Goal: Task Accomplishment & Management: Use online tool/utility

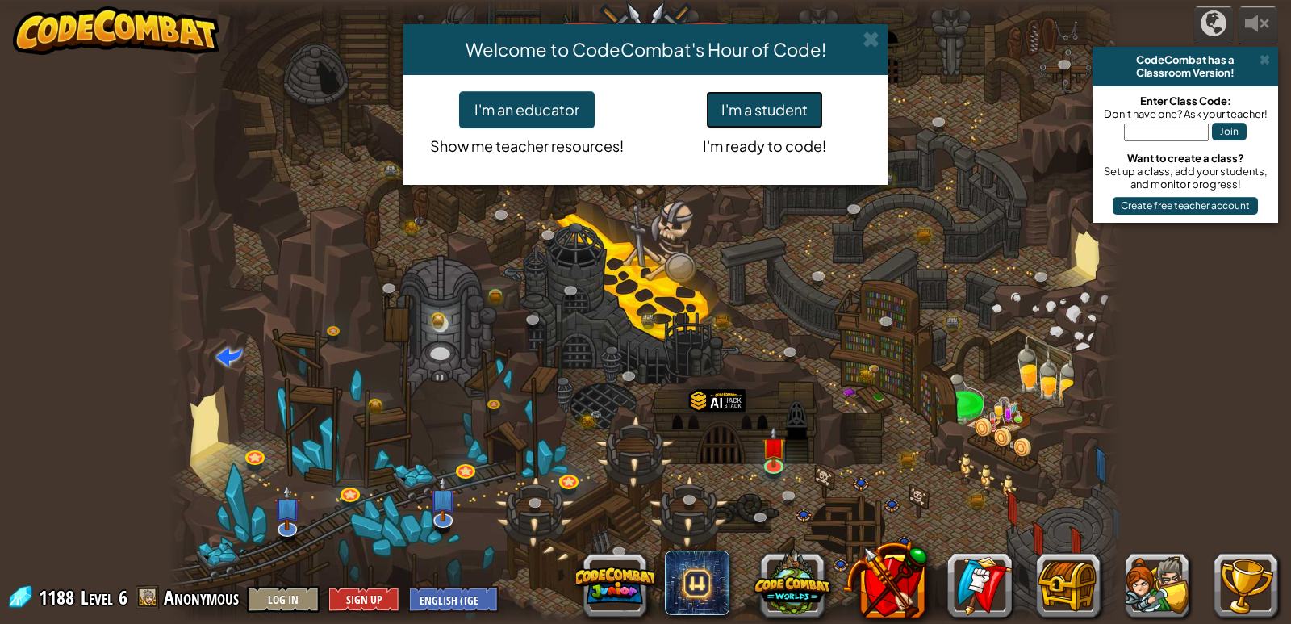
click at [755, 103] on button "I'm a student" at bounding box center [764, 109] width 117 height 37
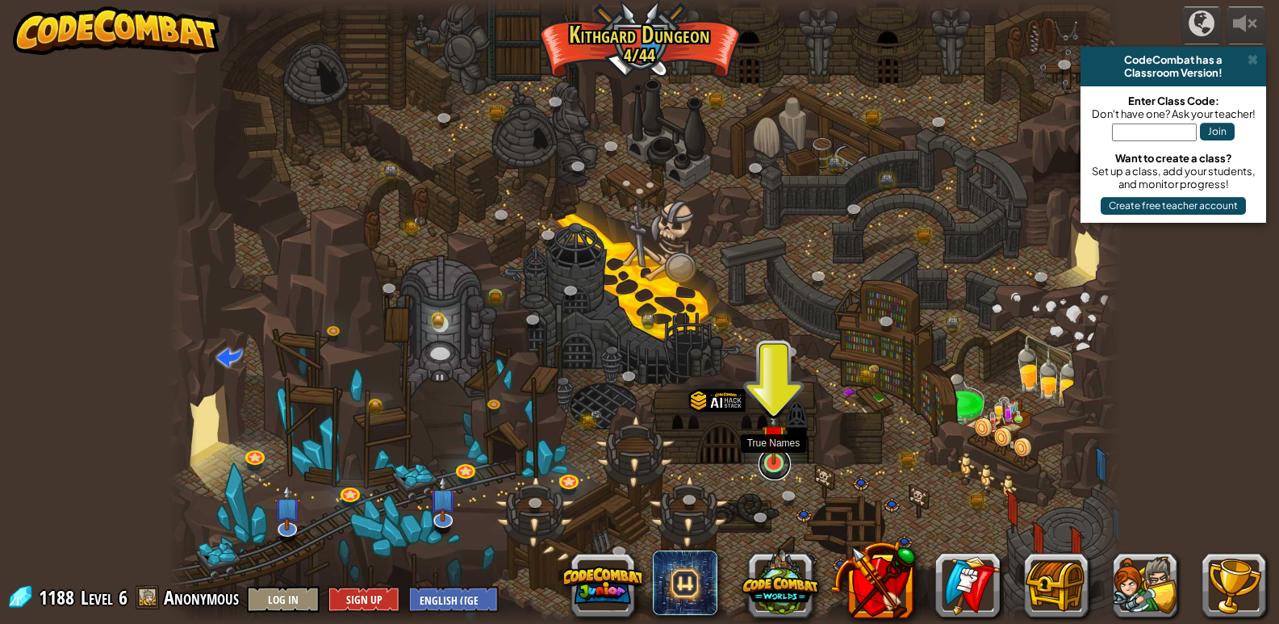
click at [775, 468] on link at bounding box center [775, 464] width 32 height 32
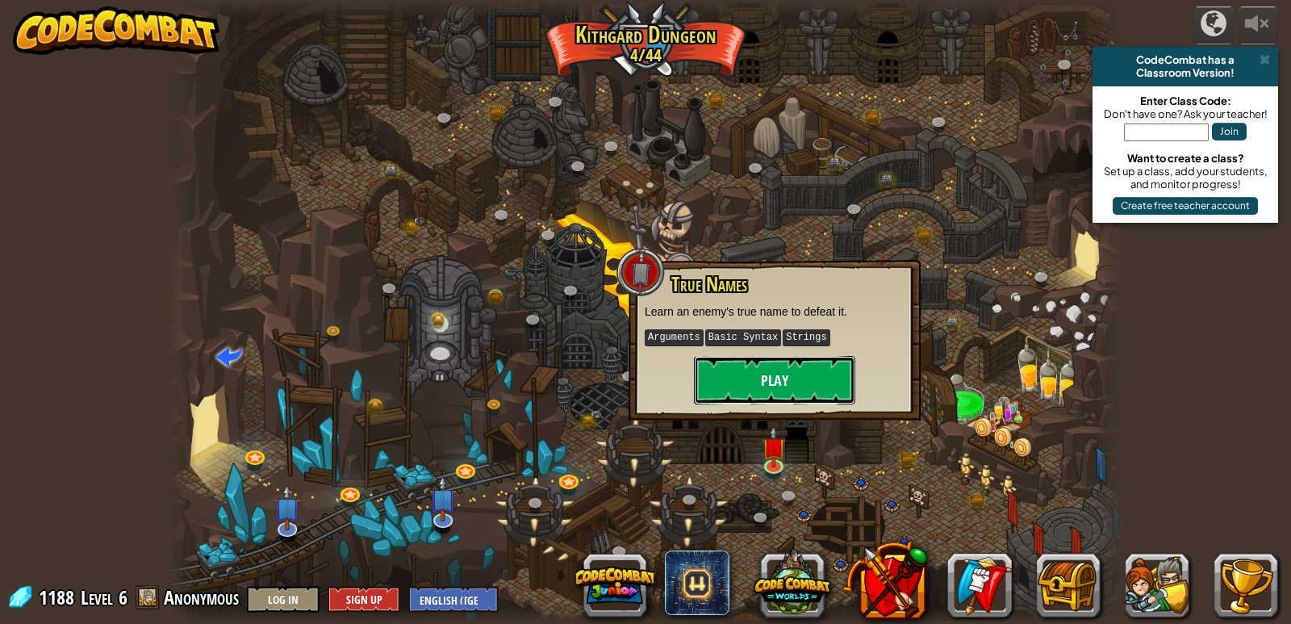
click at [768, 374] on button "Play" at bounding box center [774, 380] width 161 height 48
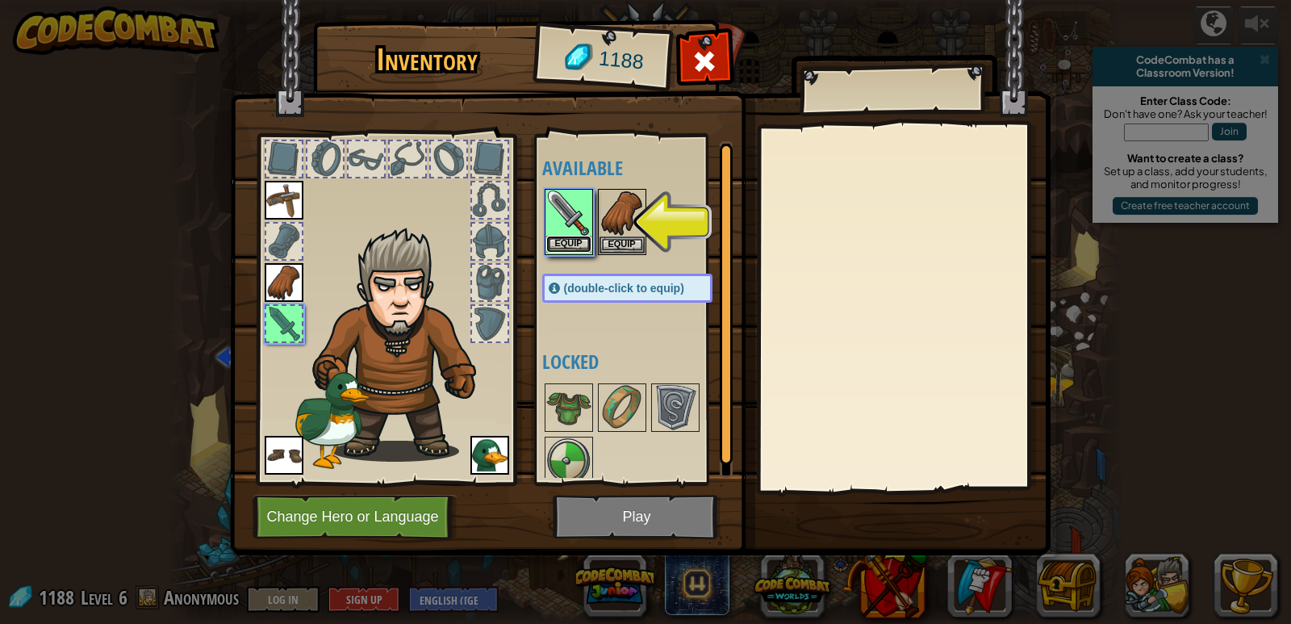
click at [584, 246] on button "Equip" at bounding box center [568, 244] width 45 height 17
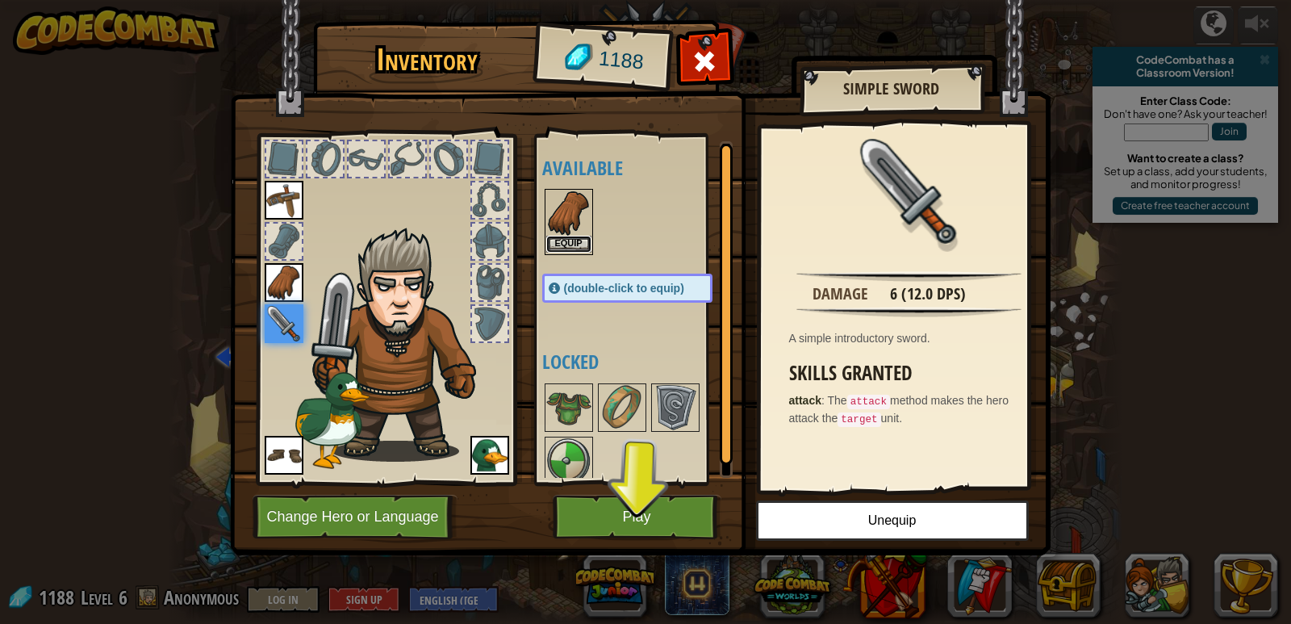
click at [569, 240] on button "Equip" at bounding box center [568, 244] width 45 height 17
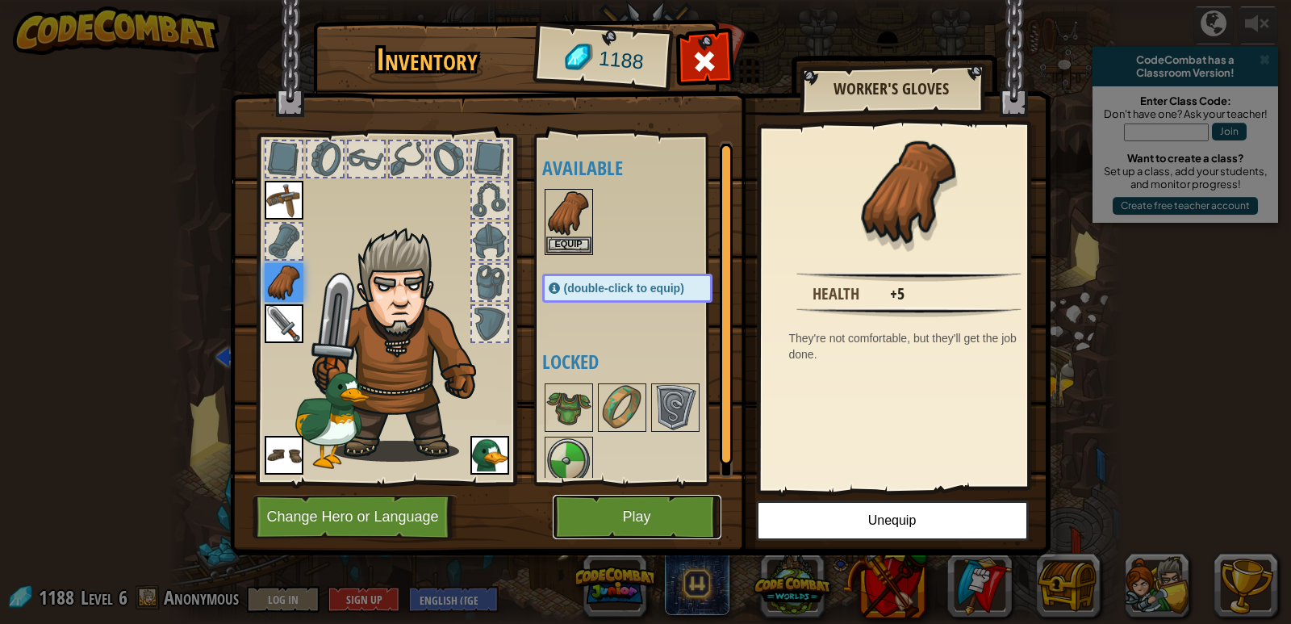
click at [638, 508] on button "Play" at bounding box center [637, 517] width 169 height 44
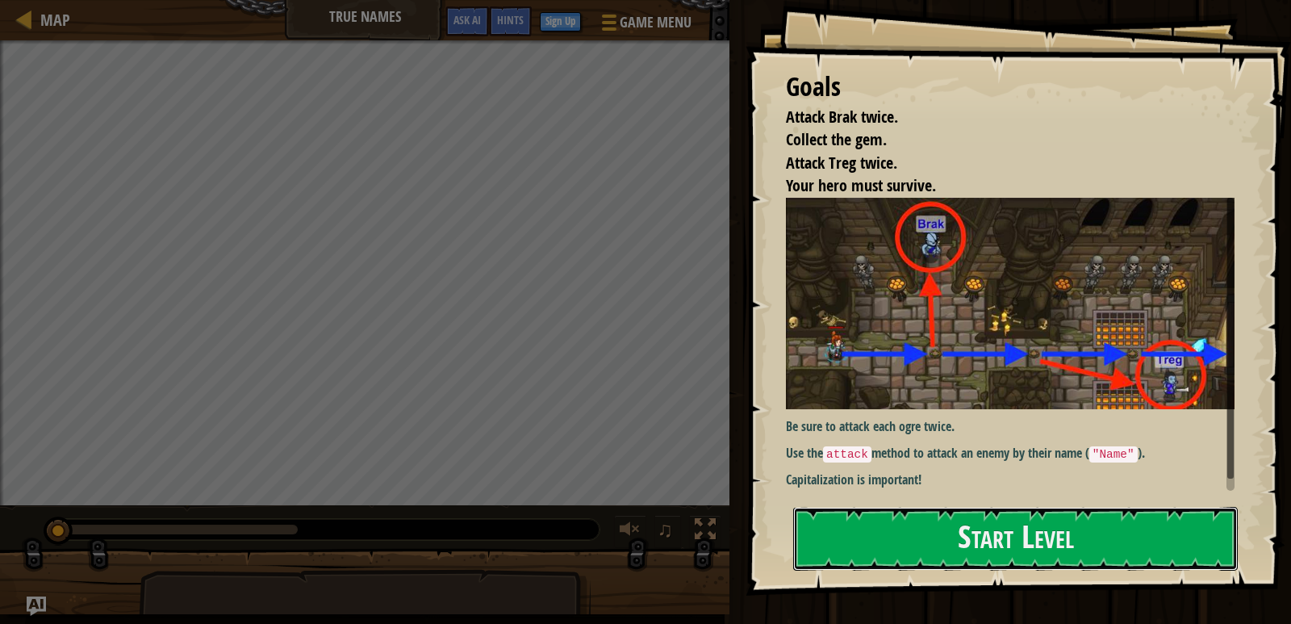
click at [1111, 533] on button "Start Level" at bounding box center [1015, 539] width 445 height 64
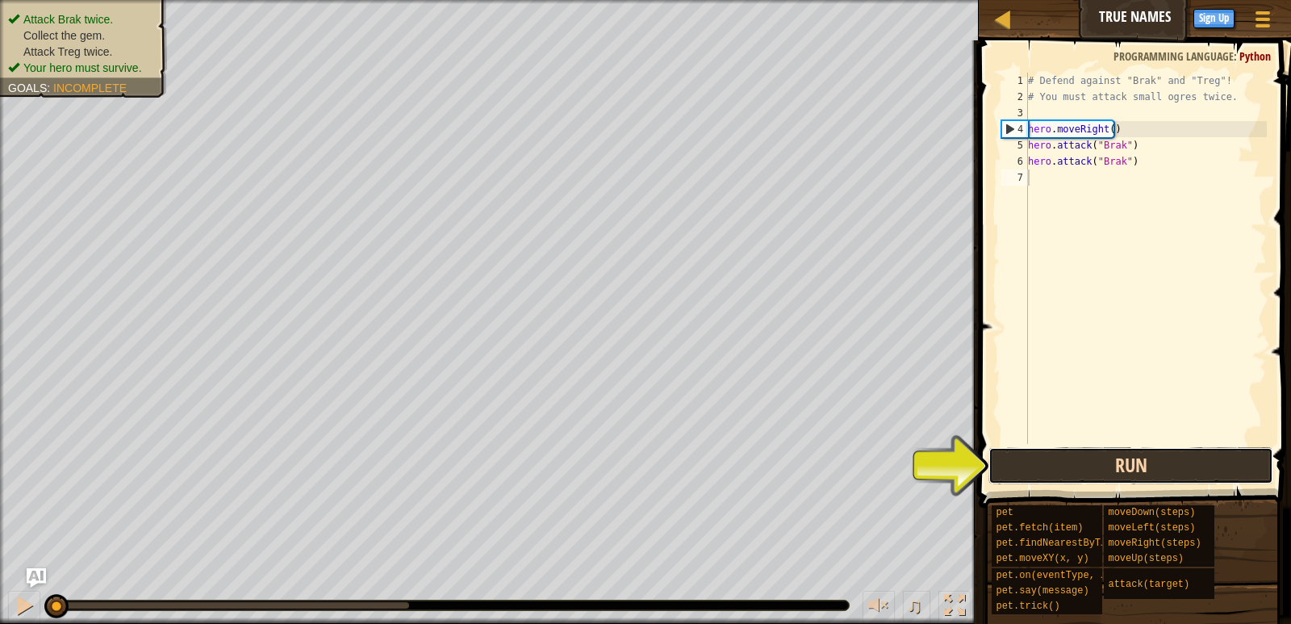
click at [1069, 465] on button "Run" at bounding box center [1131, 465] width 284 height 37
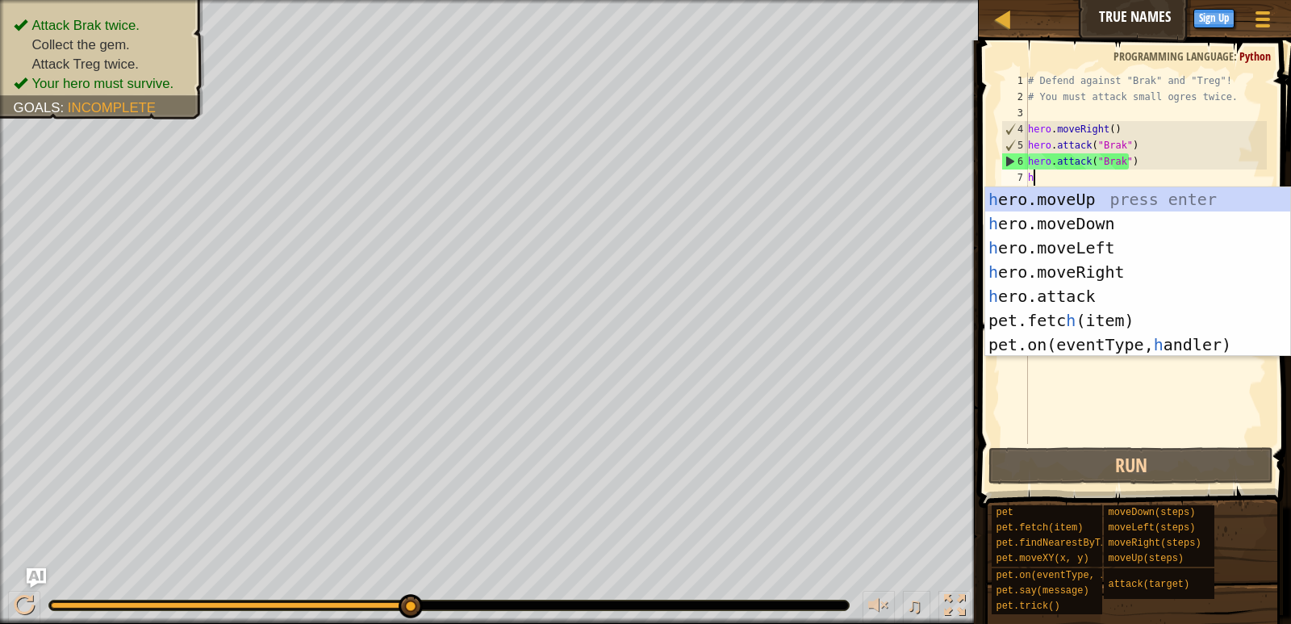
scroll to position [7, 0]
type textarea "he"
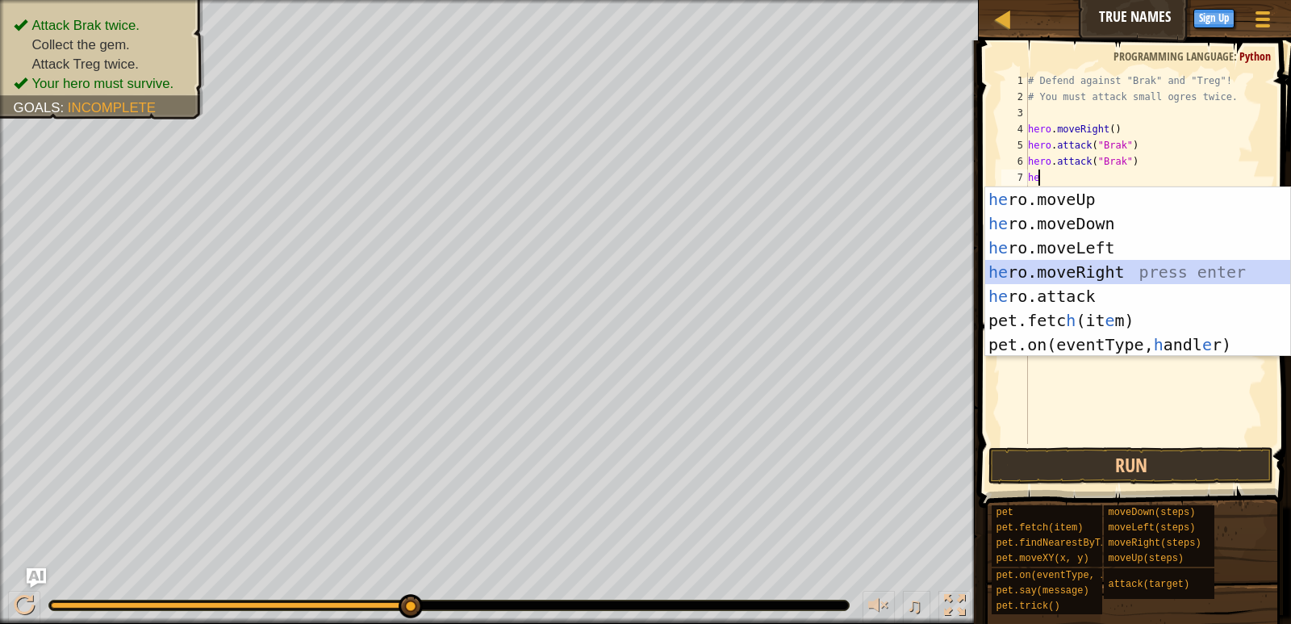
click at [1058, 263] on div "he ro.moveUp press enter he ro.moveDown press enter he ro.moveLeft press enter …" at bounding box center [1138, 296] width 305 height 218
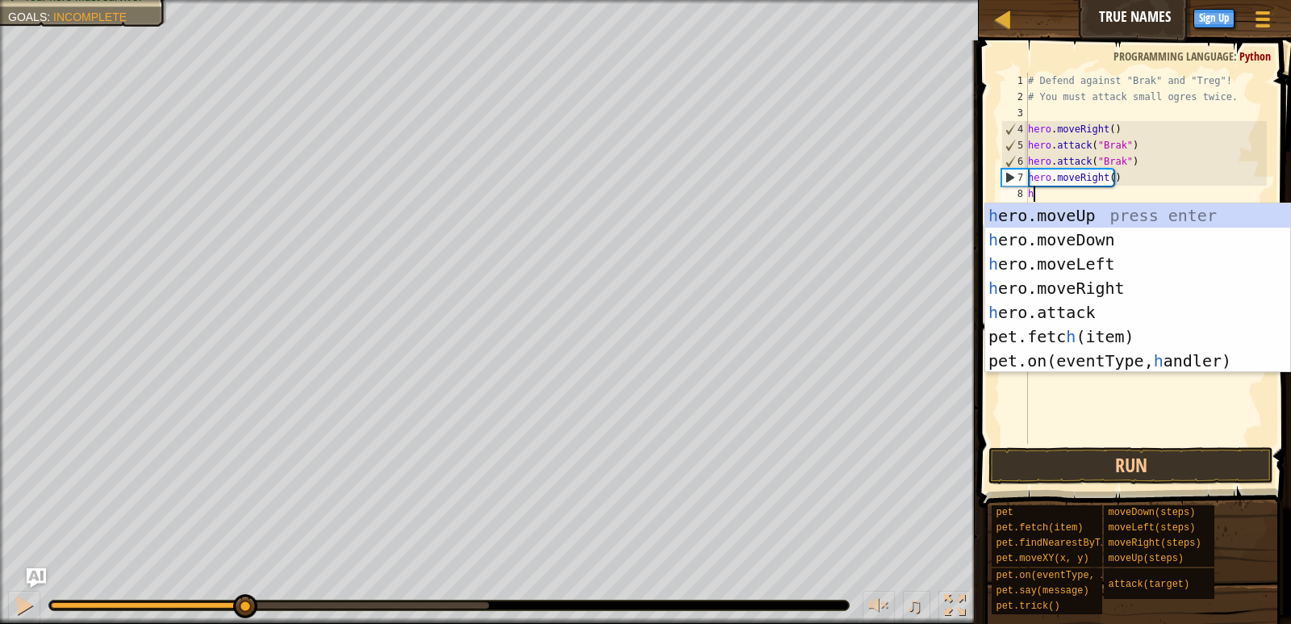
type textarea "he"
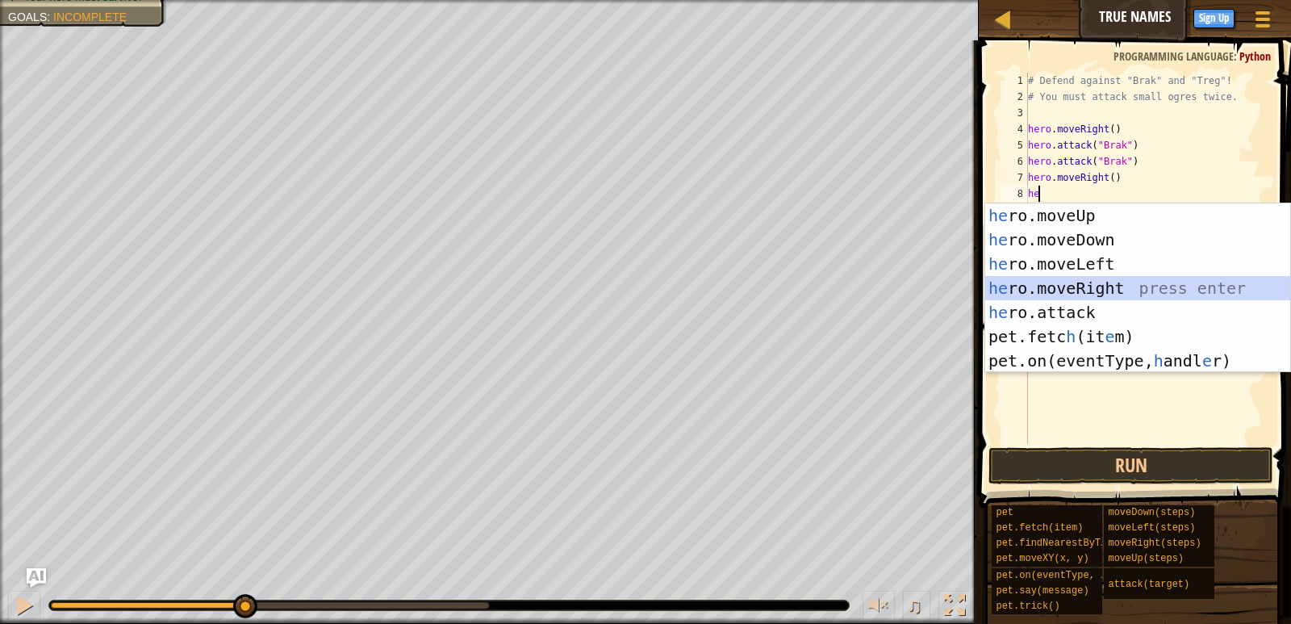
click at [1109, 287] on div "he ro.moveUp press enter he ro.moveDown press enter he ro.moveLeft press enter …" at bounding box center [1138, 312] width 305 height 218
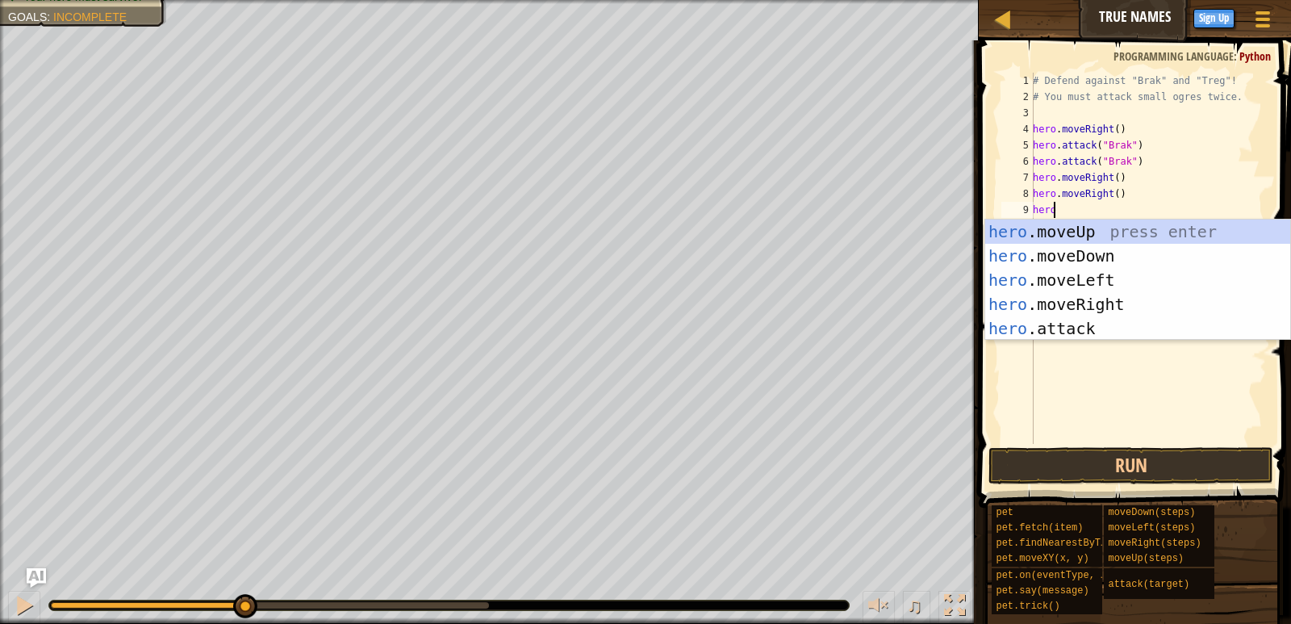
scroll to position [7, 1]
click at [1015, 327] on div "hero .moveUp press enter hero .moveDown press enter hero .moveLeft press enter …" at bounding box center [1138, 305] width 305 height 170
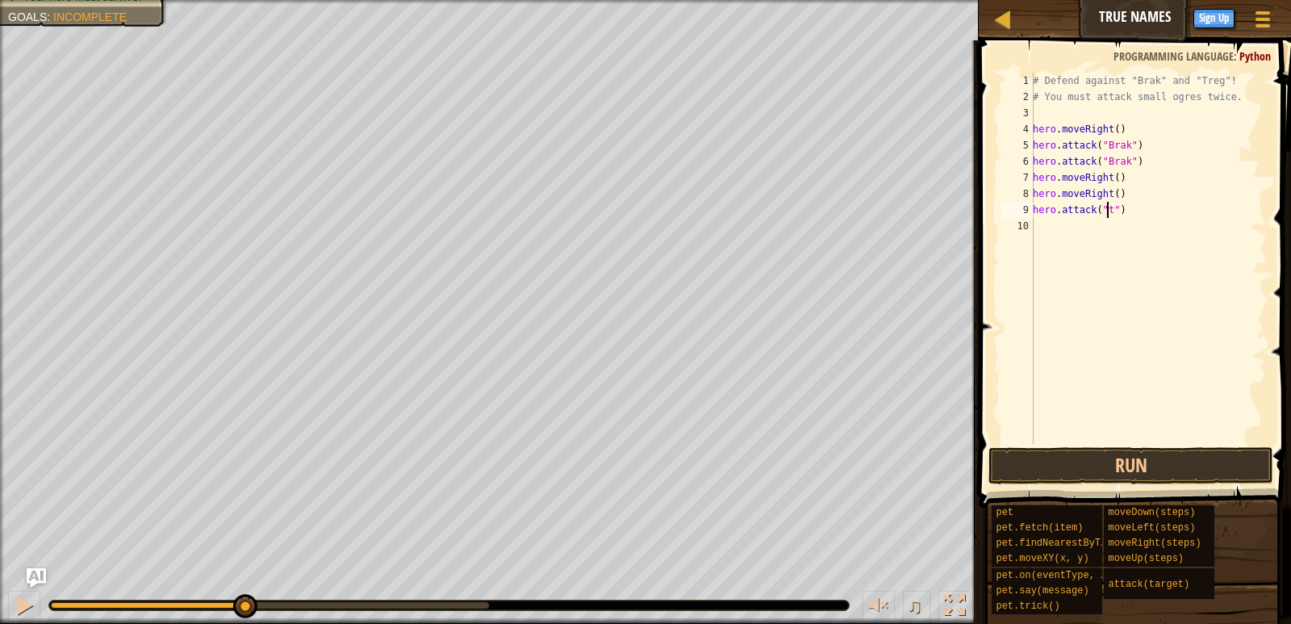
scroll to position [7, 6]
drag, startPoint x: 1111, startPoint y: 215, endPoint x: 1102, endPoint y: 211, distance: 10.5
click at [1102, 211] on div "# Defend against "Brak" and "Treg"! # You must attack small ogres twice. hero .…" at bounding box center [1148, 275] width 237 height 404
paste textarea "Treg"
type textarea "hero.attack("Treg")"
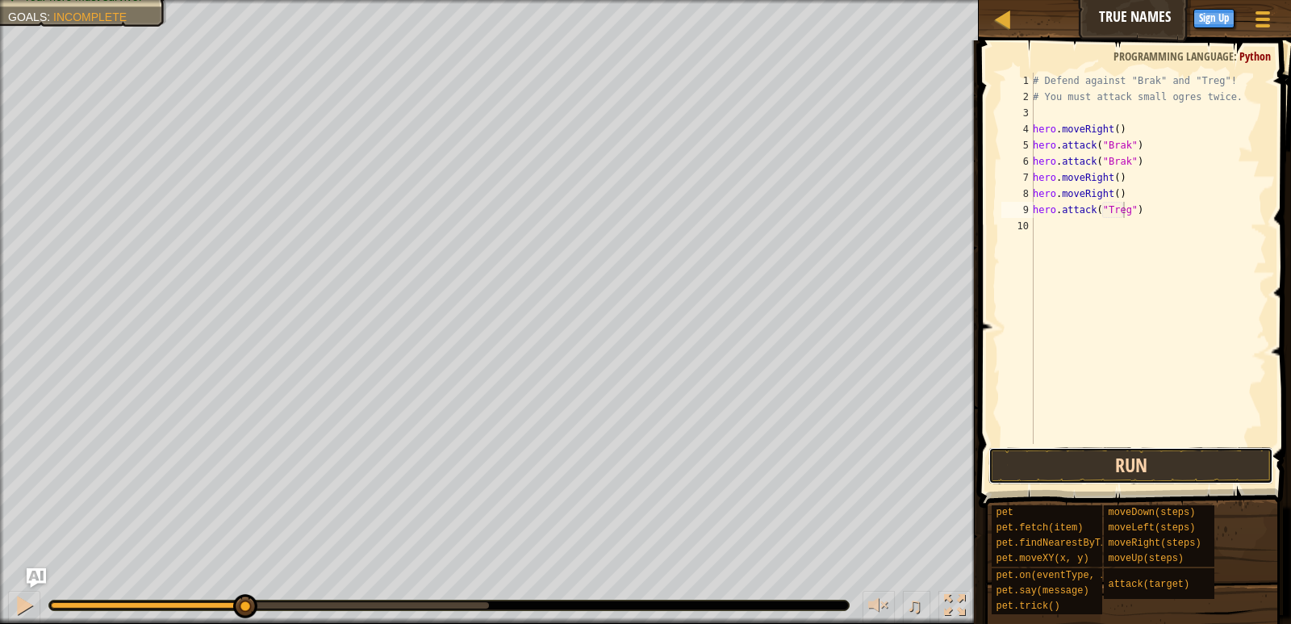
click at [1204, 472] on button "Run" at bounding box center [1131, 465] width 284 height 37
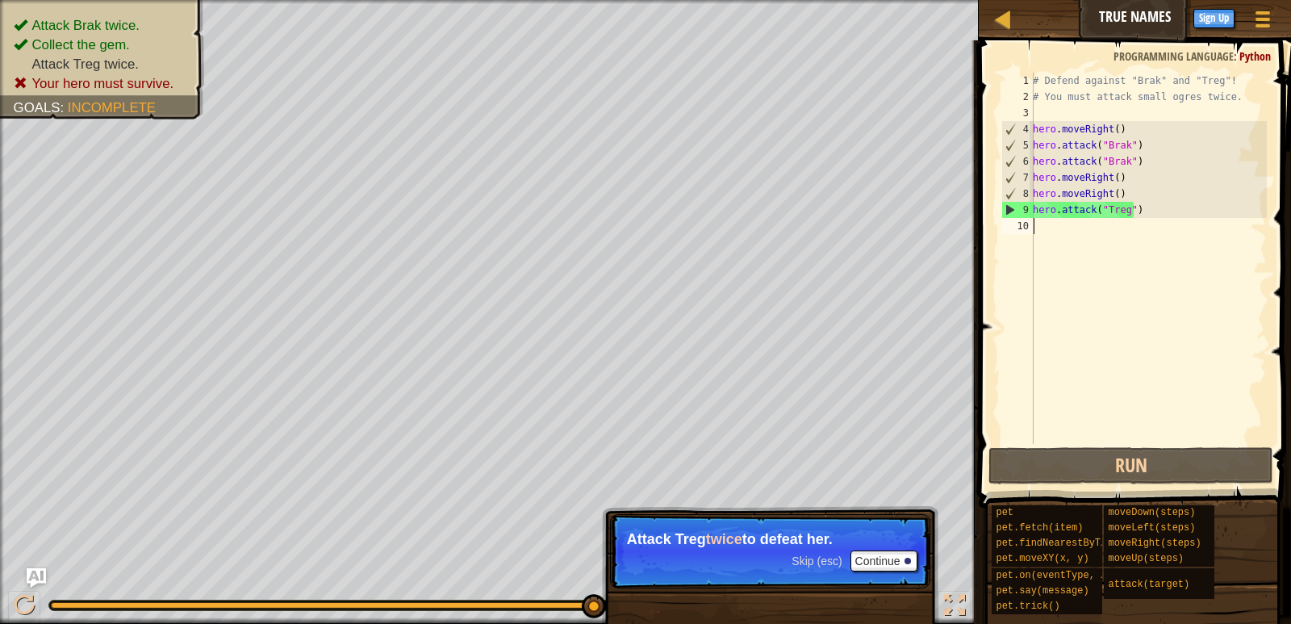
click at [1095, 240] on div "# Defend against "Brak" and "Treg"! # You must attack small ogres twice. hero .…" at bounding box center [1148, 275] width 237 height 404
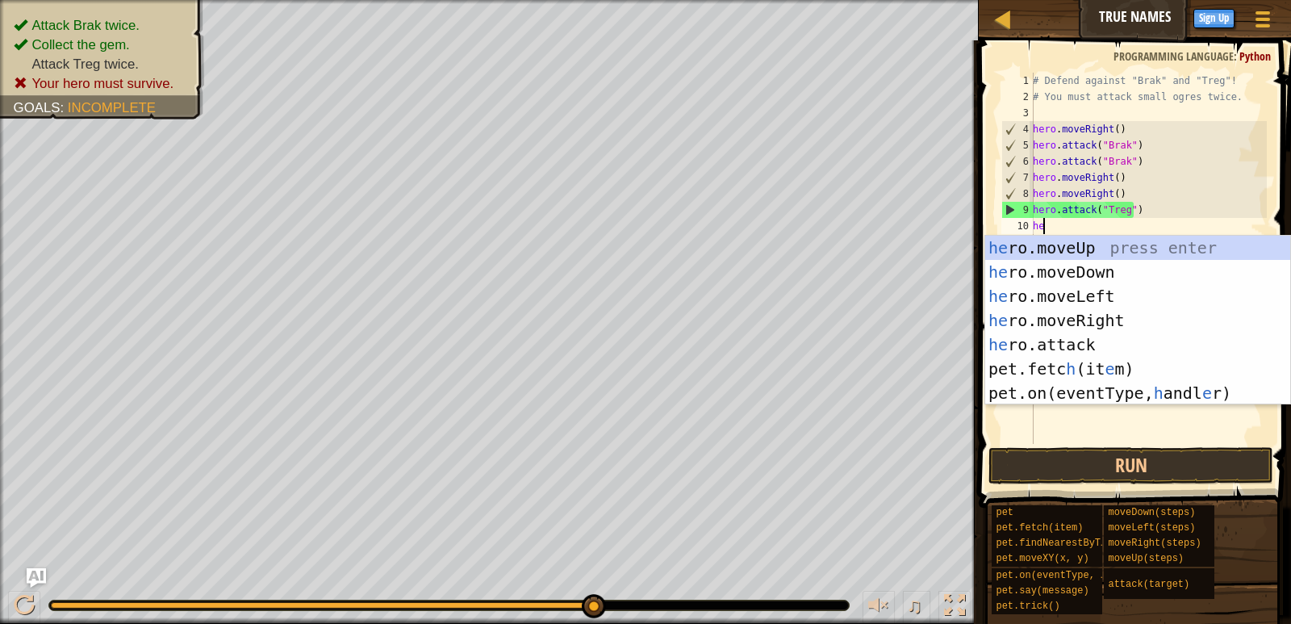
scroll to position [7, 1]
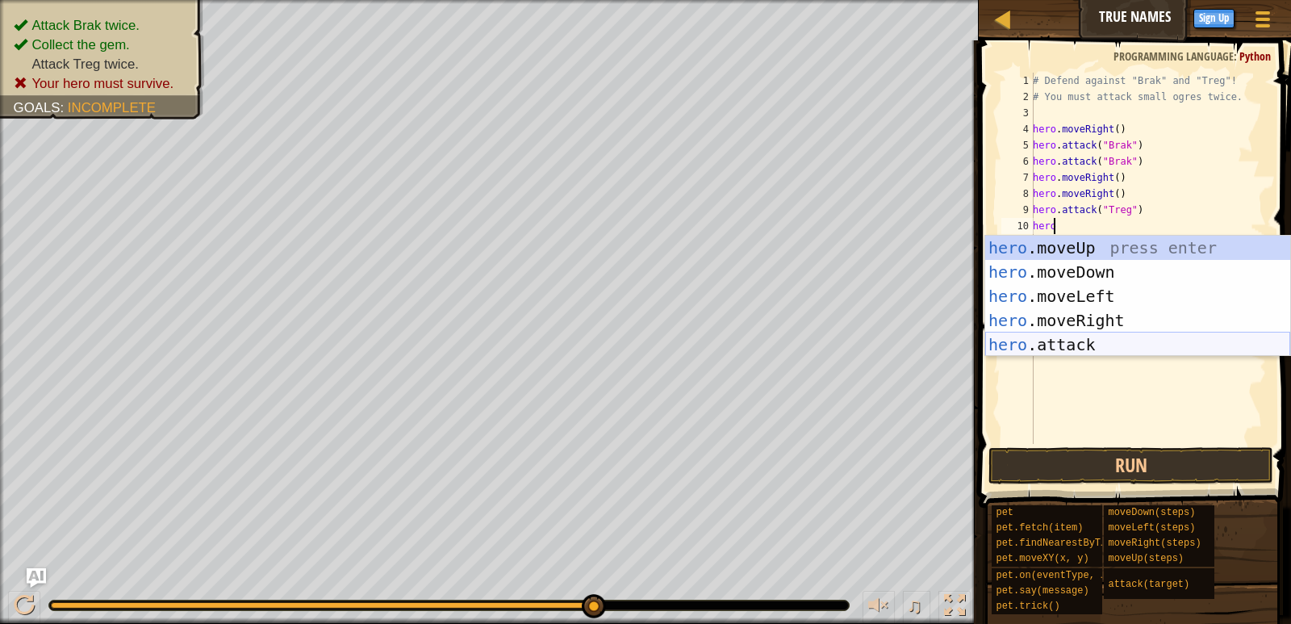
click at [1096, 346] on div "hero .moveUp press enter hero .moveDown press enter hero .moveLeft press enter …" at bounding box center [1138, 321] width 305 height 170
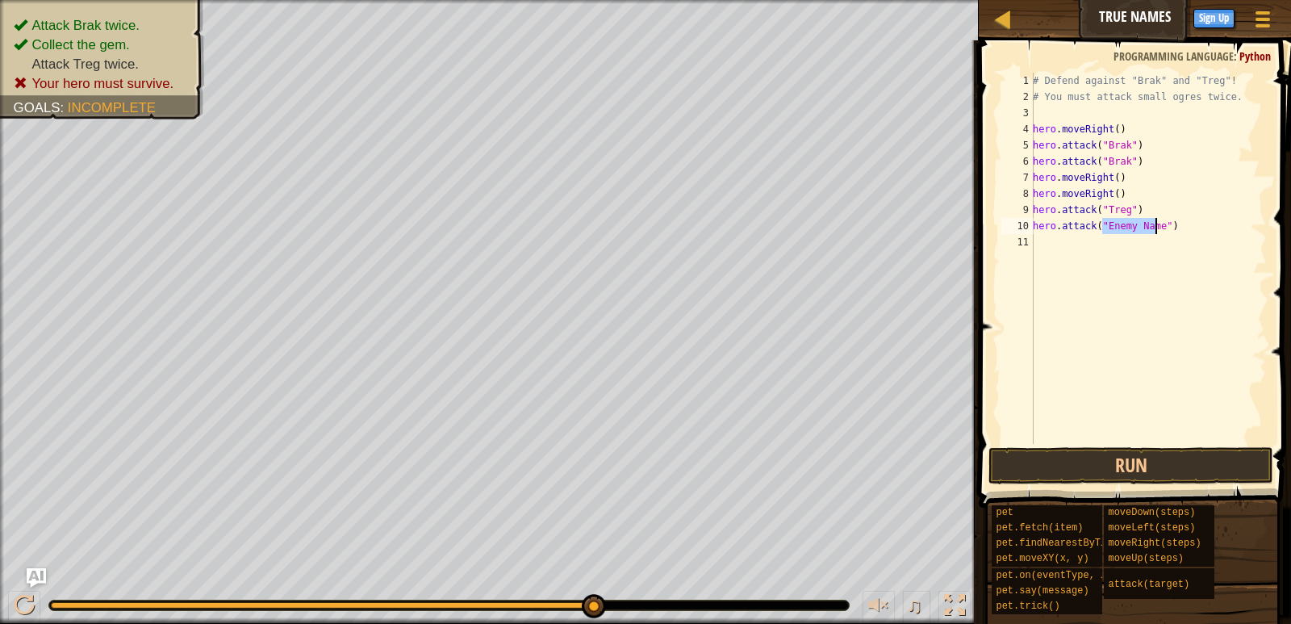
paste textarea "Treg"
type textarea "hero.attack("Treg")"
click at [1112, 458] on button "Run" at bounding box center [1131, 465] width 284 height 37
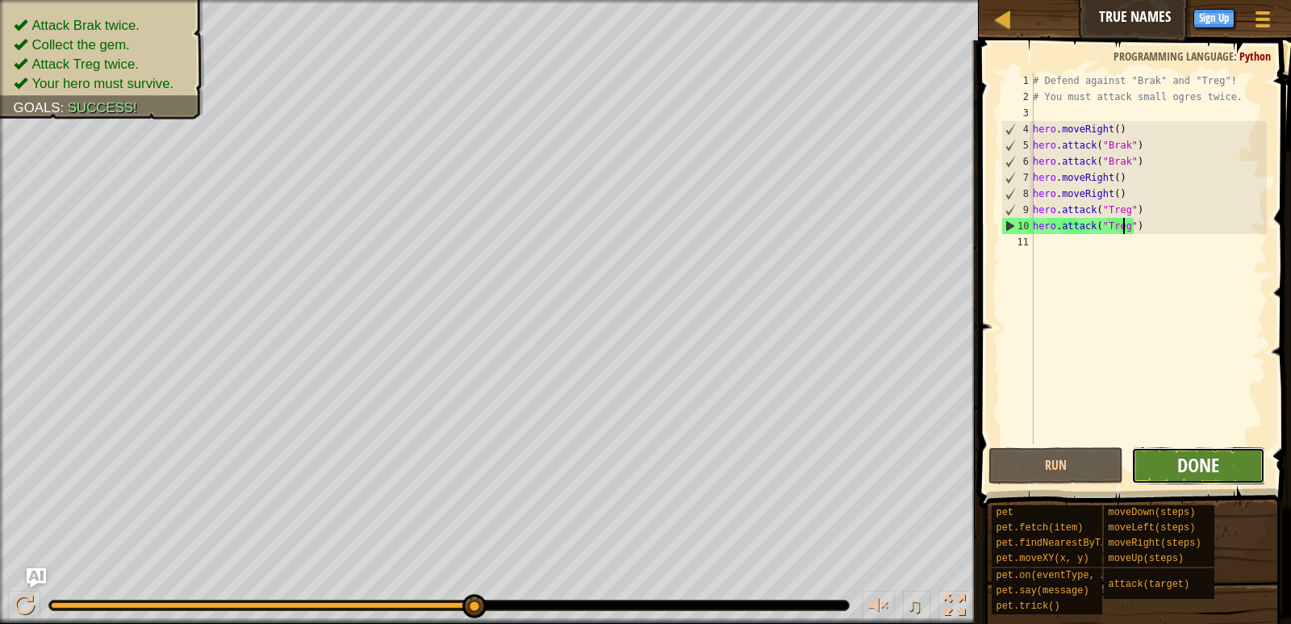
click at [1189, 455] on span "Done" at bounding box center [1199, 465] width 42 height 26
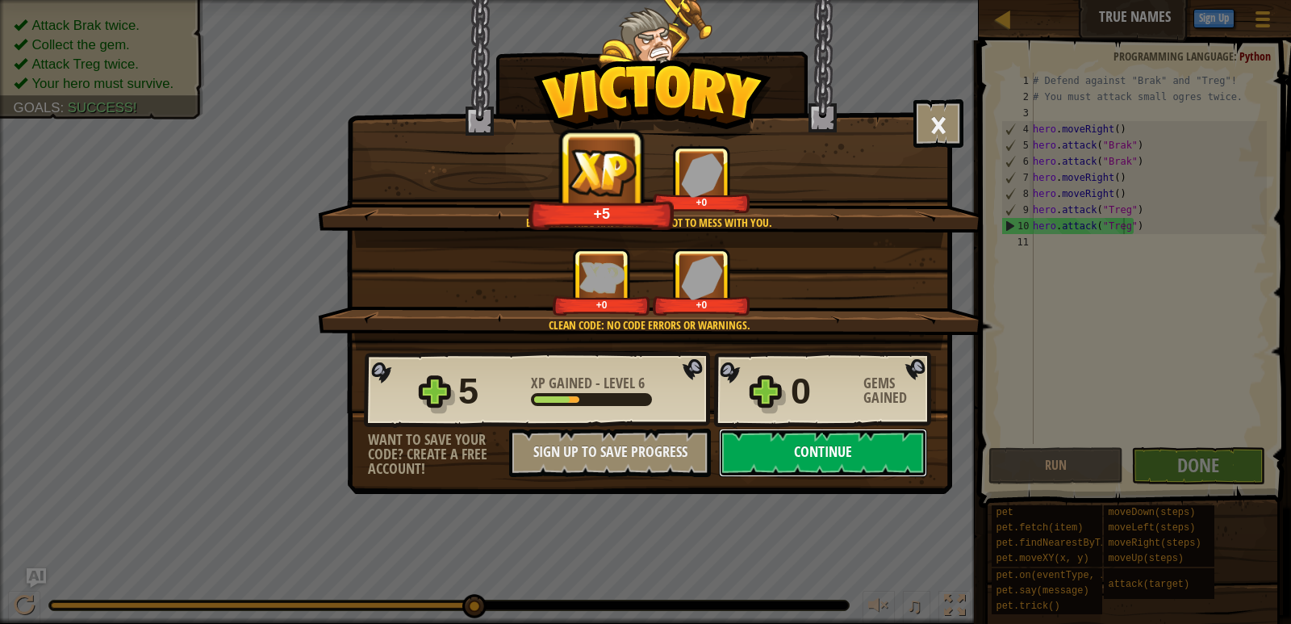
click at [815, 447] on button "Continue" at bounding box center [823, 453] width 208 height 48
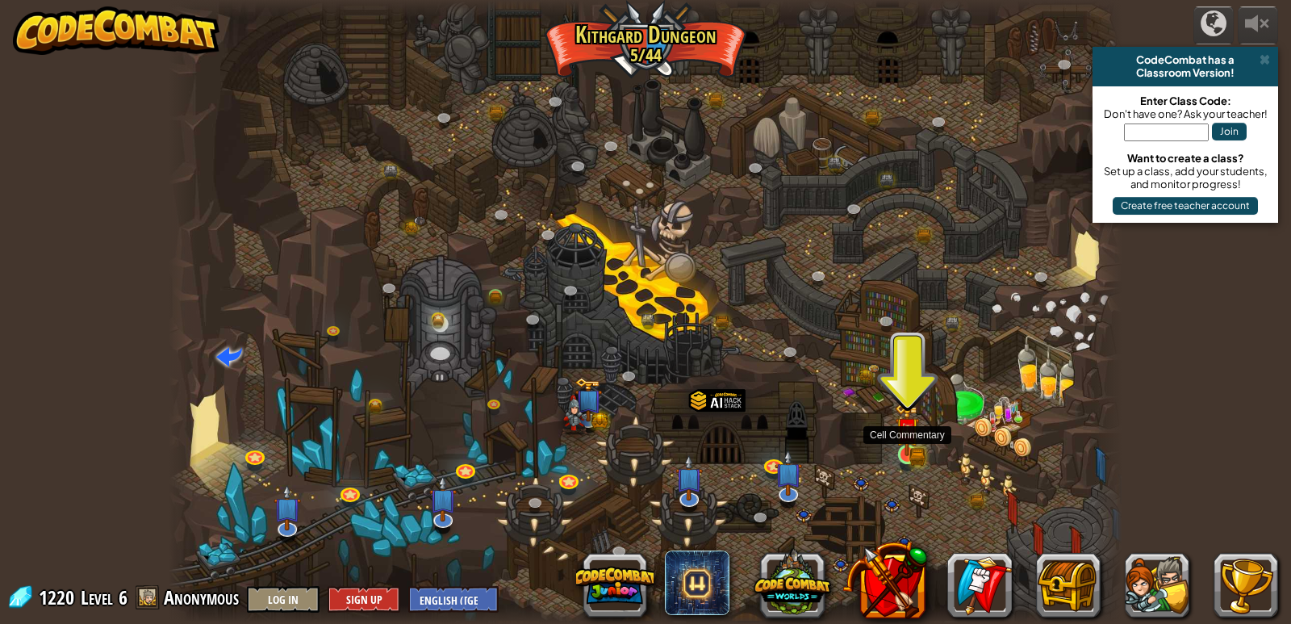
click at [914, 452] on img at bounding box center [907, 429] width 24 height 53
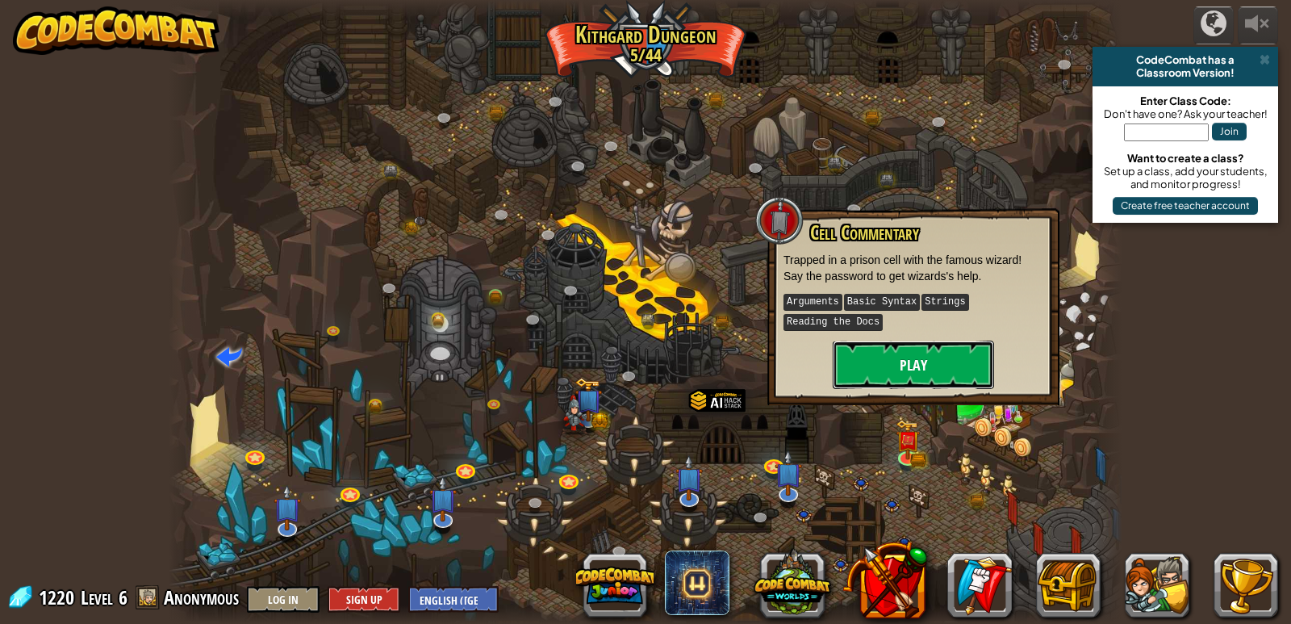
click at [925, 357] on button "Play" at bounding box center [913, 365] width 161 height 48
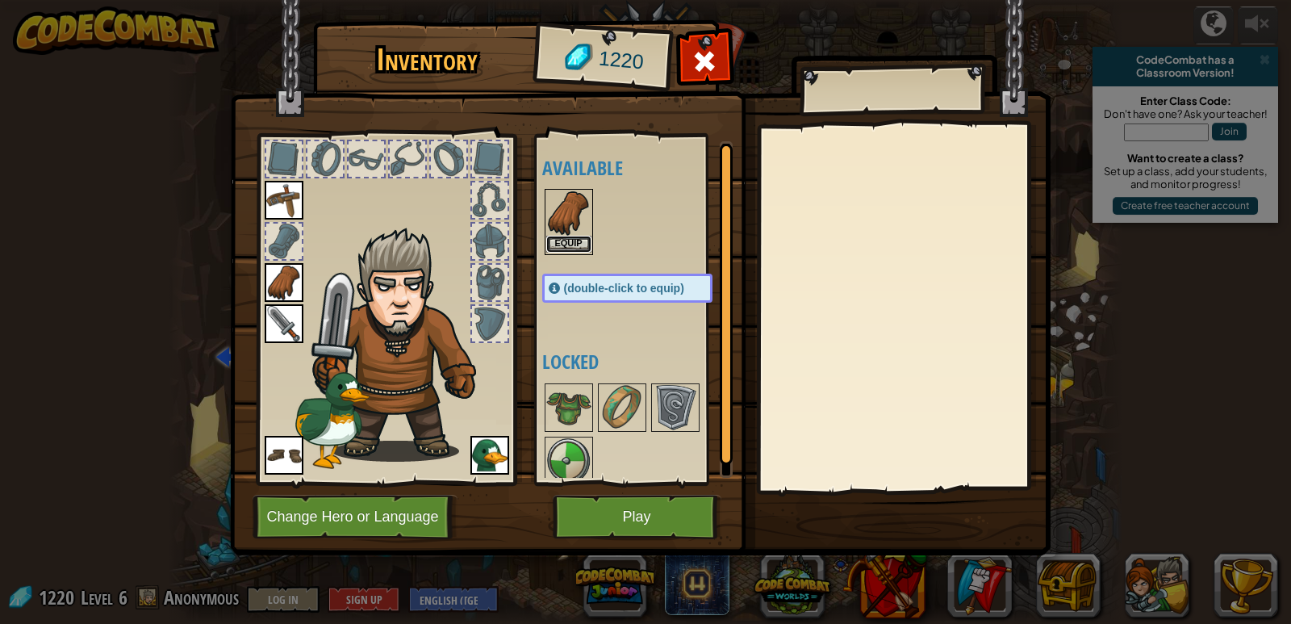
click at [565, 245] on button "Equip" at bounding box center [568, 244] width 45 height 17
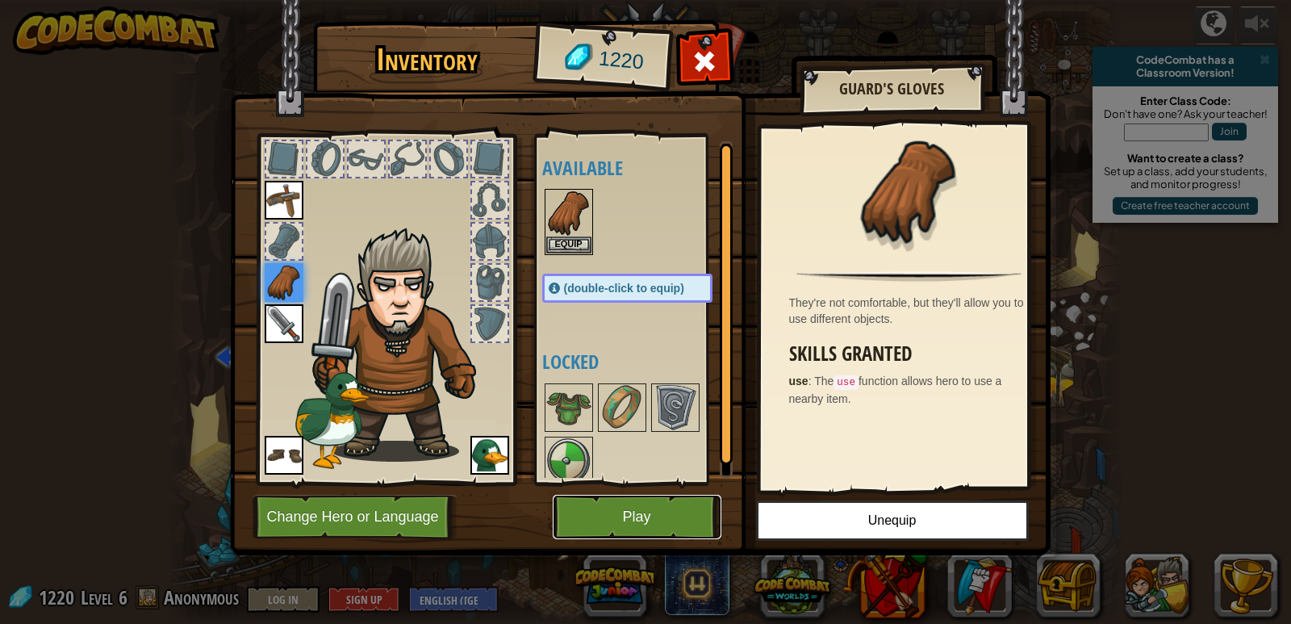
click at [609, 522] on button "Play" at bounding box center [637, 517] width 169 height 44
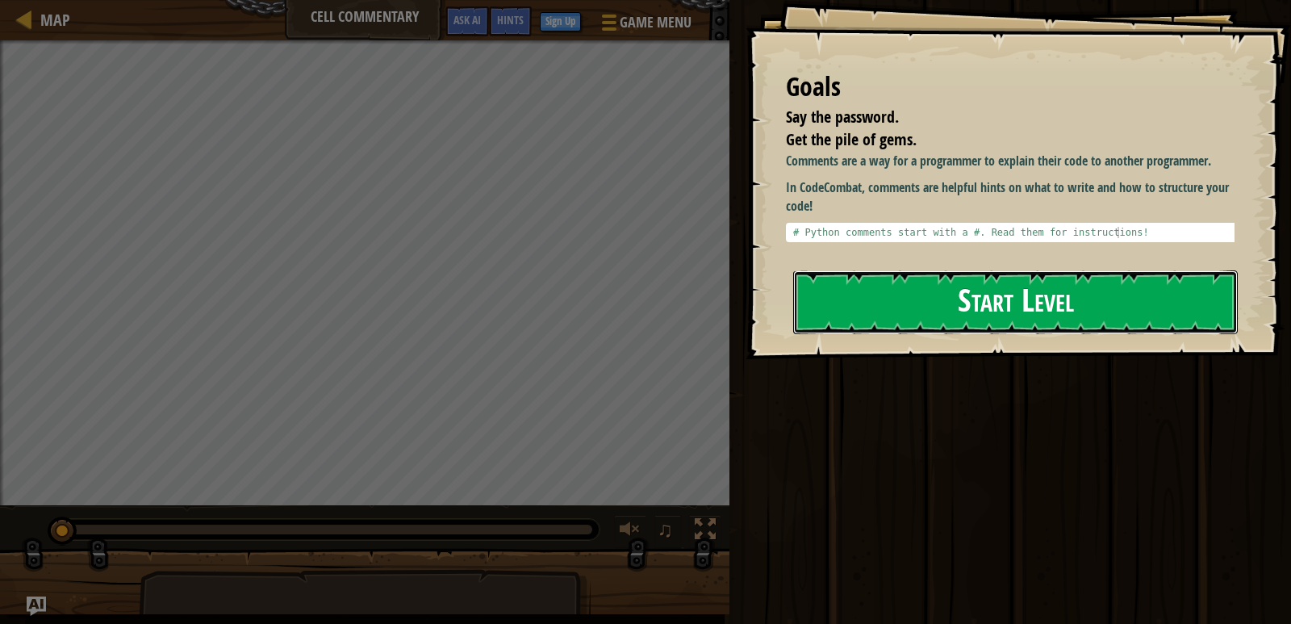
click at [932, 298] on button "Start Level" at bounding box center [1015, 302] width 445 height 64
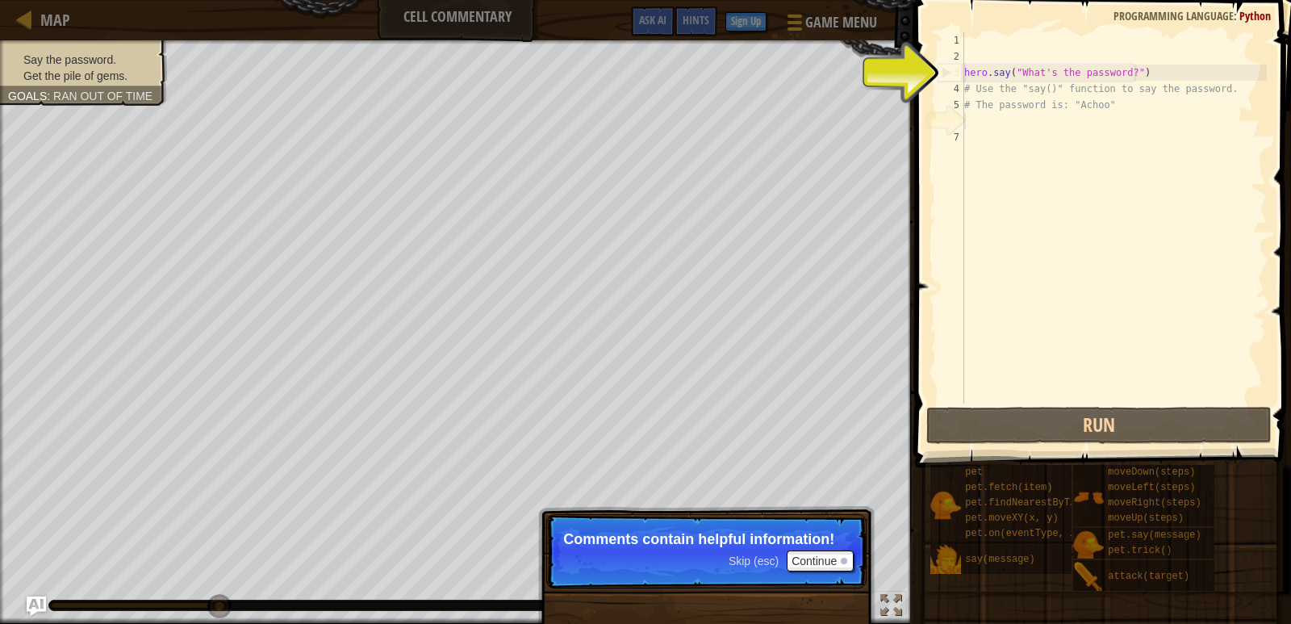
click at [949, 74] on div "3" at bounding box center [952, 73] width 26 height 16
type textarea "hero.say("What's the password?")"
click at [982, 127] on div "hero . say ( "What's the password?" ) # Use the "say()" function to say the pas…" at bounding box center [1114, 234] width 306 height 404
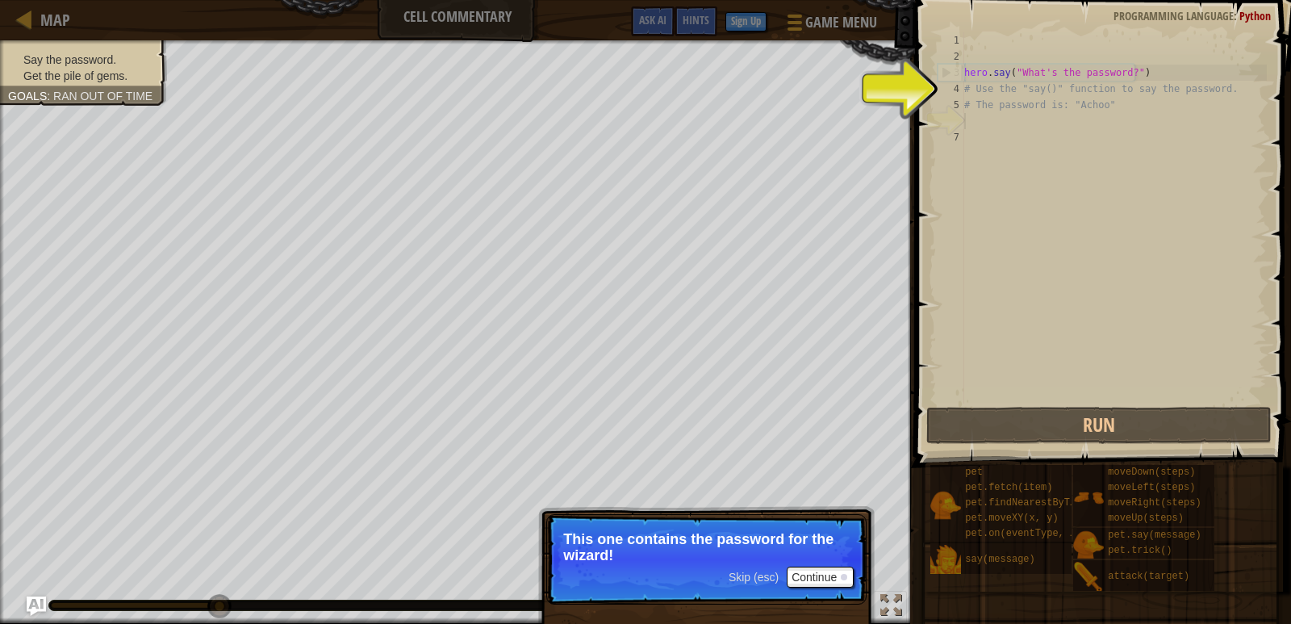
click at [980, 113] on div "hero . say ( "What's the password?" ) # Use the "say()" function to say the pas…" at bounding box center [1114, 234] width 306 height 404
click at [977, 91] on div "hero . say ( "What's the password?" ) # Use the "say()" function to say the pas…" at bounding box center [1114, 234] width 306 height 404
type textarea "# Use the "say()" function to say the password."
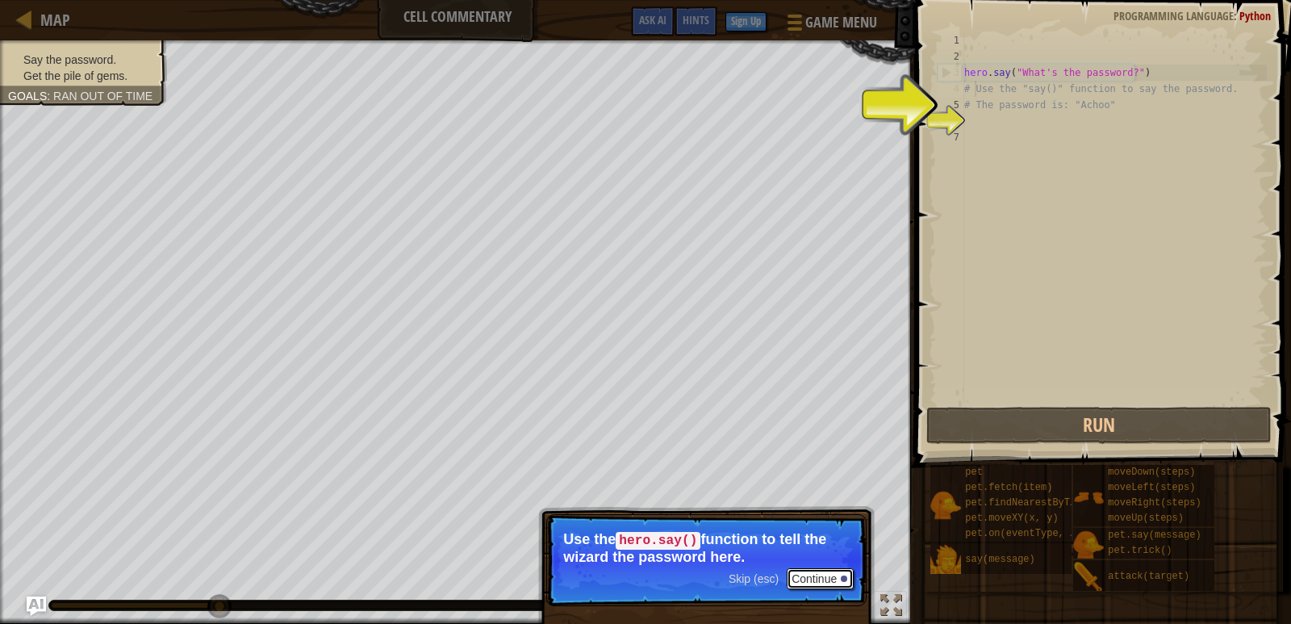
click at [814, 576] on button "Continue" at bounding box center [820, 578] width 67 height 21
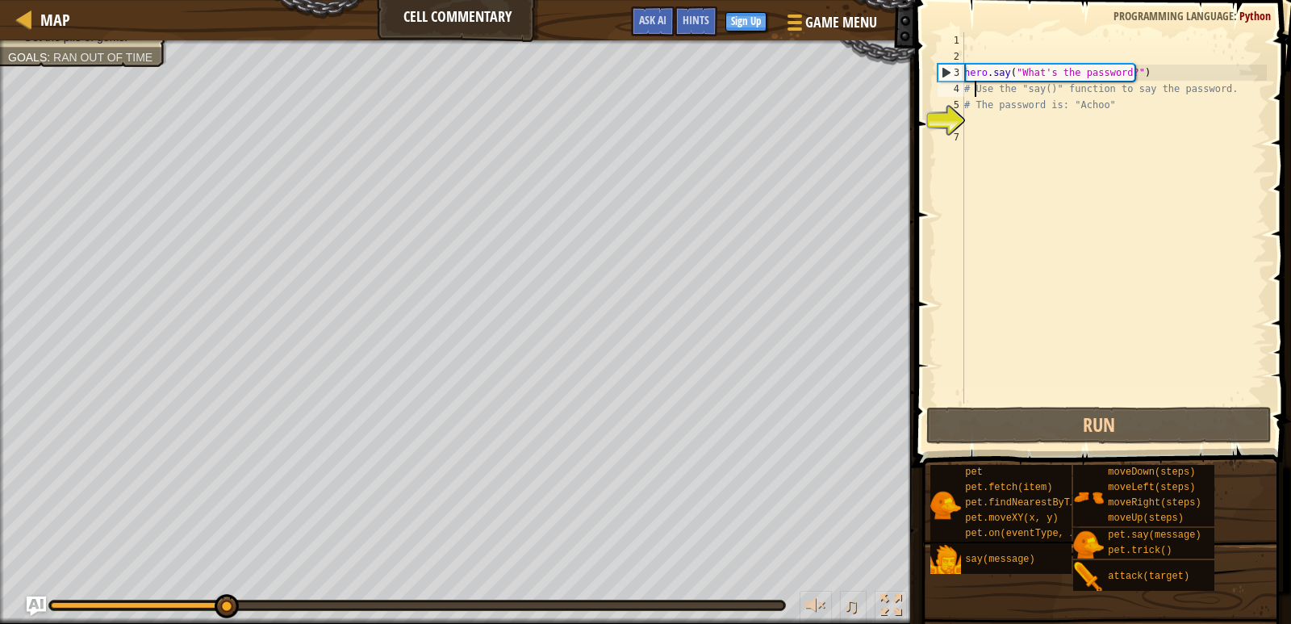
scroll to position [7, 2]
click at [973, 124] on div "hero . say ( "What's the password?" ) # Use the "say()" function to say the pas…" at bounding box center [1114, 234] width 306 height 404
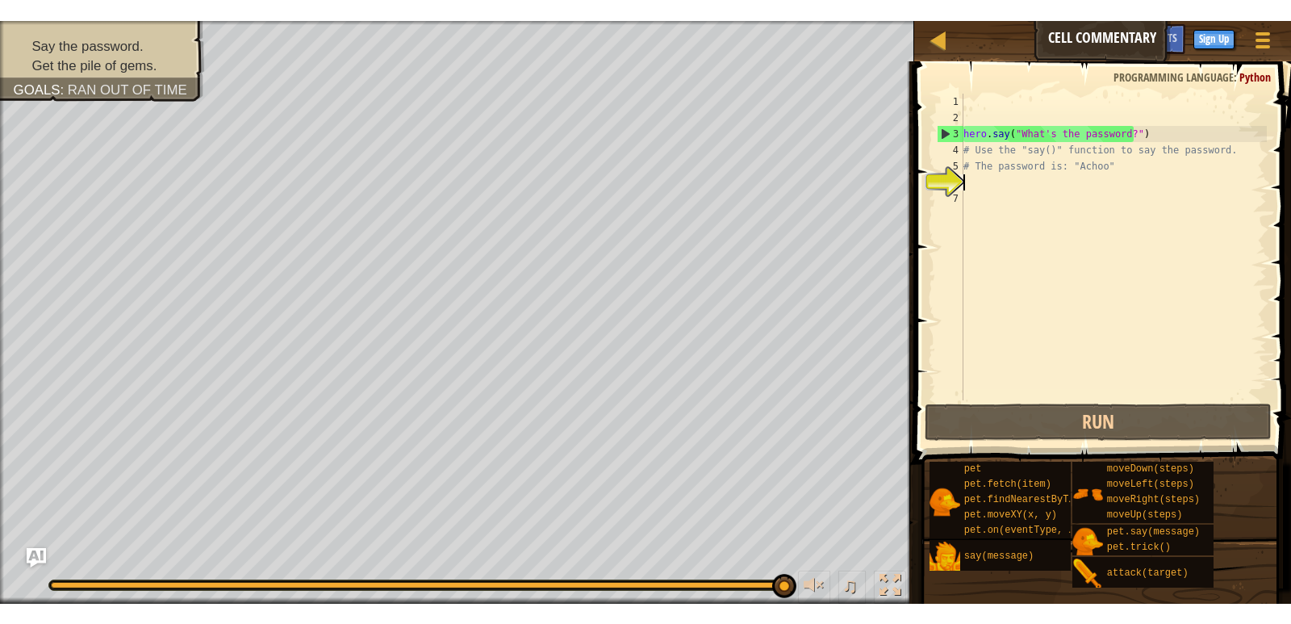
scroll to position [7, 0]
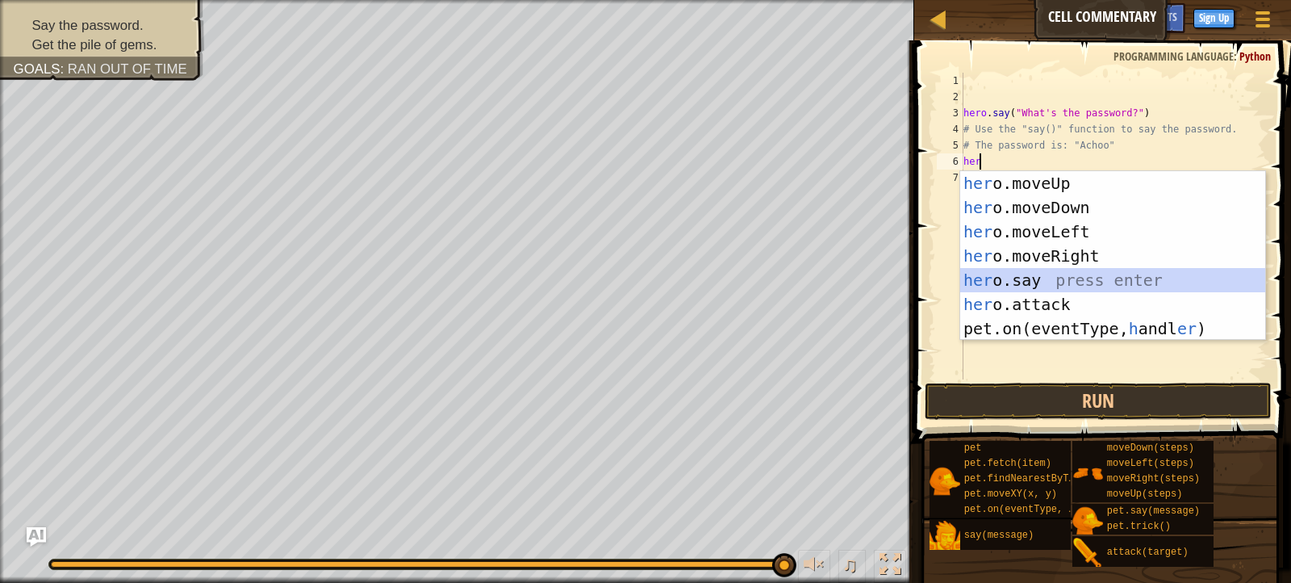
click at [1004, 275] on div "her o.moveUp press enter her o.moveDown press enter her o.moveLeft press enter …" at bounding box center [1113, 280] width 305 height 218
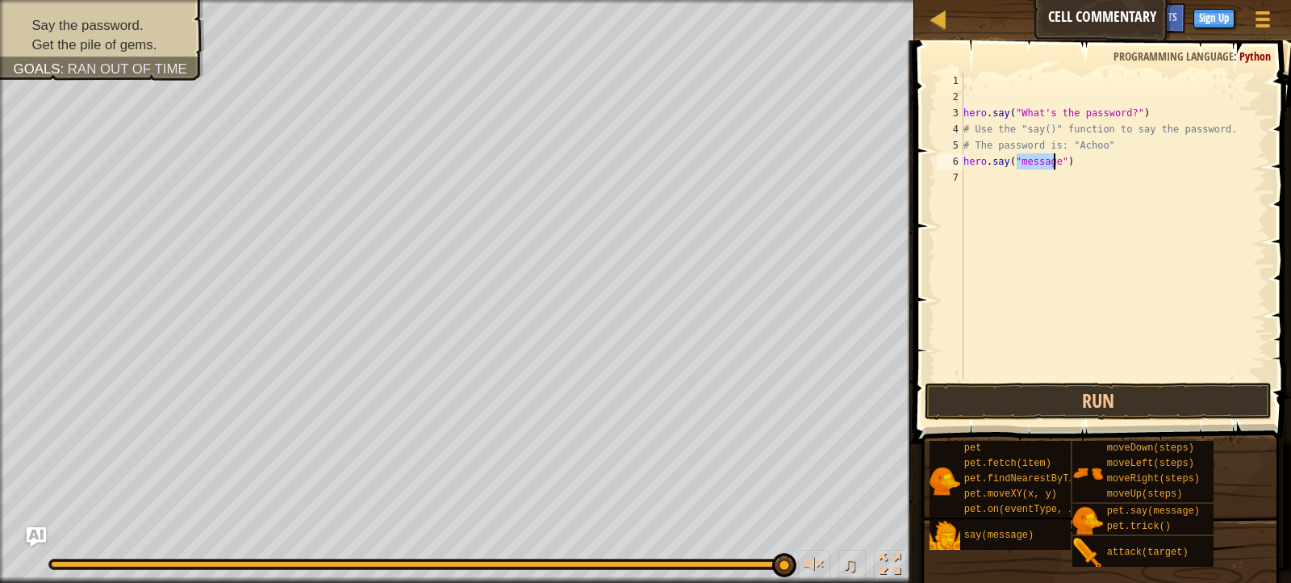
paste textarea "Achoo"
type textarea "hero.say("Achoo")"
click at [1128, 396] on button "Run" at bounding box center [1098, 401] width 347 height 37
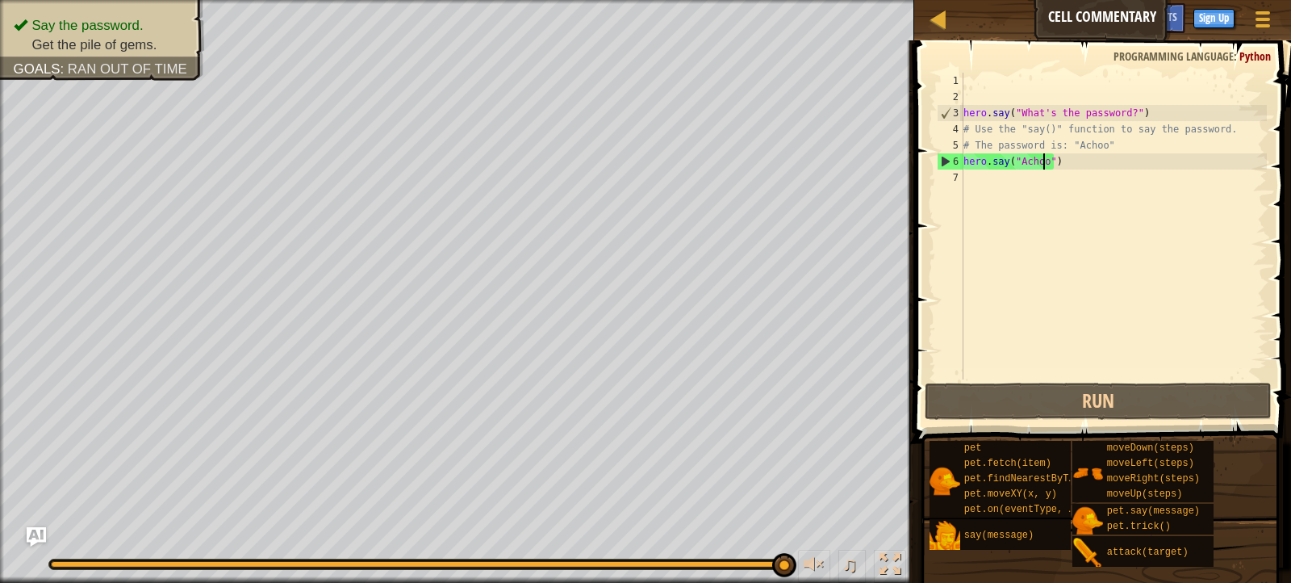
click at [985, 190] on div "hero . say ( "What's the password?" ) # Use the "say()" function to say the pas…" at bounding box center [1114, 242] width 307 height 339
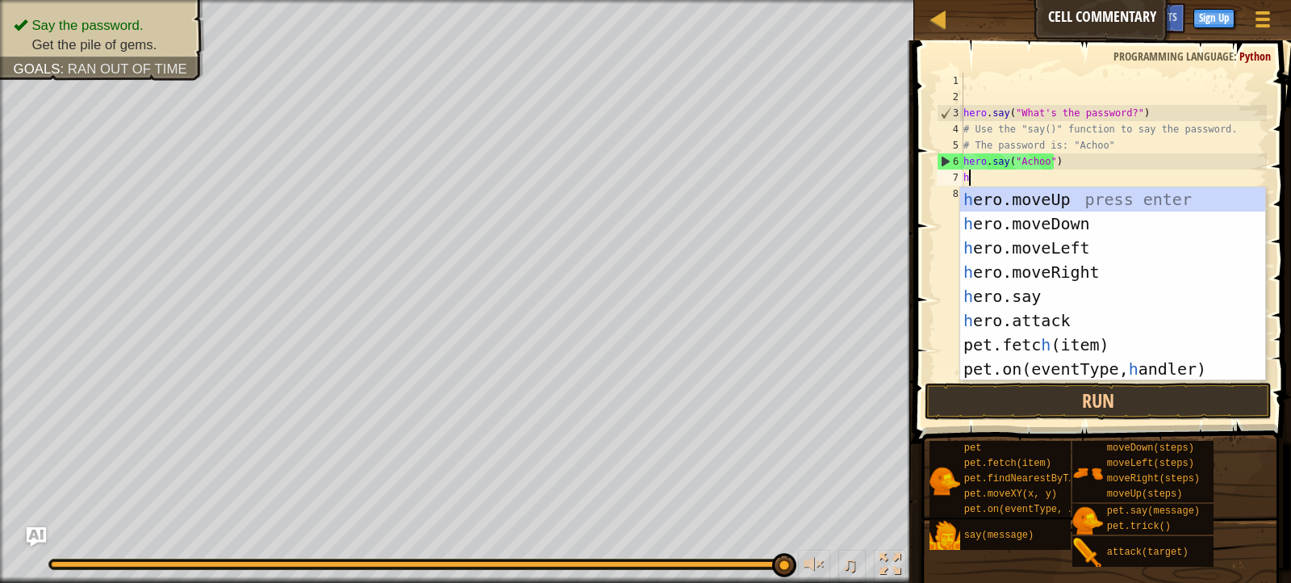
type textarea "he"
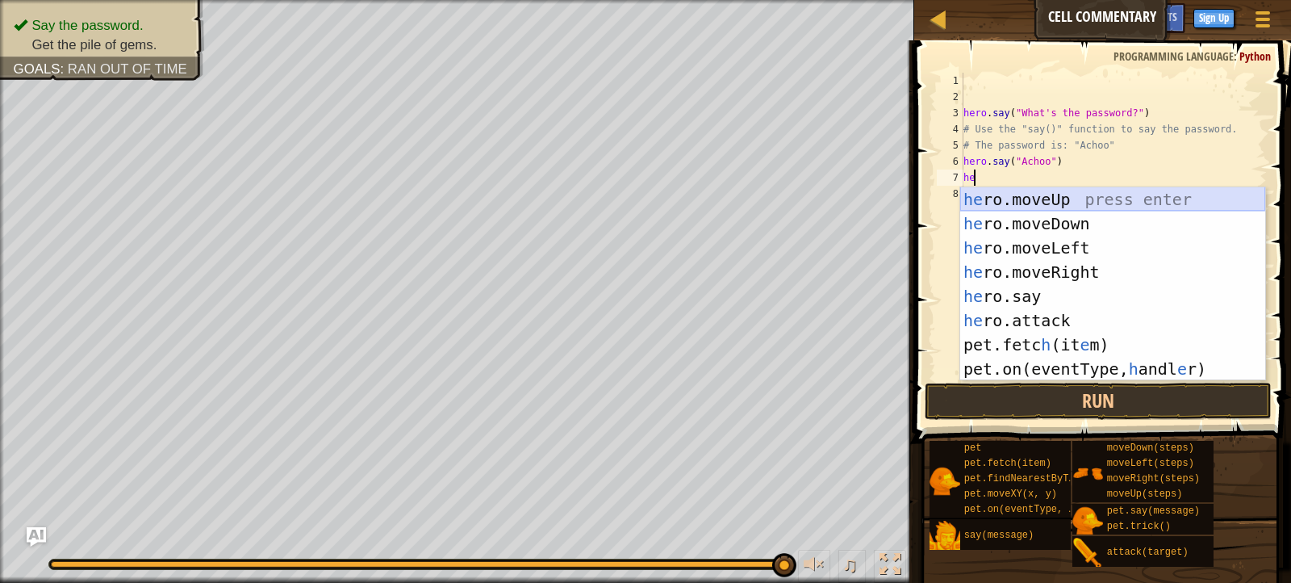
click at [989, 201] on div "he ro.moveUp press enter he ro.moveDown press enter he ro.moveLeft press enter …" at bounding box center [1113, 308] width 305 height 242
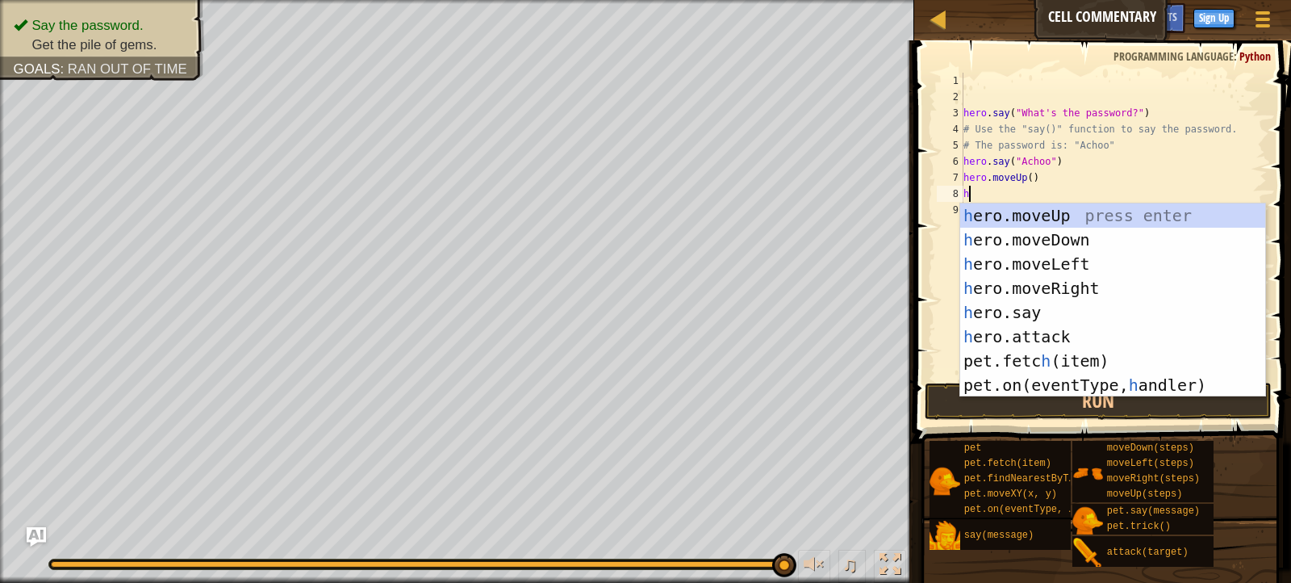
type textarea "he"
click at [1003, 207] on div "he ro.moveUp press enter he ro.moveDown press enter he ro.moveLeft press enter …" at bounding box center [1113, 324] width 305 height 242
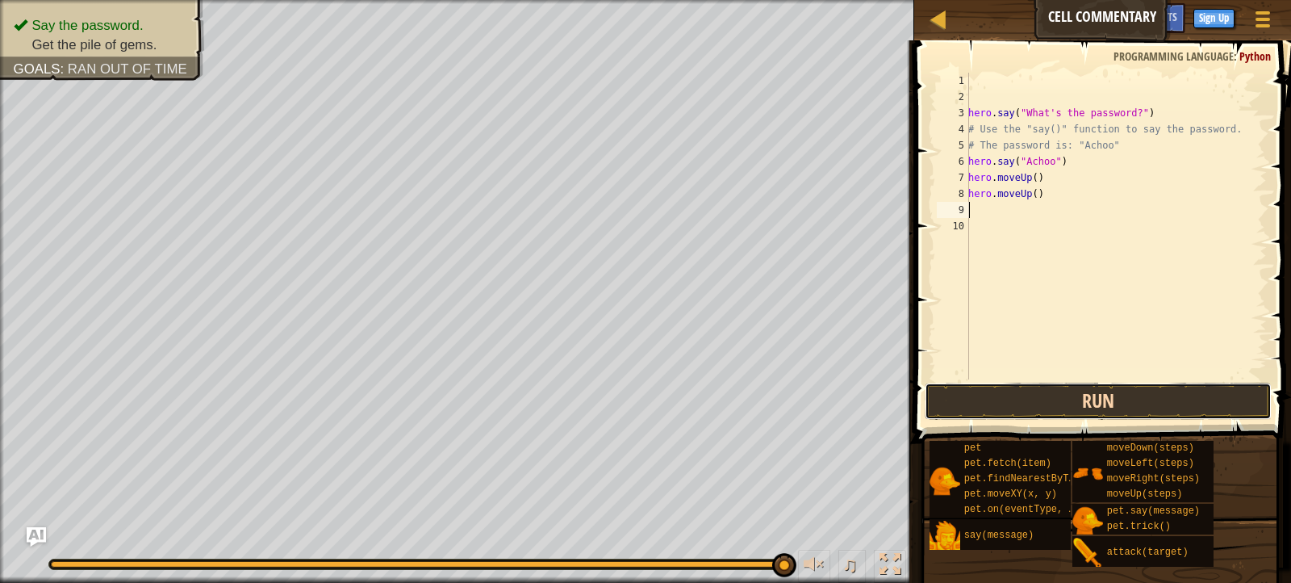
click at [1025, 399] on button "Run" at bounding box center [1098, 401] width 347 height 37
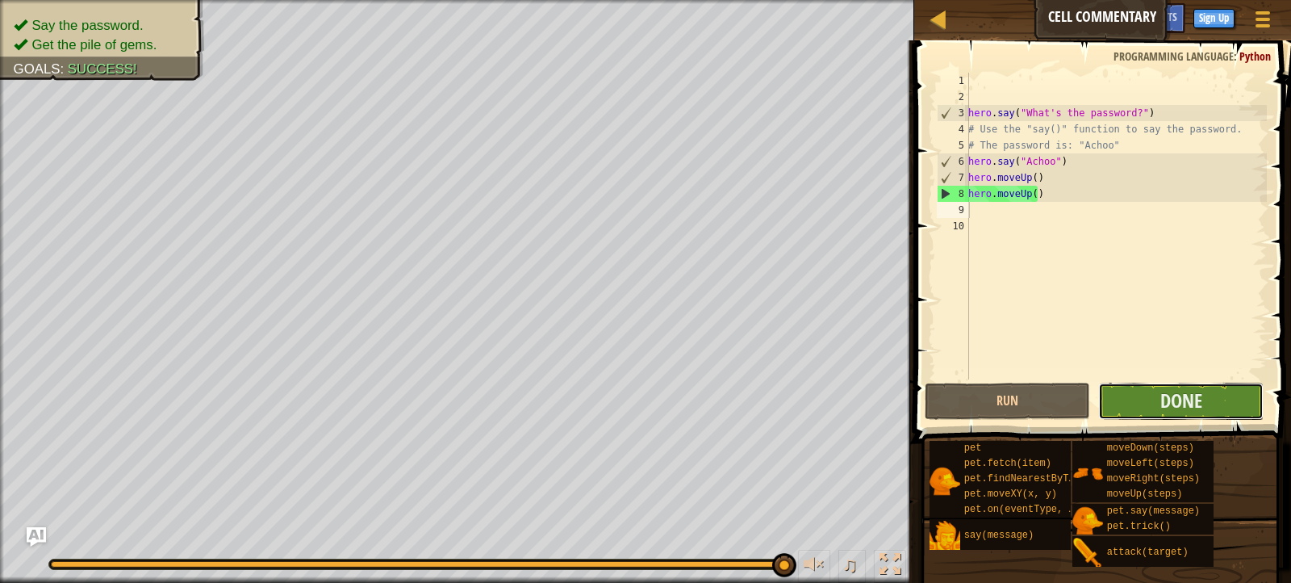
click at [1204, 403] on button "Done" at bounding box center [1181, 401] width 165 height 37
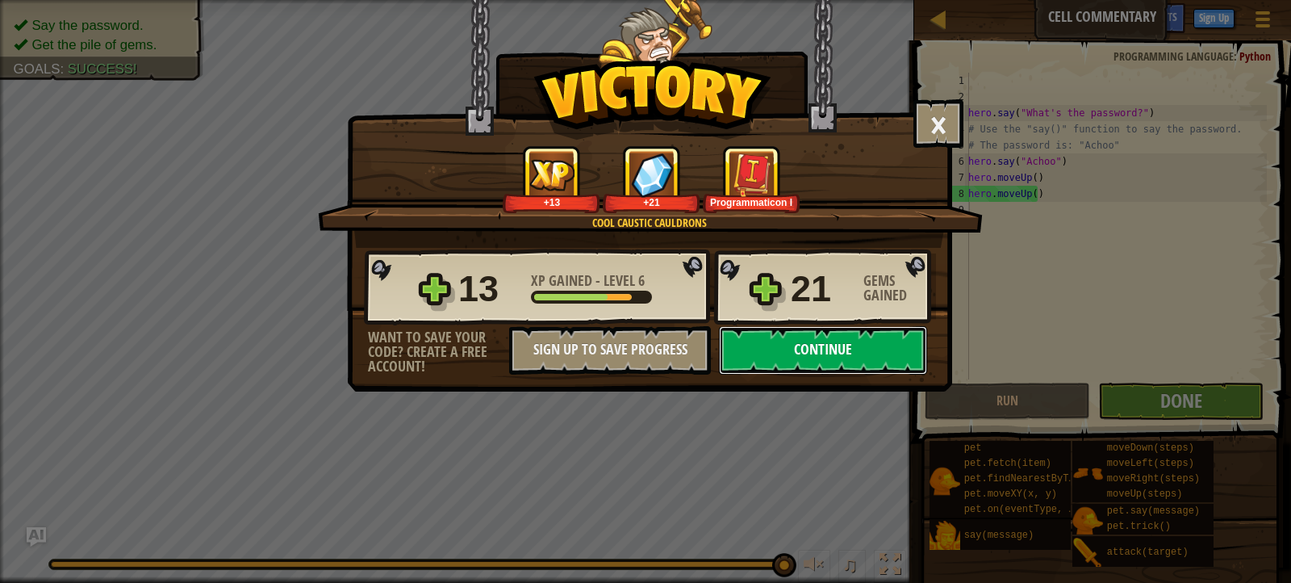
click at [858, 347] on button "Continue" at bounding box center [823, 350] width 208 height 48
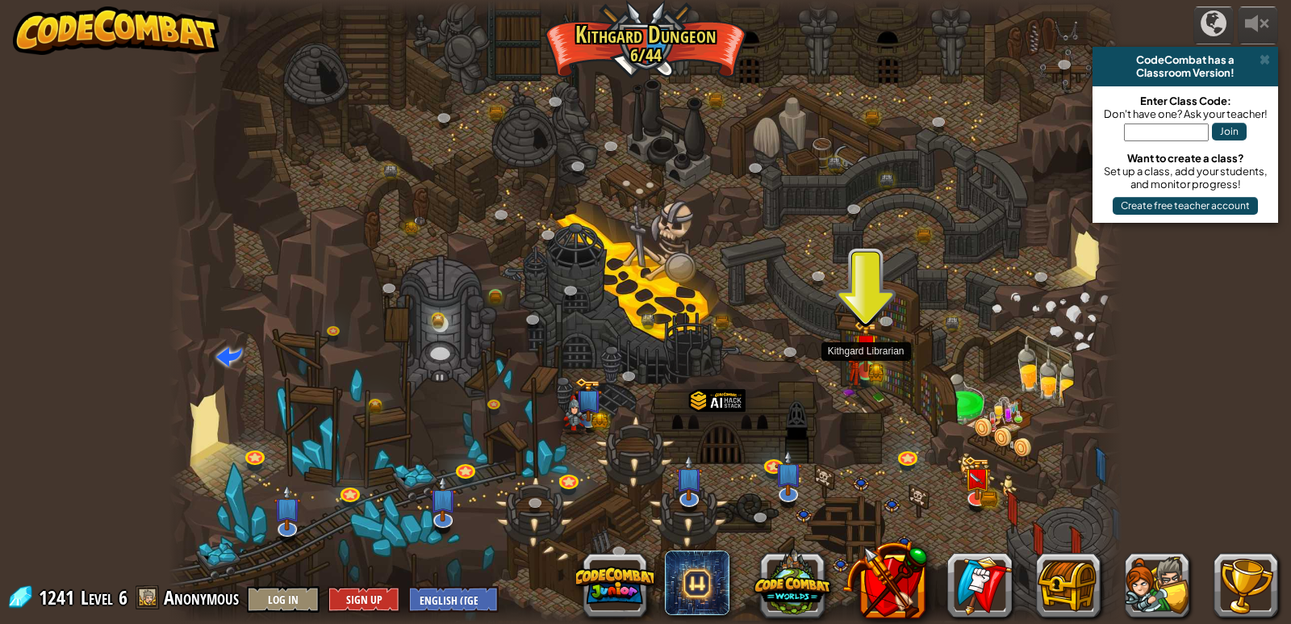
click at [869, 366] on img at bounding box center [866, 346] width 24 height 53
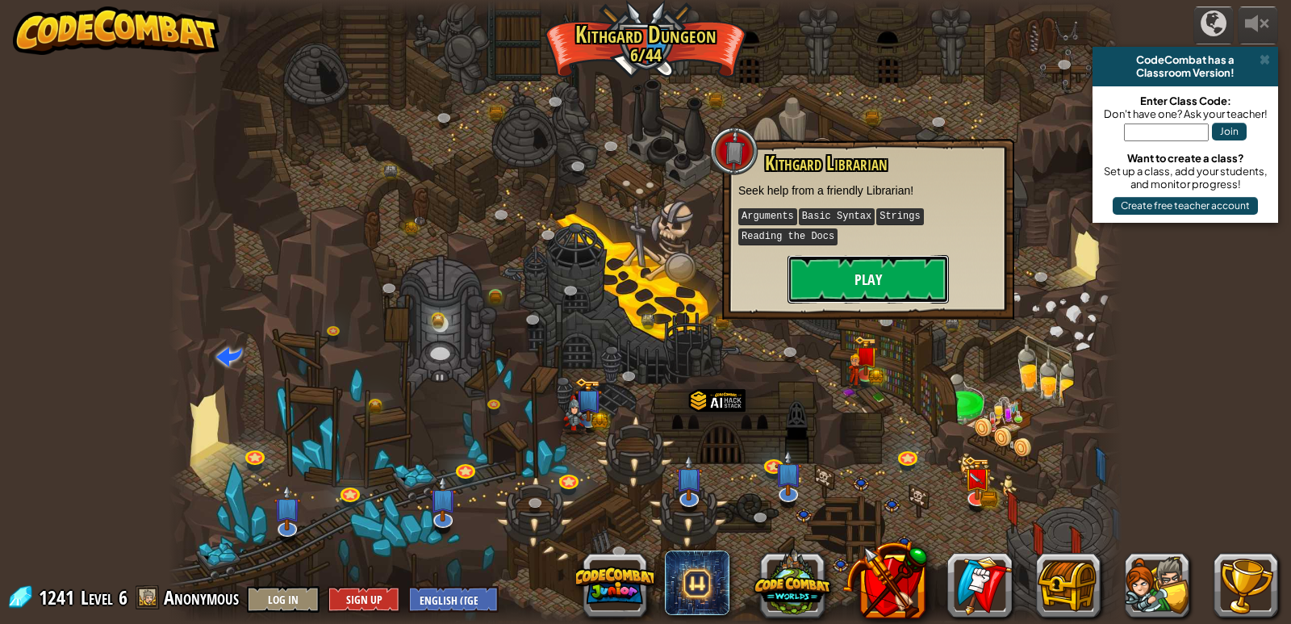
click at [831, 282] on button "Play" at bounding box center [868, 279] width 161 height 48
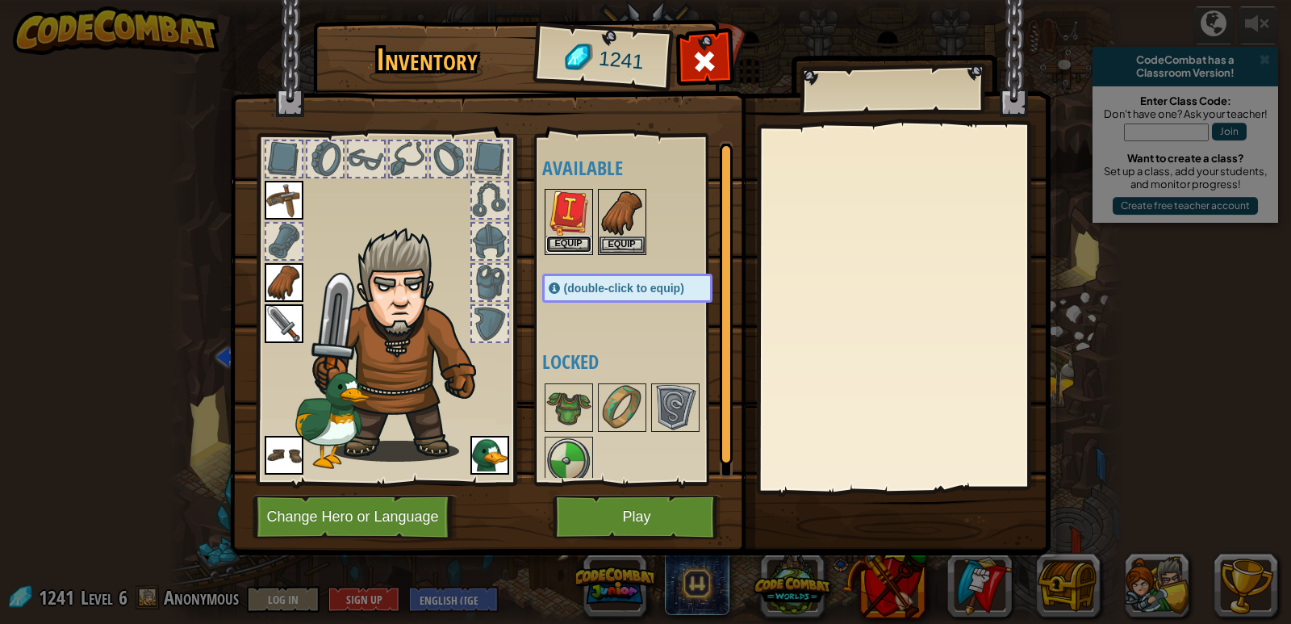
click at [574, 243] on button "Equip" at bounding box center [568, 244] width 45 height 17
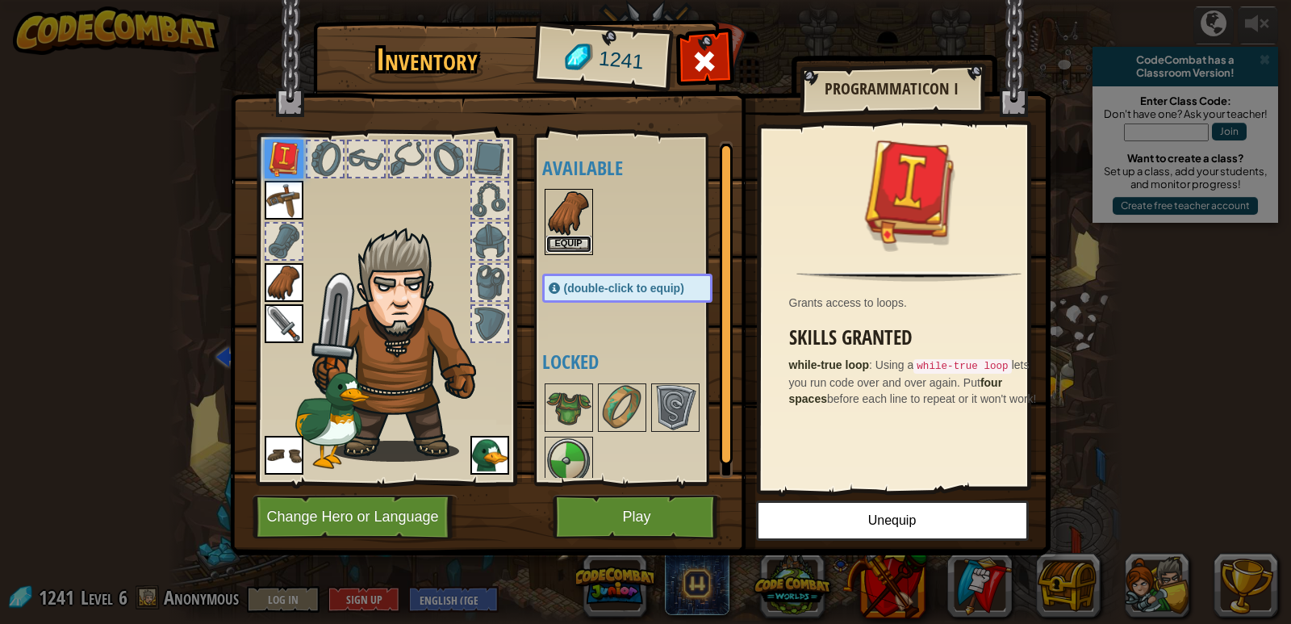
click at [565, 249] on button "Equip" at bounding box center [568, 244] width 45 height 17
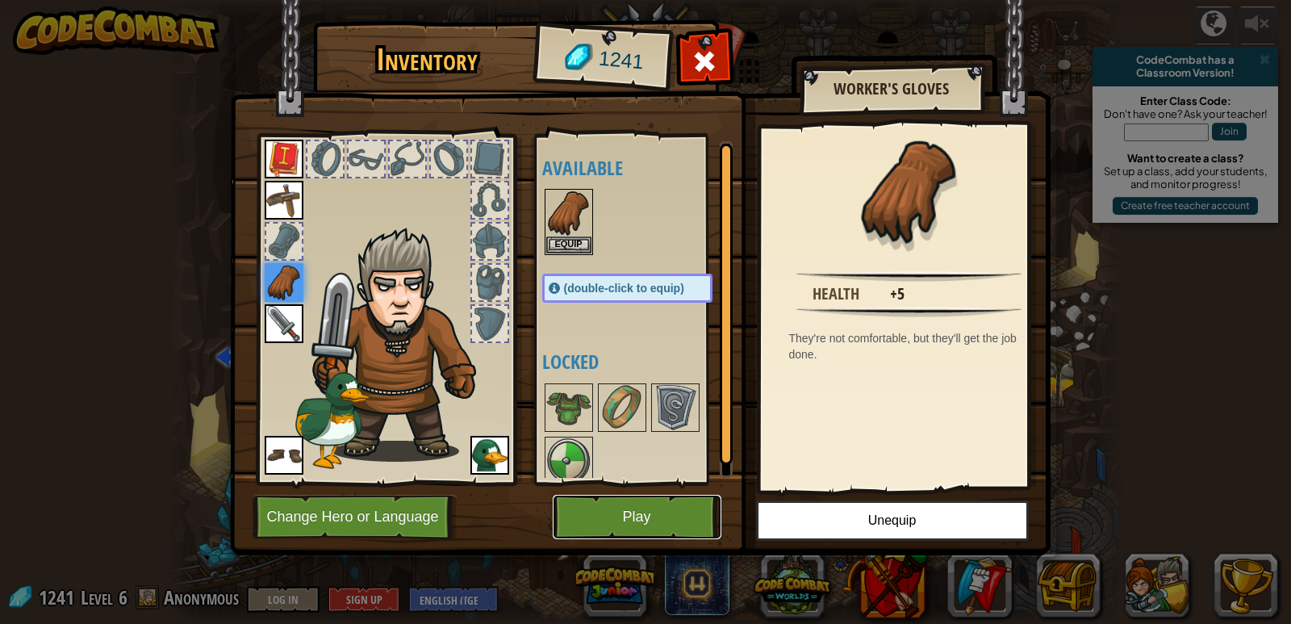
click at [672, 504] on button "Play" at bounding box center [637, 517] width 169 height 44
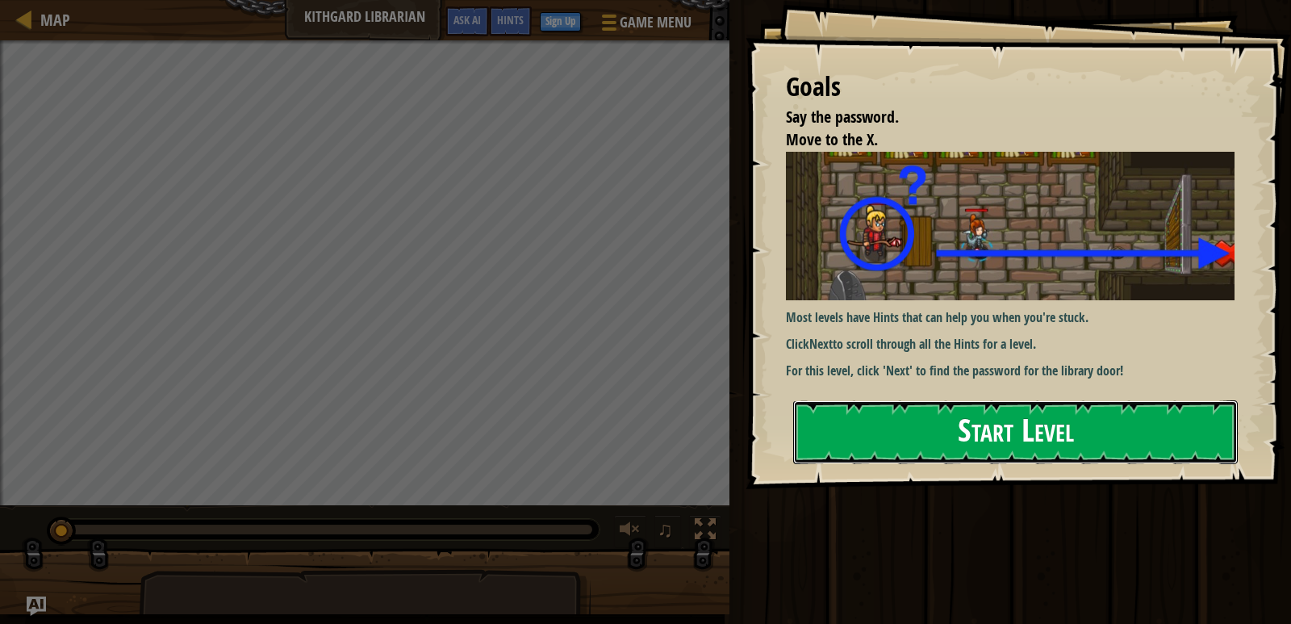
click at [1111, 415] on button "Start Level" at bounding box center [1015, 432] width 445 height 64
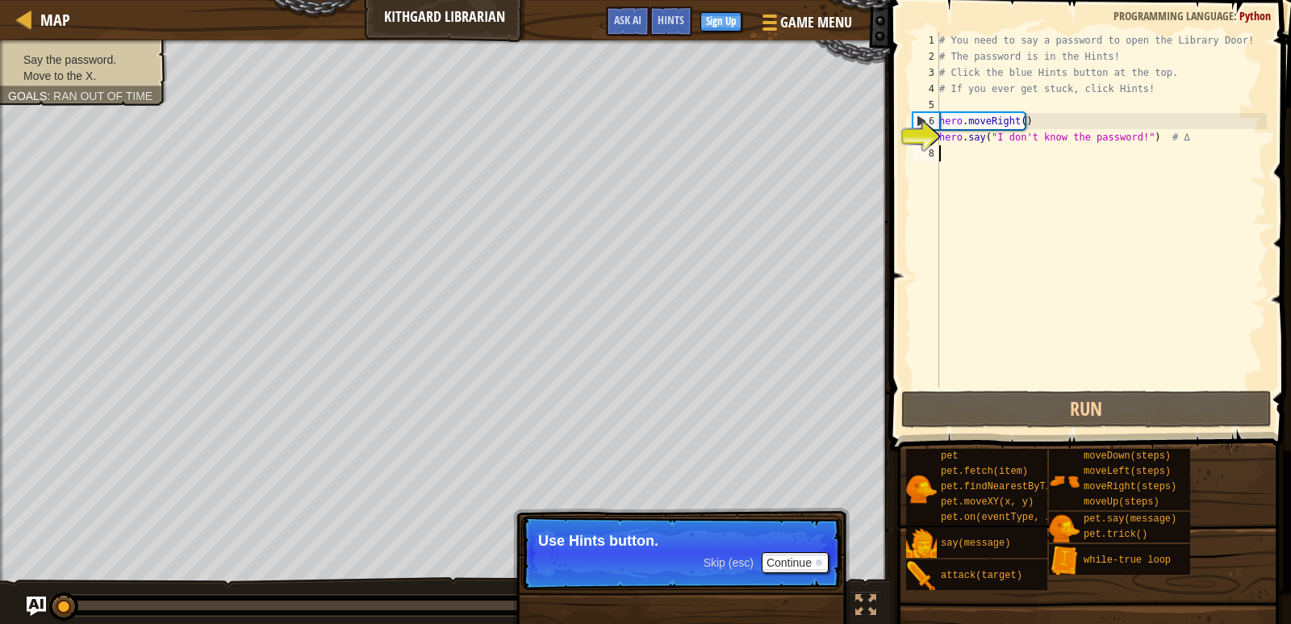
click at [948, 150] on div "# You need to say a password to open the Library Door! # The password is in the…" at bounding box center [1101, 225] width 331 height 387
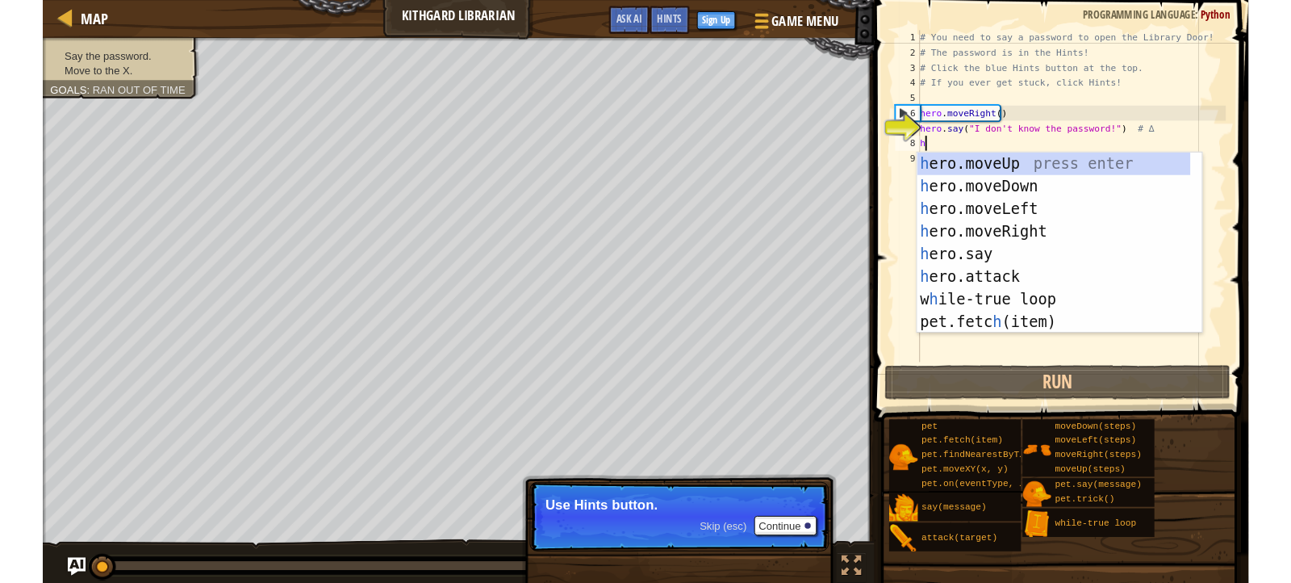
scroll to position [7, 0]
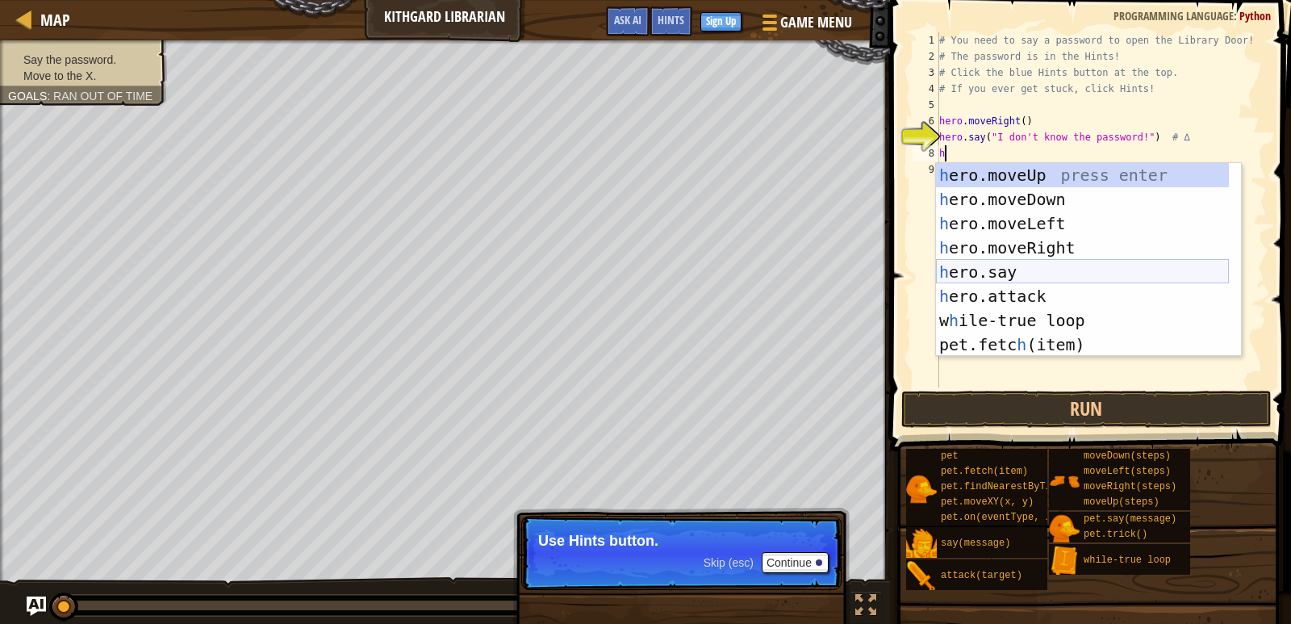
click at [1001, 277] on div "h ero.moveUp press enter h ero.moveDown press enter h ero.moveLeft press enter …" at bounding box center [1082, 284] width 293 height 242
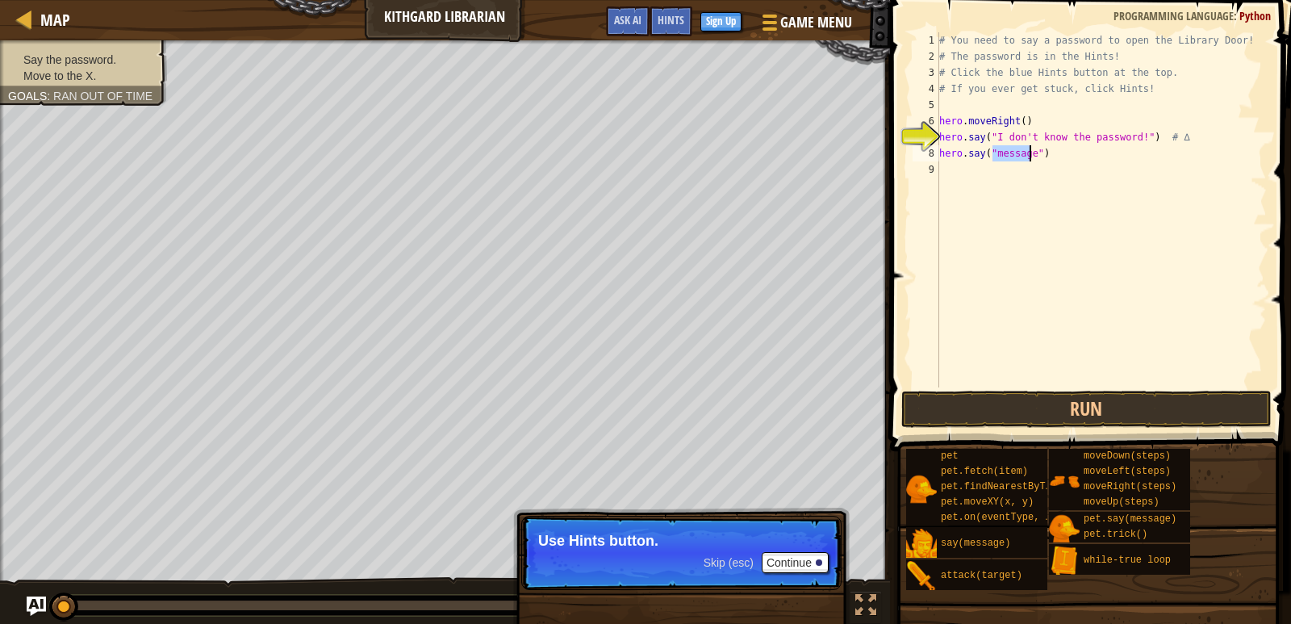
paste textarea "Hints"
type textarea "hero.say("Hints")"
click at [949, 167] on div "# You need to say a password to open the Library Door! # The password is in the…" at bounding box center [1101, 225] width 331 height 387
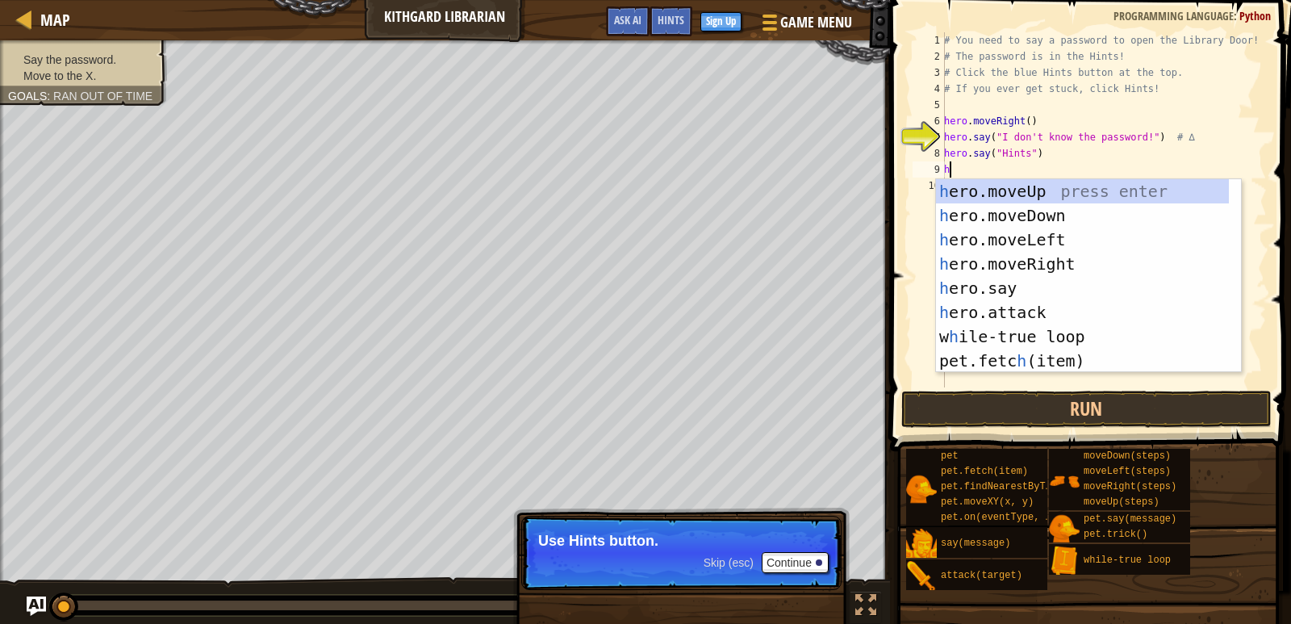
type textarea "hr"
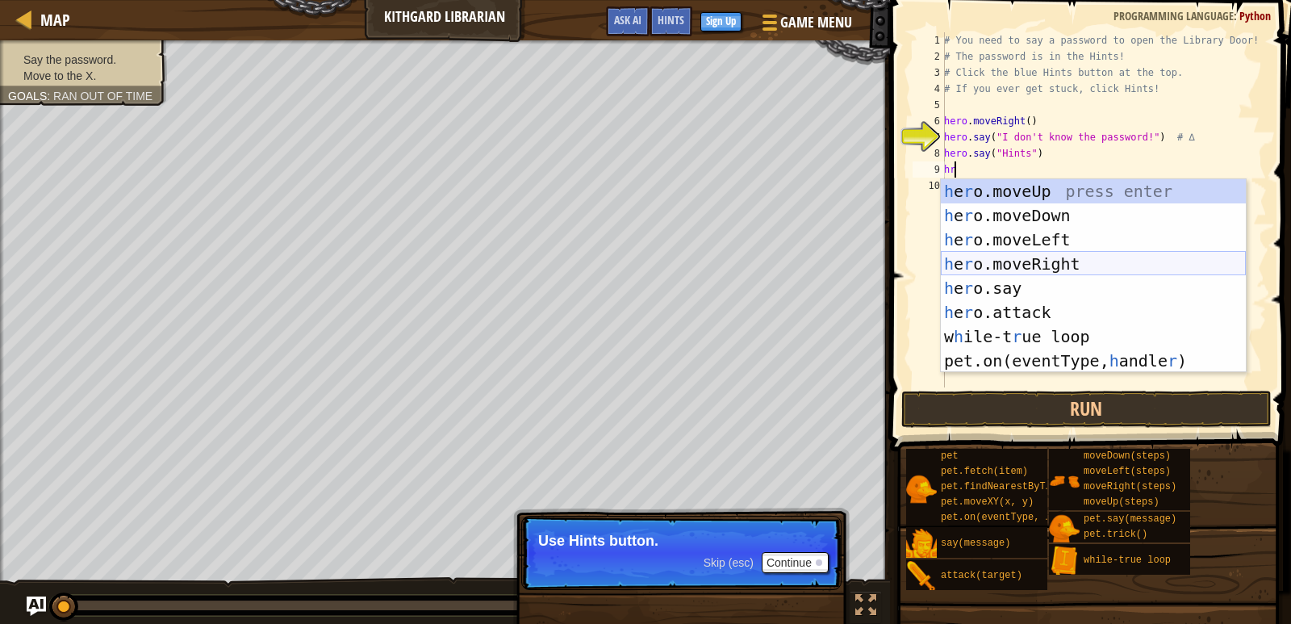
click at [1006, 266] on div "h e r o.moveUp press enter h e r o.moveDown press enter h e r o.moveLeft press …" at bounding box center [1093, 300] width 305 height 242
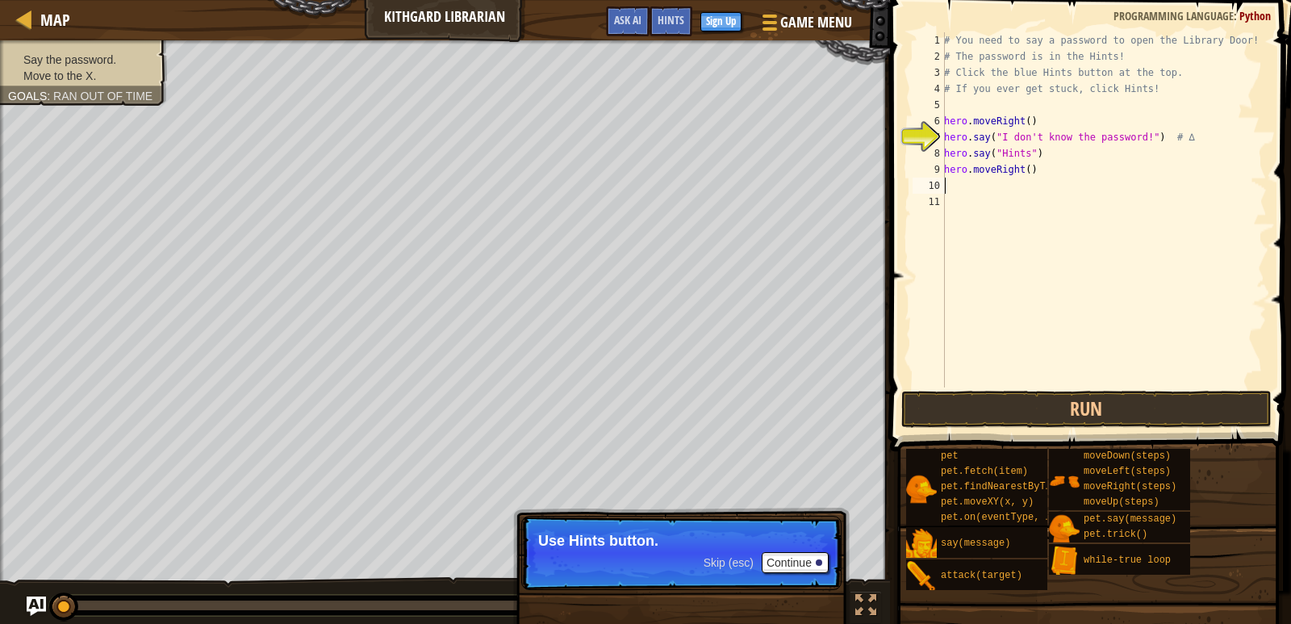
type textarea "h"
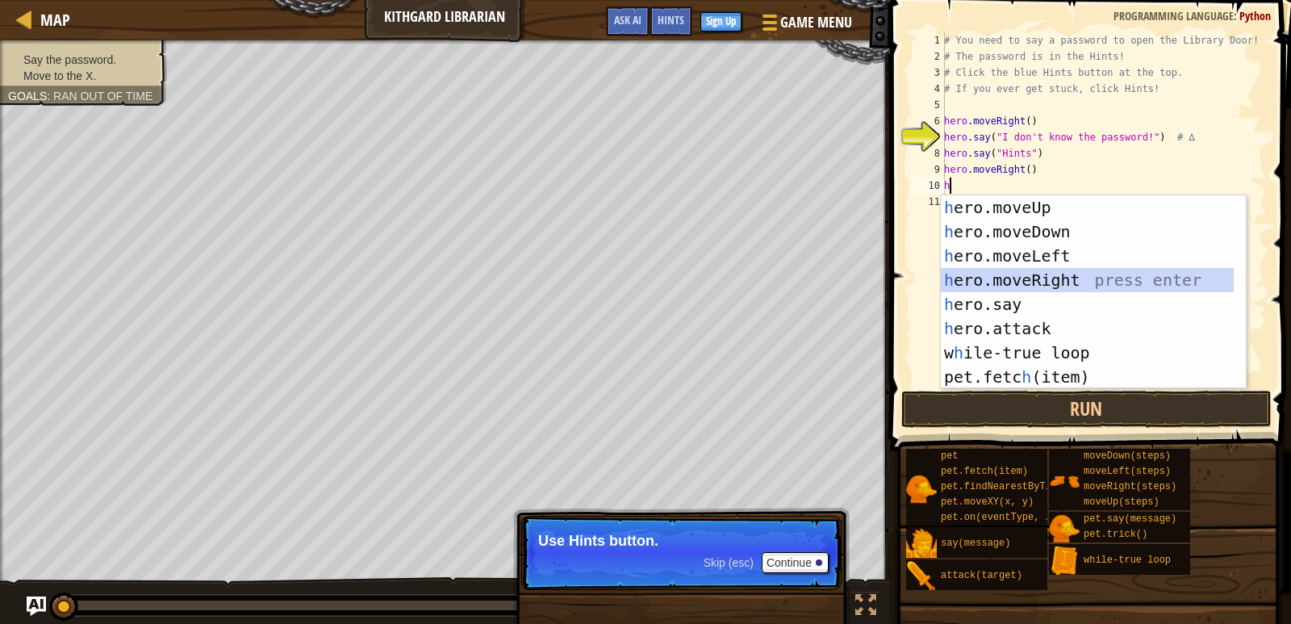
click at [1049, 269] on div "h ero.moveUp press enter h ero.moveDown press enter h ero.moveLeft press enter …" at bounding box center [1087, 316] width 293 height 242
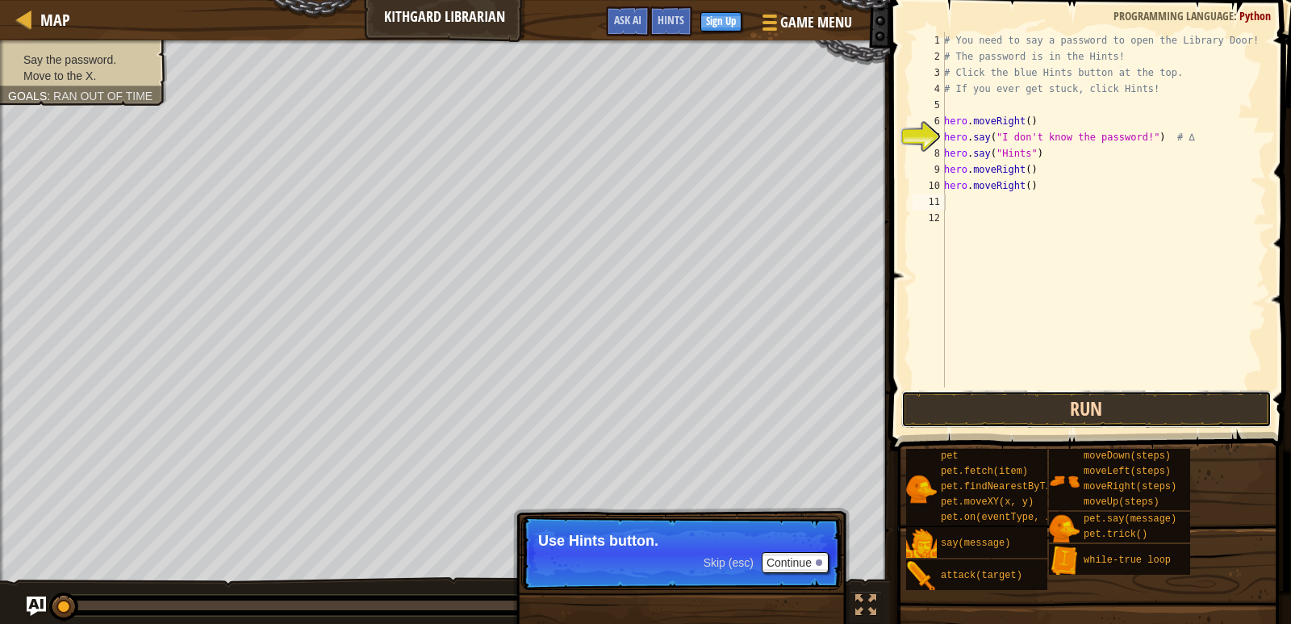
click at [1081, 410] on button "Run" at bounding box center [1087, 409] width 370 height 37
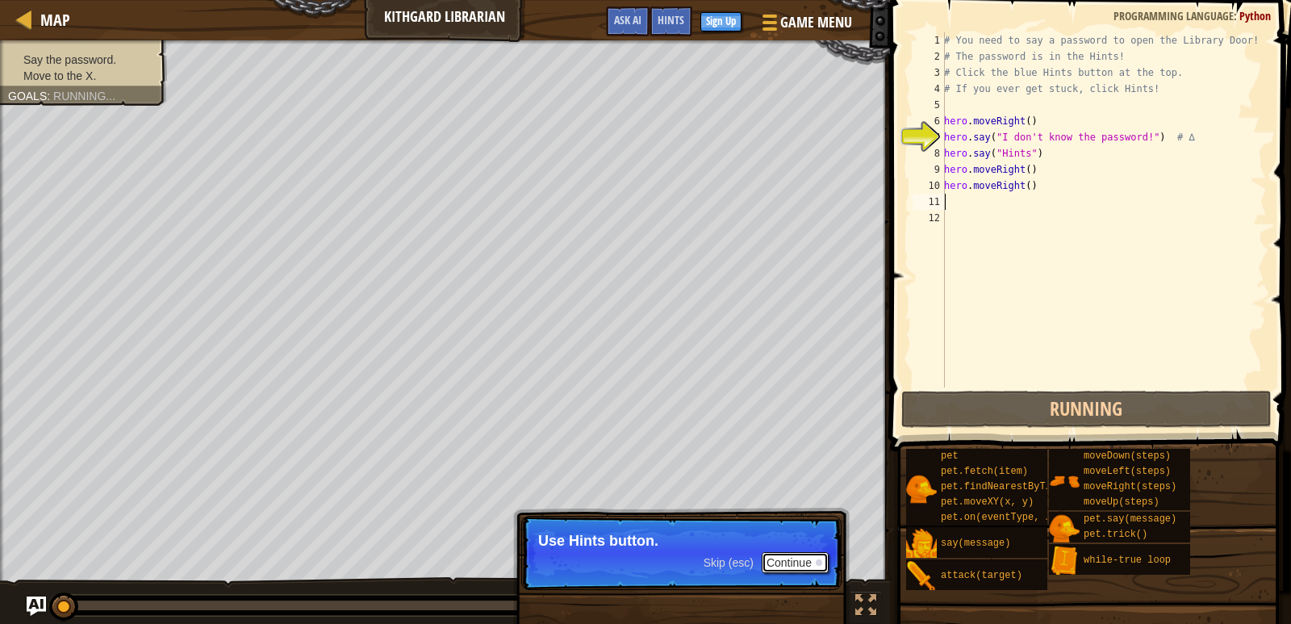
click at [794, 557] on button "Continue" at bounding box center [795, 562] width 67 height 21
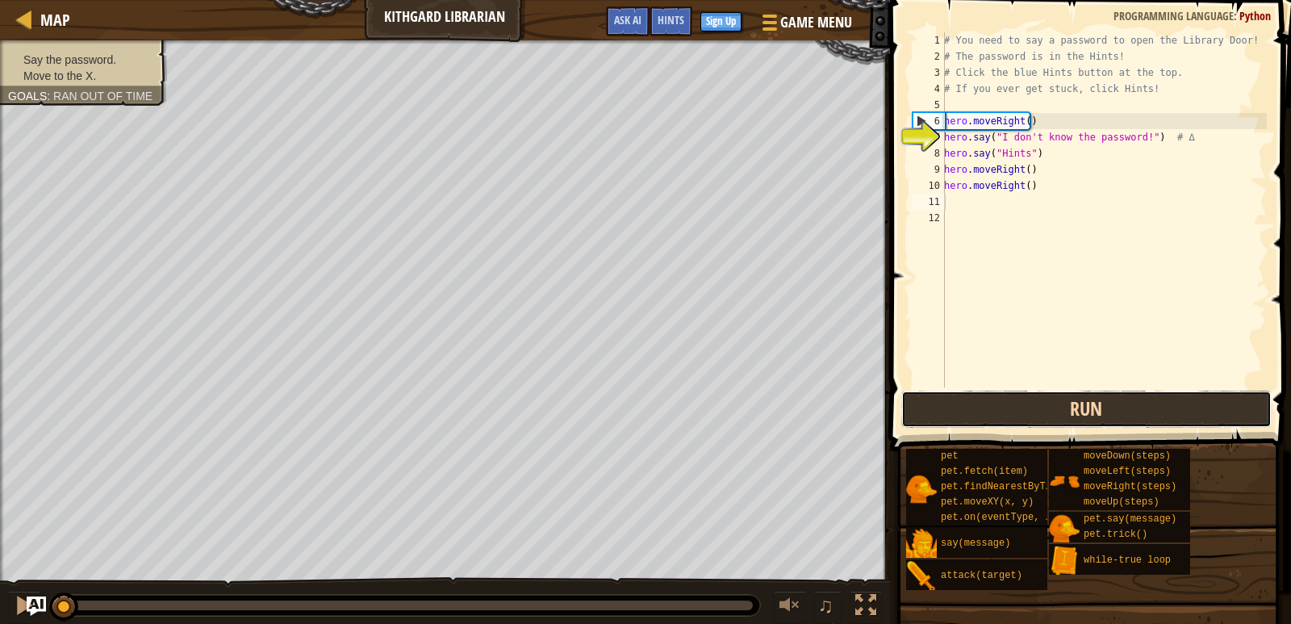
click at [1090, 407] on button "Run" at bounding box center [1087, 409] width 370 height 37
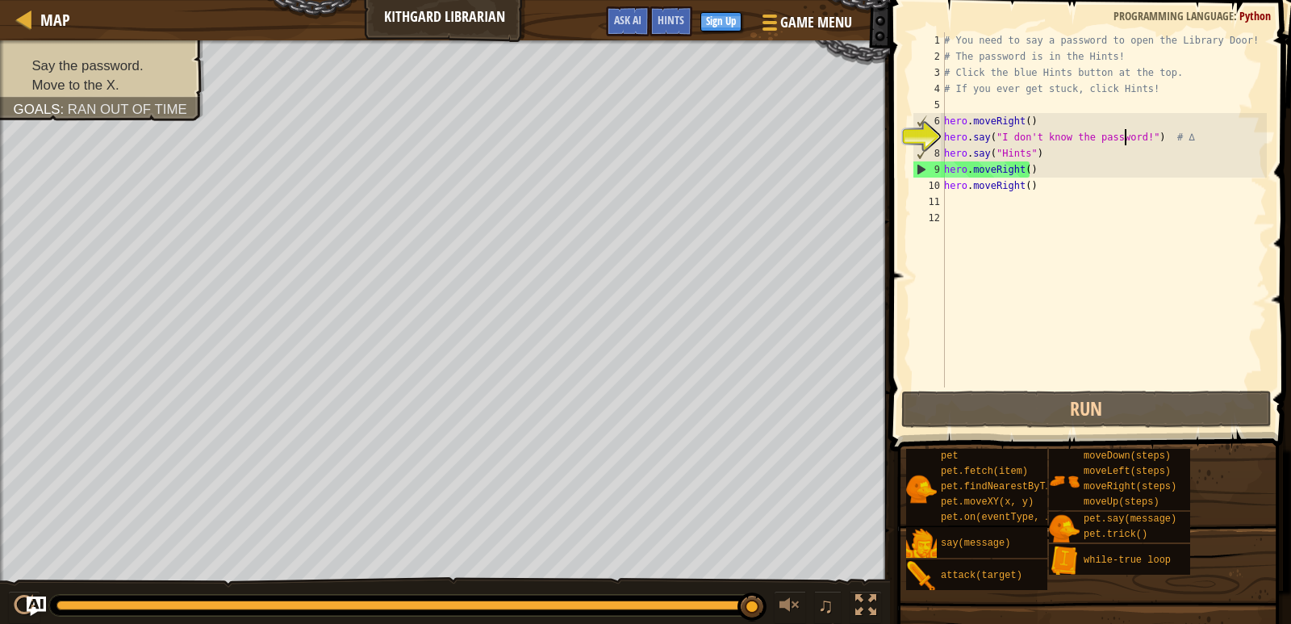
click at [1128, 136] on div "# You need to say a password to open the Library Door! # The password is in the…" at bounding box center [1104, 225] width 326 height 387
drag, startPoint x: 1132, startPoint y: 136, endPoint x: 995, endPoint y: 131, distance: 136.5
click at [995, 131] on div "# You need to say a password to open the Library Door! # The password is in the…" at bounding box center [1104, 225] width 326 height 387
paste textarea "Hints"
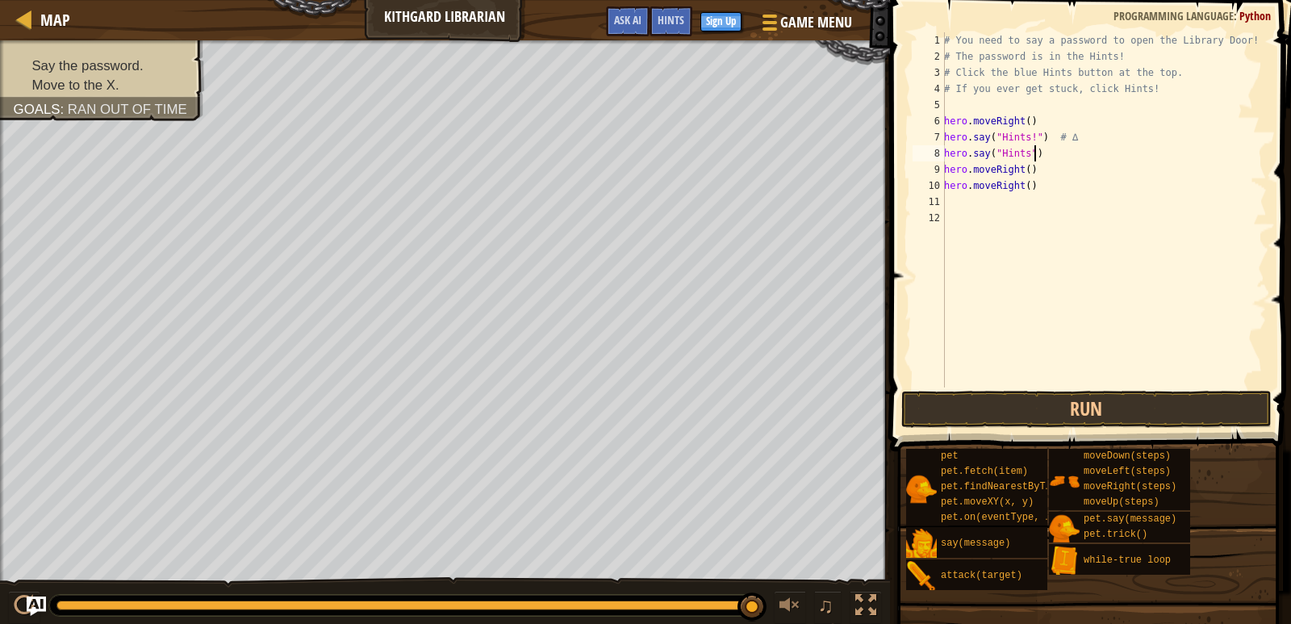
click at [1036, 153] on div "# You need to say a password to open the Library Door! # The password is in the…" at bounding box center [1104, 225] width 326 height 387
type textarea "h"
click at [1115, 412] on button "Run" at bounding box center [1087, 409] width 370 height 37
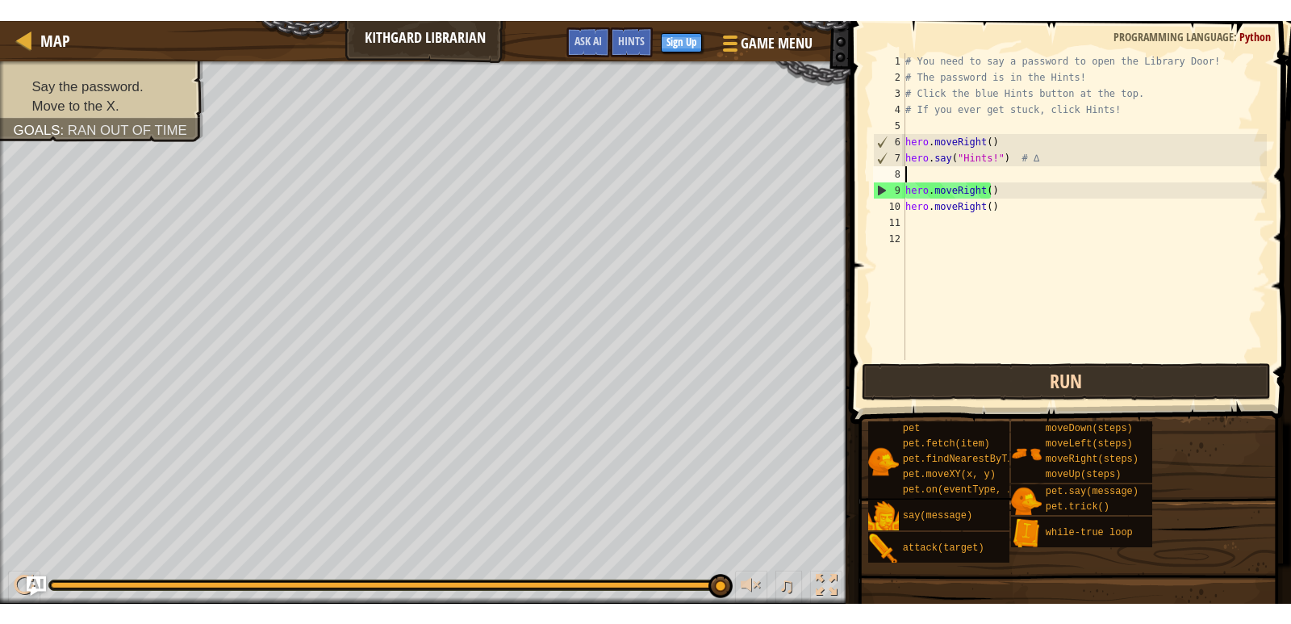
scroll to position [6, 0]
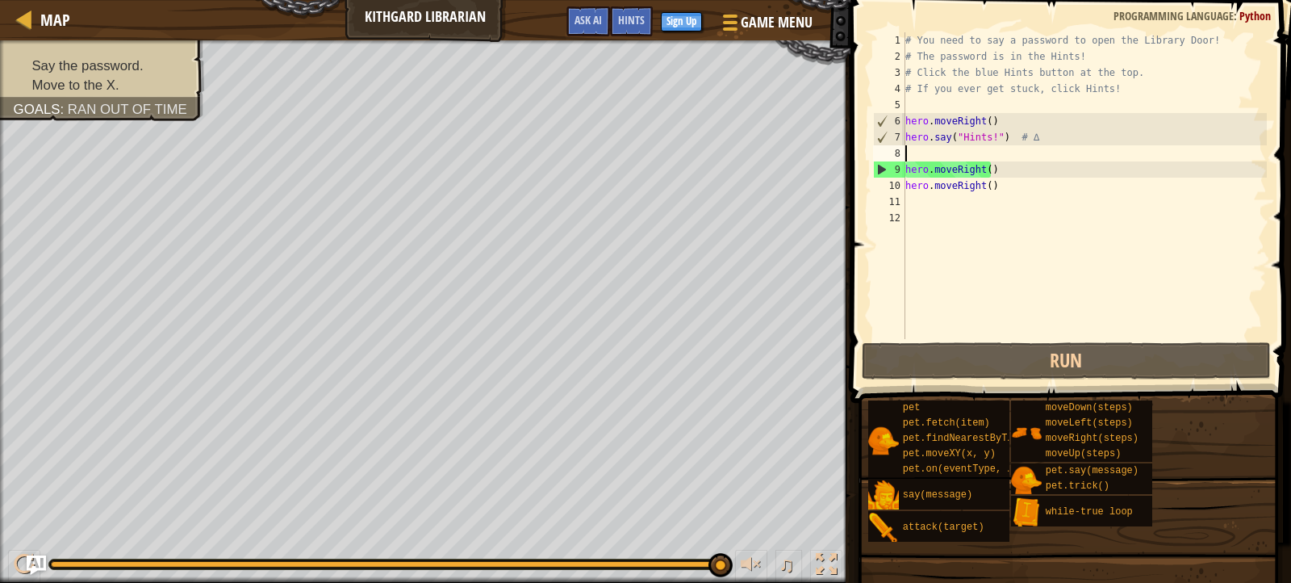
click at [990, 138] on div "# You need to say a password to open the Library Door! # The password is in the…" at bounding box center [1084, 201] width 365 height 339
click at [629, 32] on div "Hints" at bounding box center [631, 21] width 43 height 30
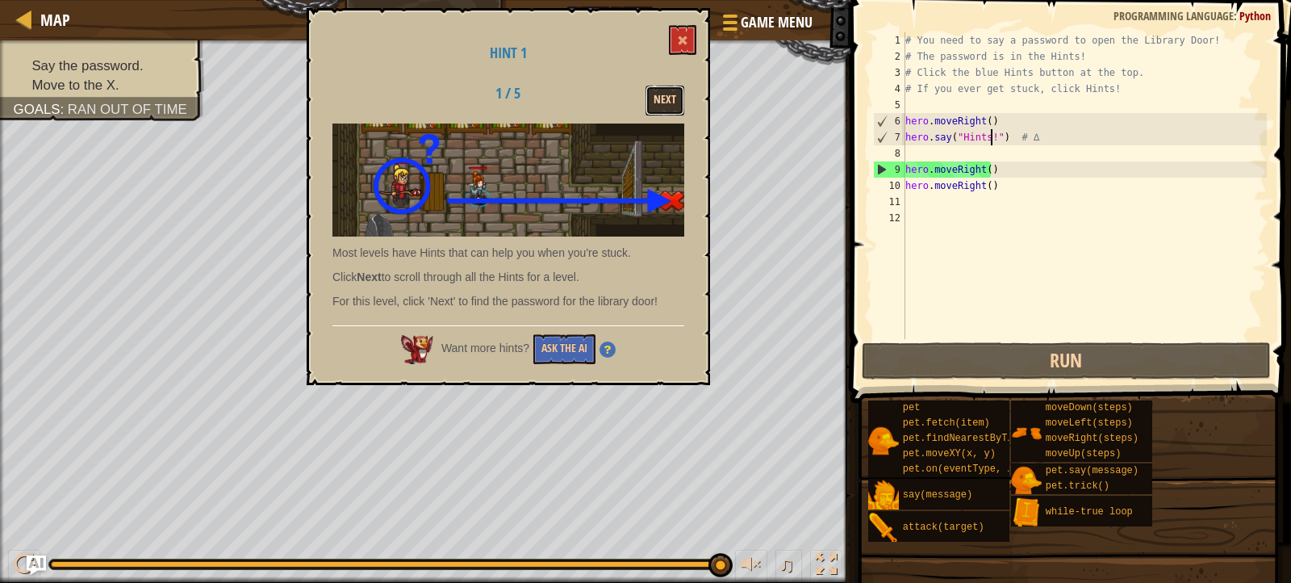
click at [671, 98] on button "Next" at bounding box center [665, 101] width 39 height 30
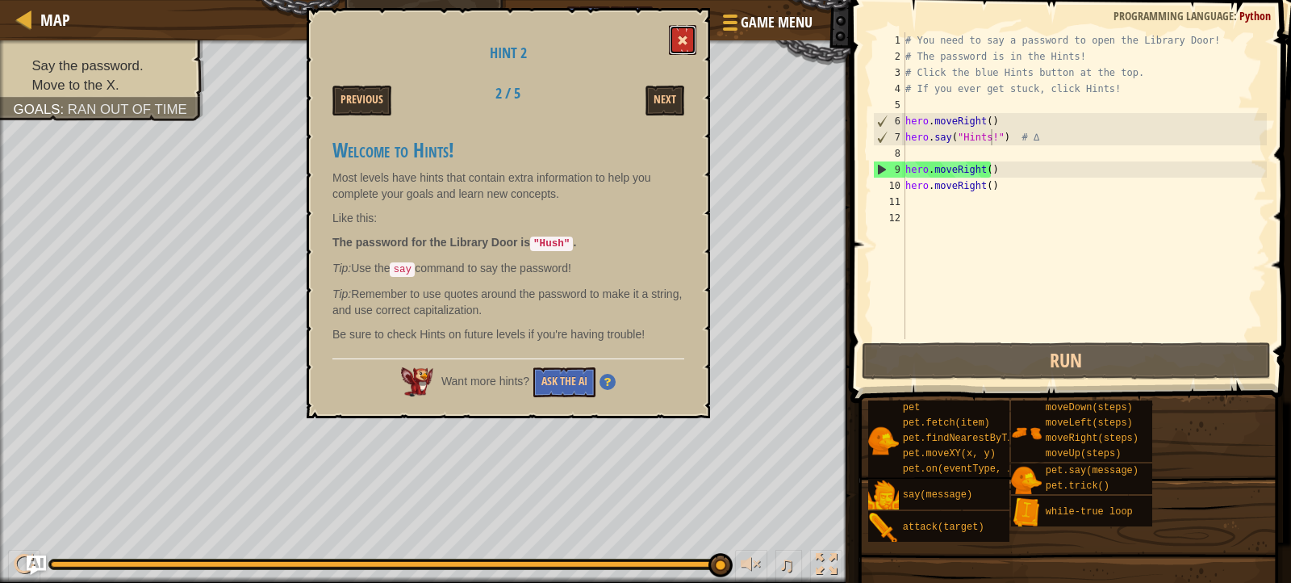
click at [680, 36] on span at bounding box center [682, 40] width 11 height 11
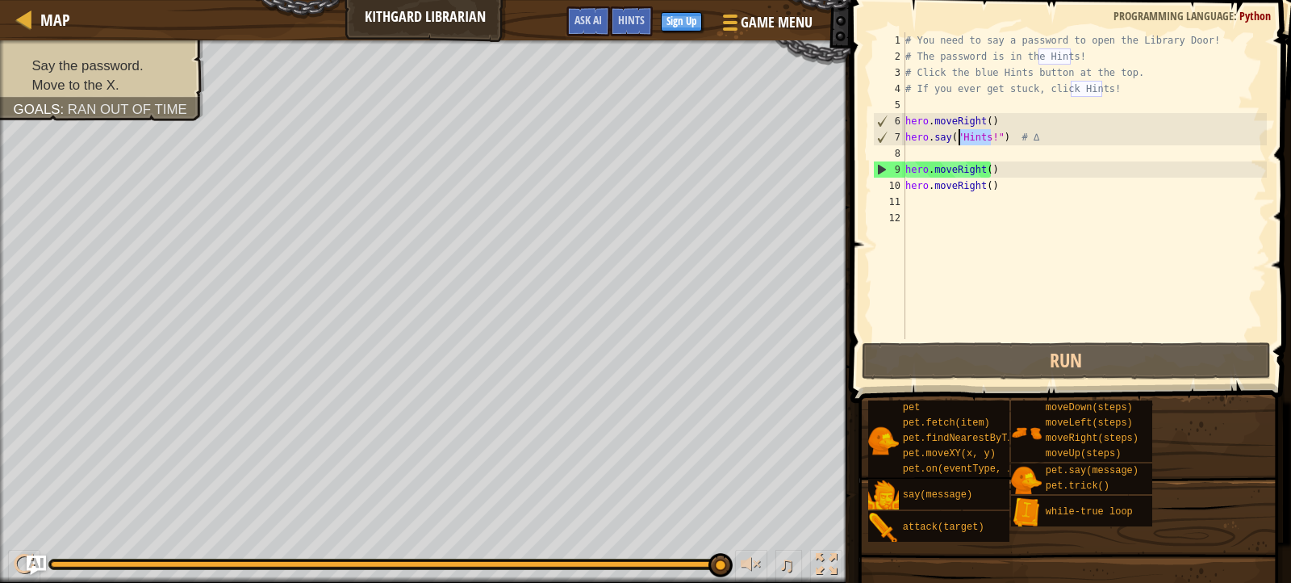
drag, startPoint x: 994, startPoint y: 136, endPoint x: 961, endPoint y: 134, distance: 33.1
click at [961, 134] on div "# You need to say a password to open the Library Door! # The password is in the…" at bounding box center [1084, 201] width 365 height 339
paste textarea "ush"
type textarea "hero.say("Hush") # ∆"
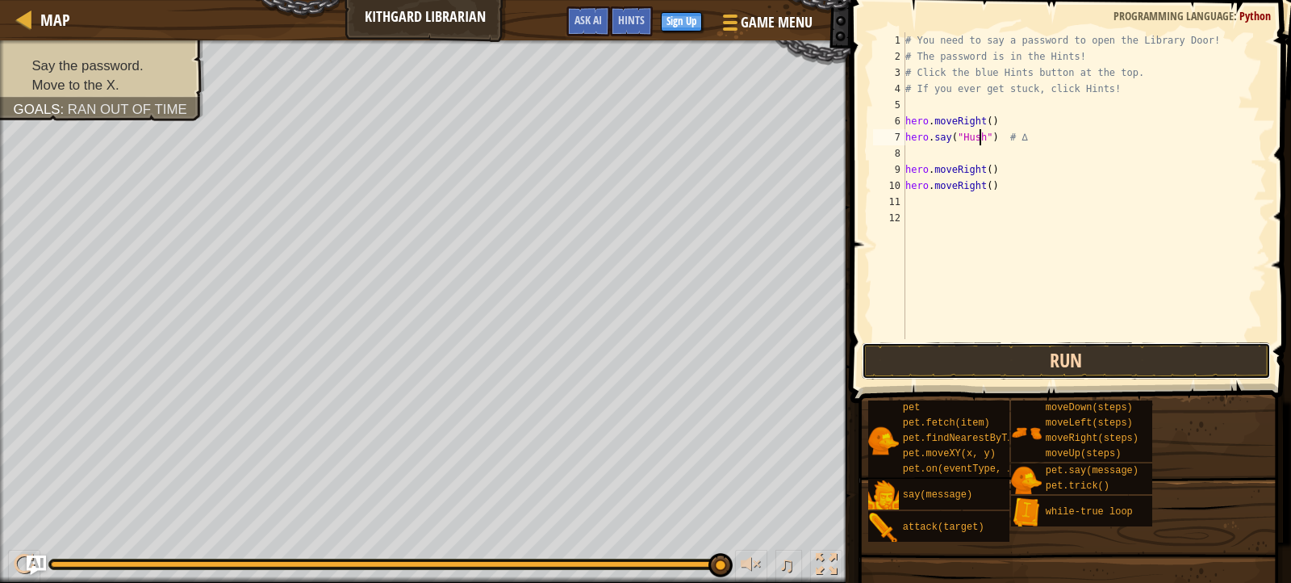
click at [985, 352] on button "Run" at bounding box center [1066, 360] width 408 height 37
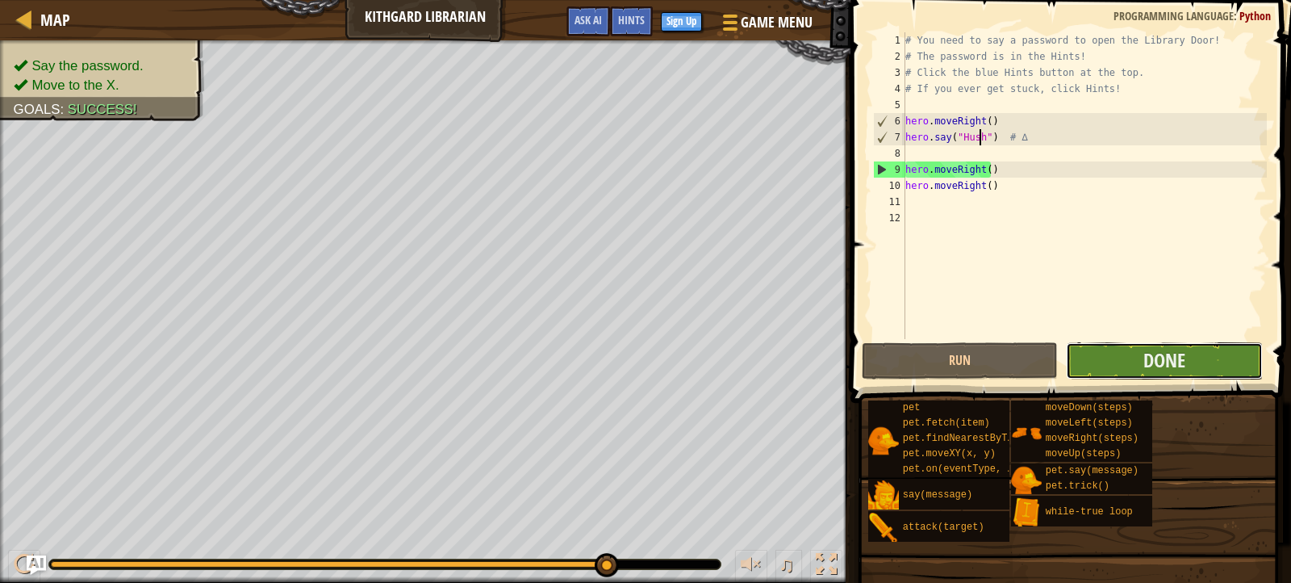
click at [1132, 360] on button "Done" at bounding box center [1164, 360] width 196 height 37
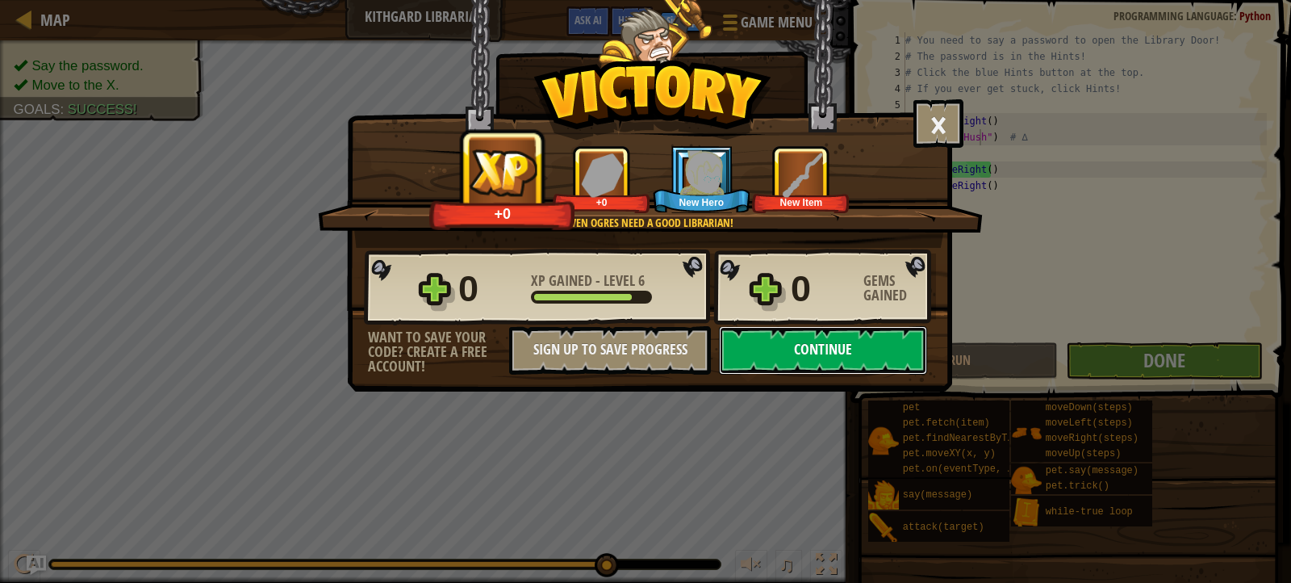
click at [812, 350] on button "Continue" at bounding box center [823, 350] width 208 height 48
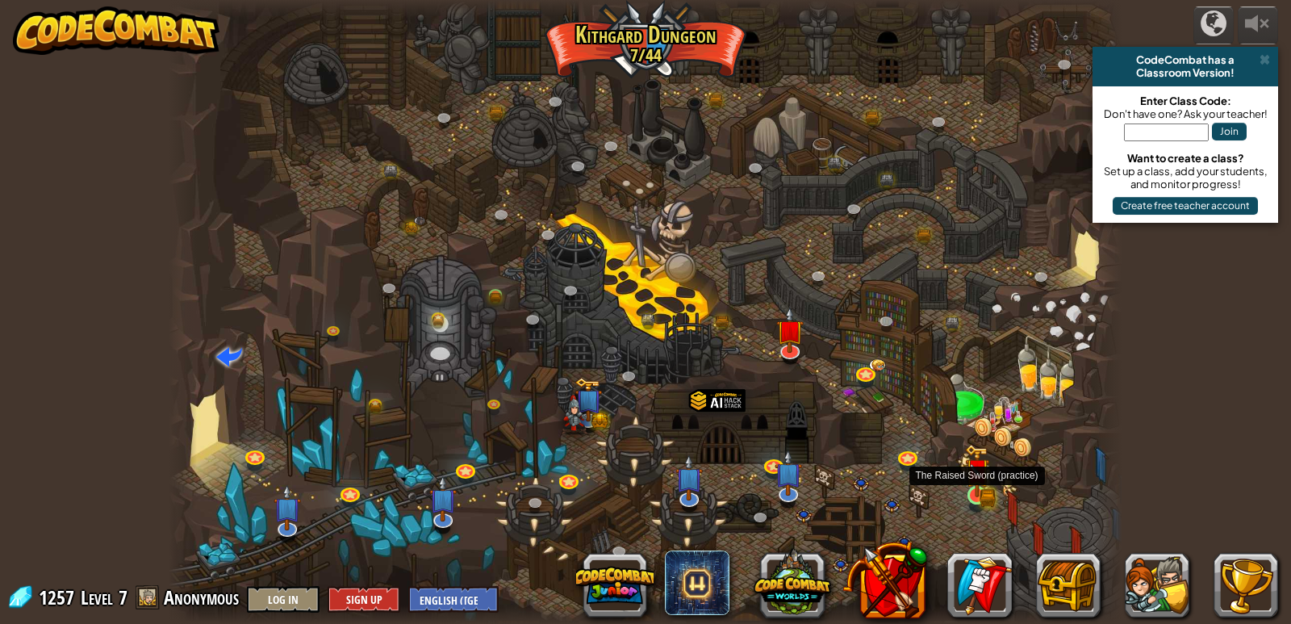
click at [976, 487] on img at bounding box center [977, 470] width 24 height 53
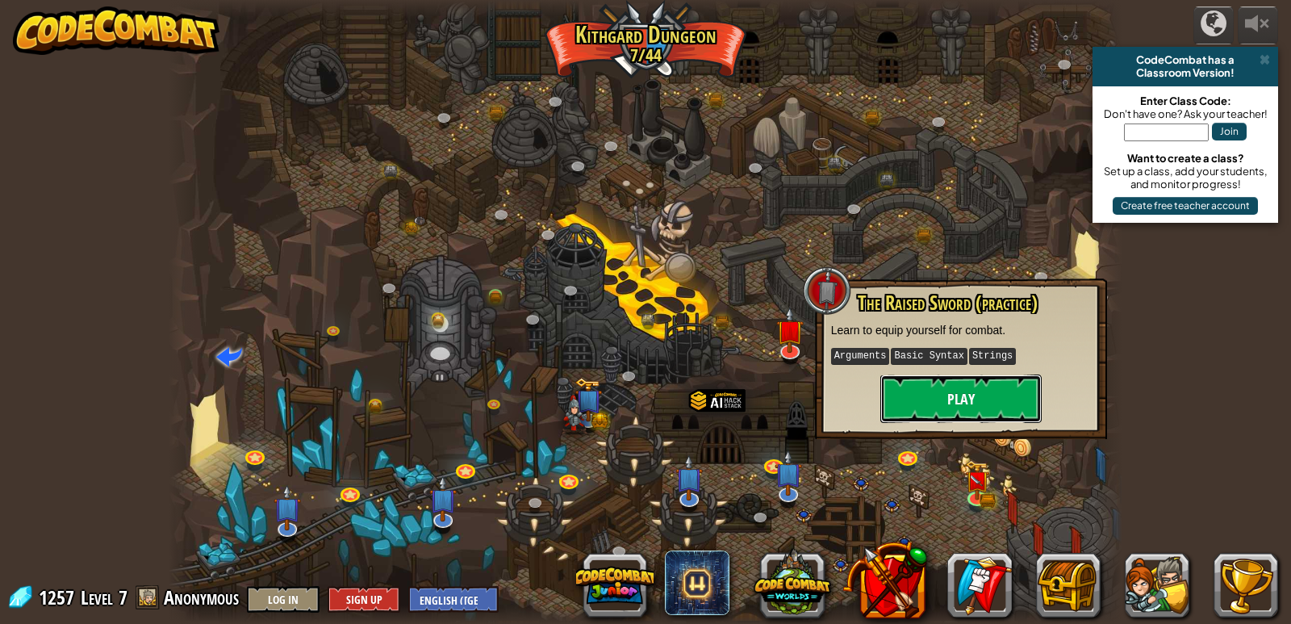
click at [955, 386] on button "Play" at bounding box center [961, 399] width 161 height 48
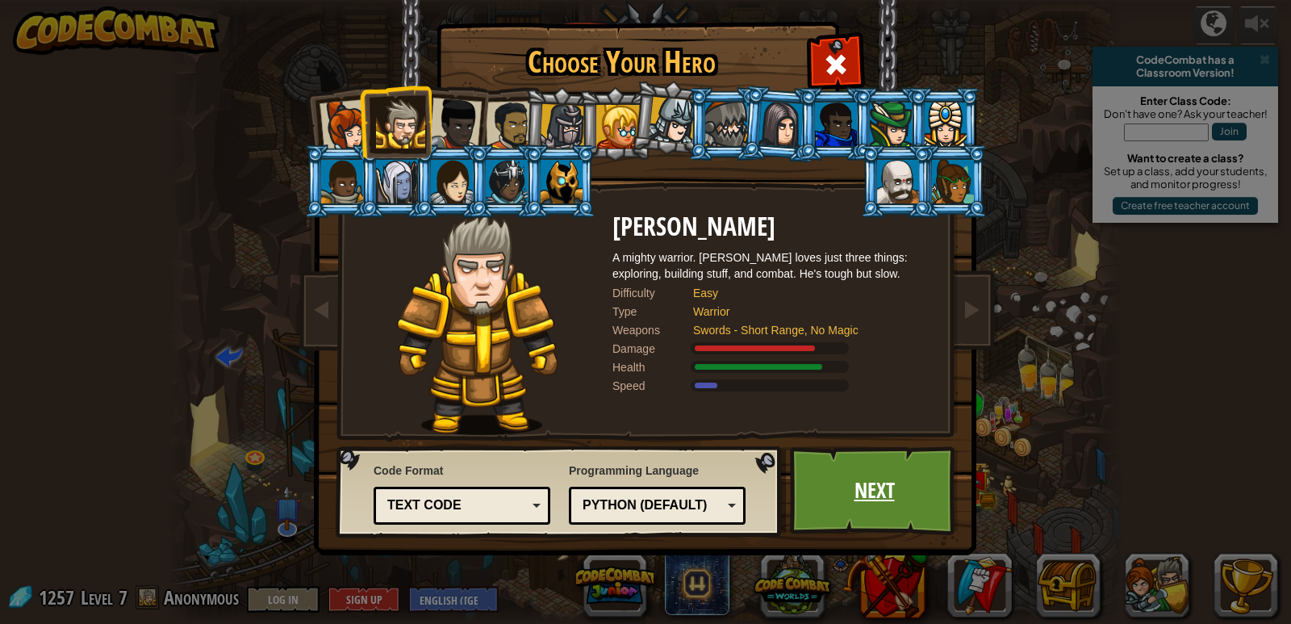
click at [901, 504] on link "Next" at bounding box center [874, 490] width 169 height 89
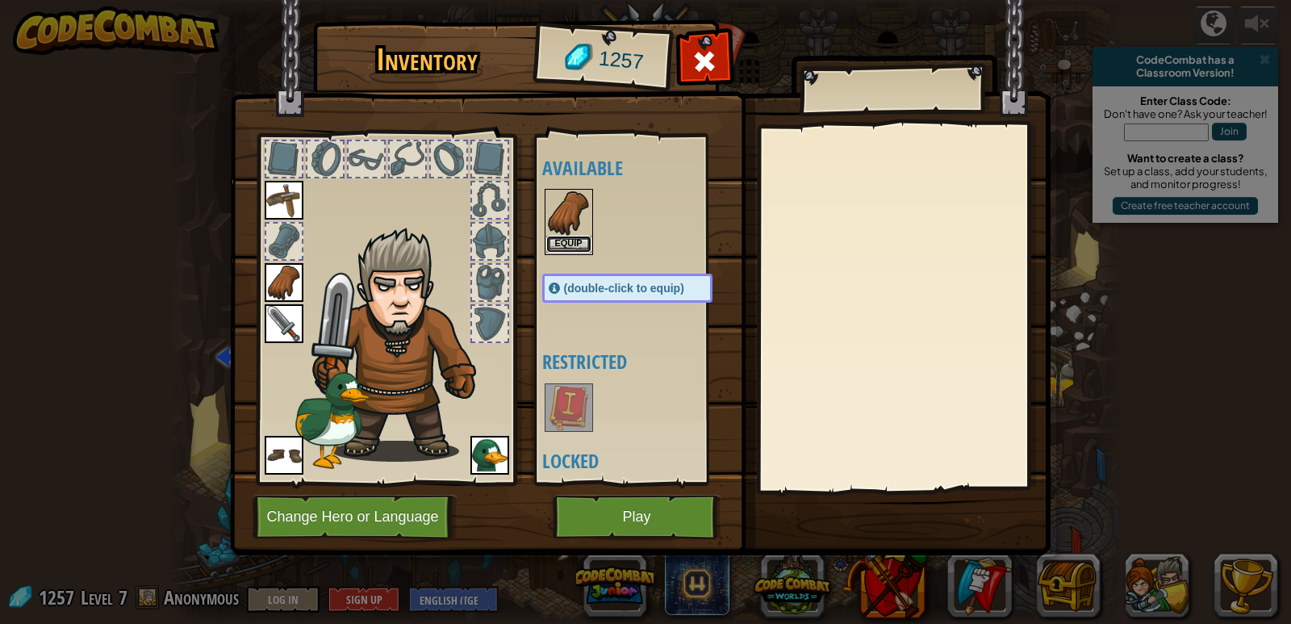
click at [571, 247] on button "Equip" at bounding box center [568, 244] width 45 height 17
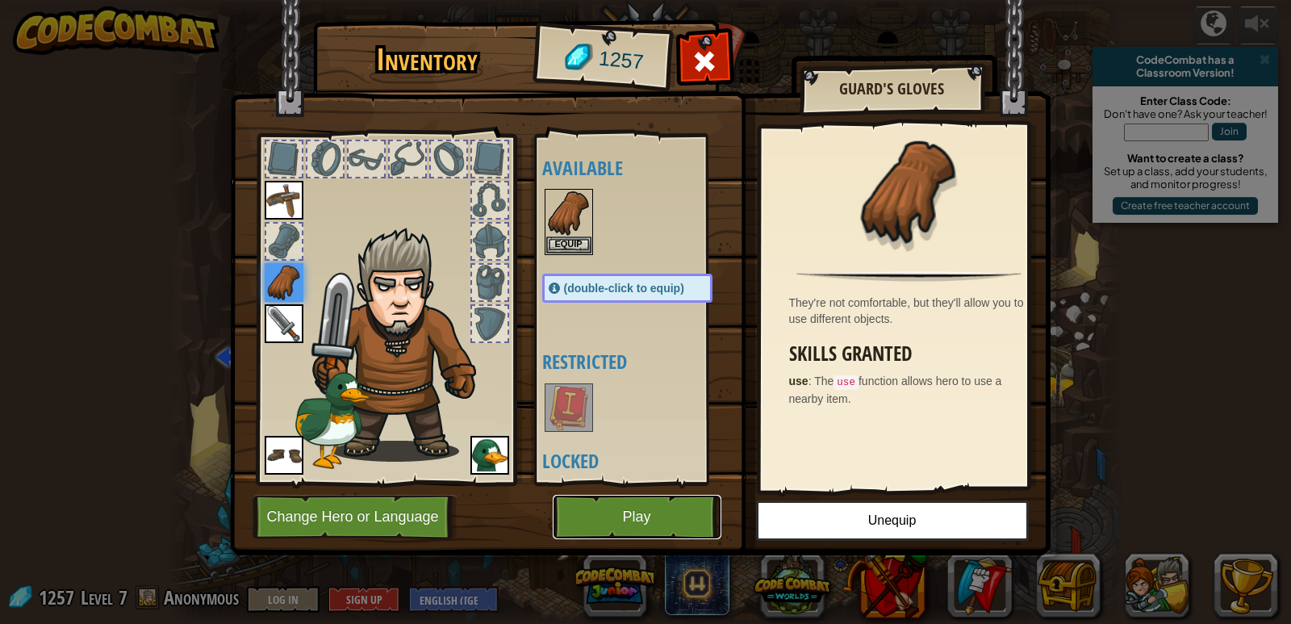
click at [656, 511] on button "Play" at bounding box center [637, 517] width 169 height 44
click at [492, 325] on div at bounding box center [490, 324] width 36 height 36
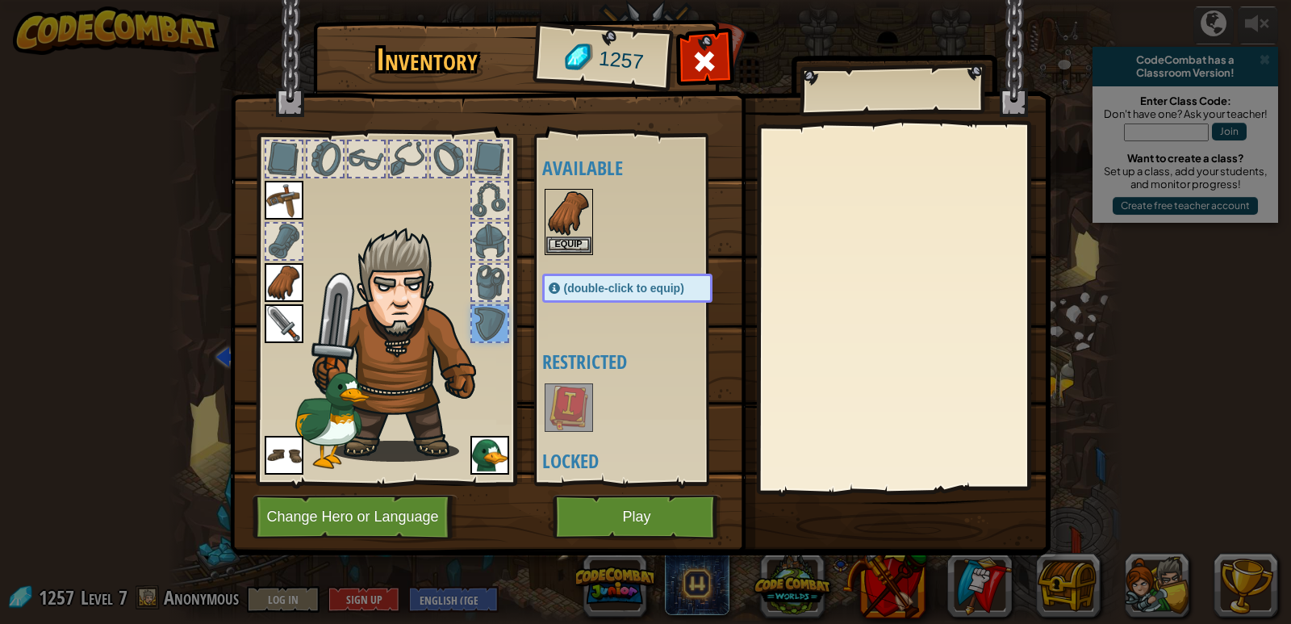
click at [498, 266] on div at bounding box center [490, 283] width 36 height 36
click at [484, 211] on div at bounding box center [490, 200] width 36 height 36
click at [279, 194] on img at bounding box center [284, 200] width 39 height 39
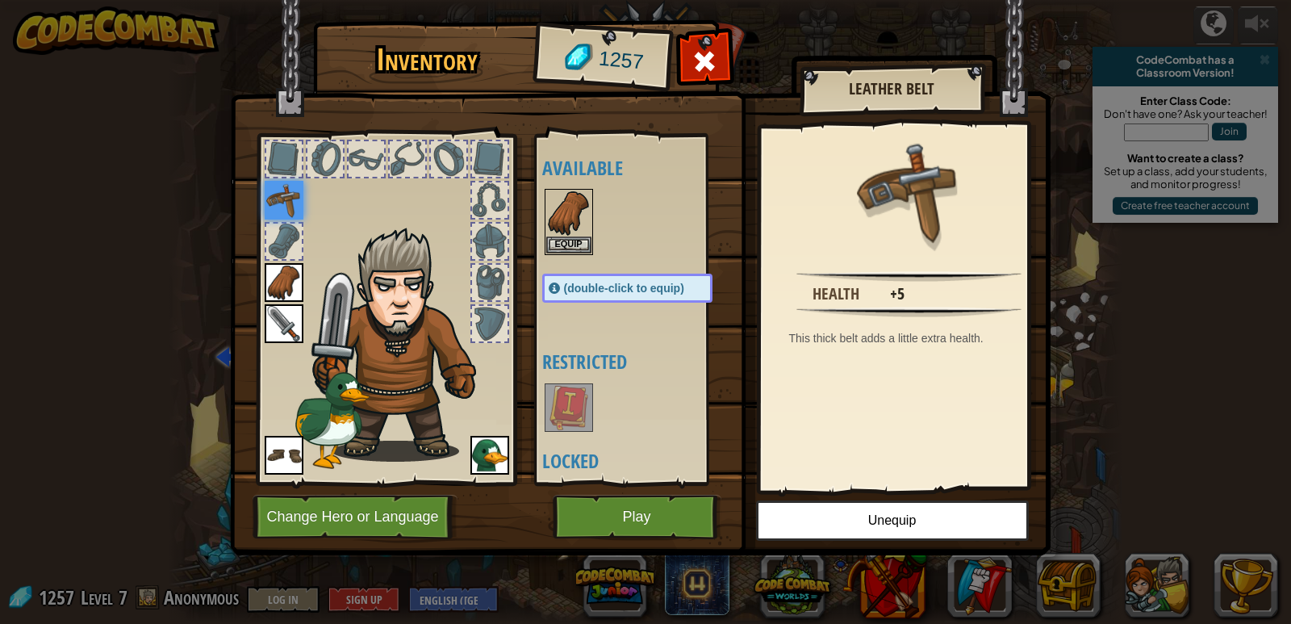
drag, startPoint x: 271, startPoint y: 237, endPoint x: 312, endPoint y: 261, distance: 47.8
click at [273, 241] on div at bounding box center [284, 242] width 36 height 36
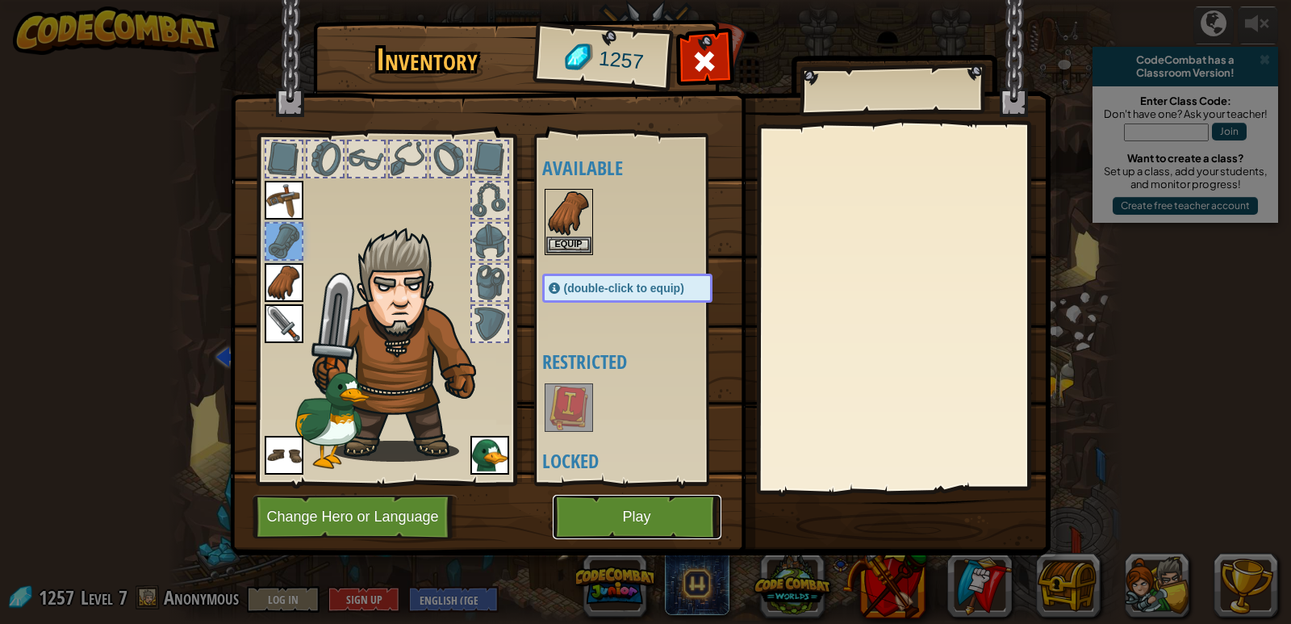
click at [635, 520] on button "Play" at bounding box center [637, 517] width 169 height 44
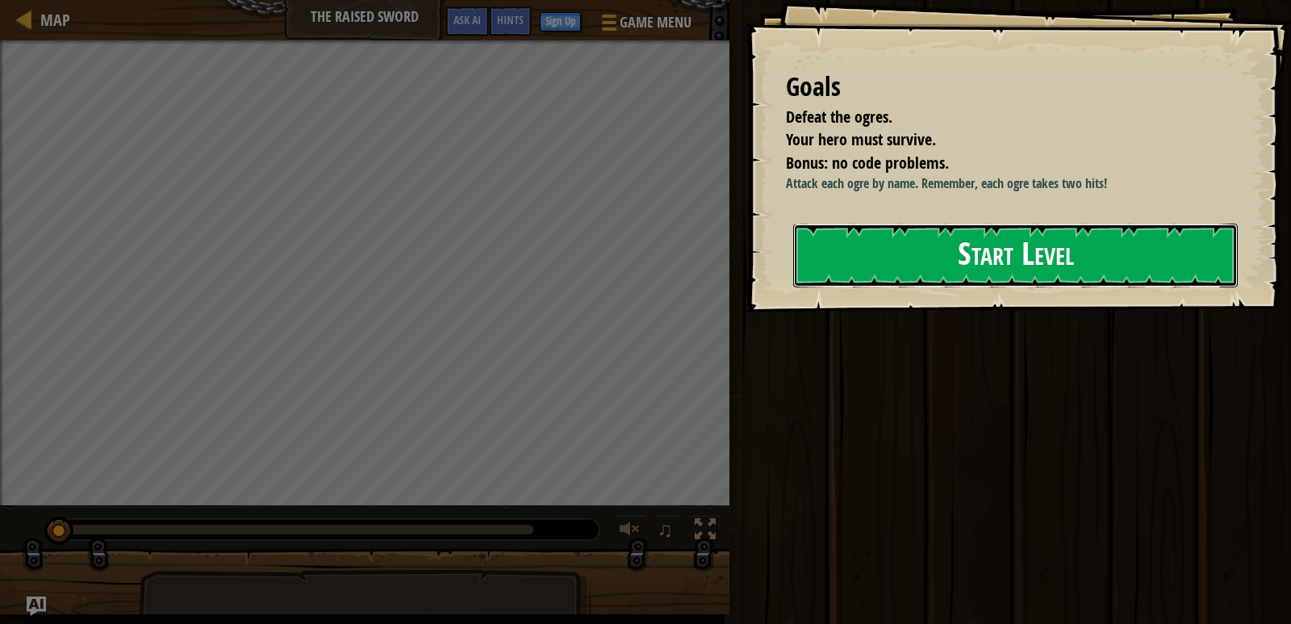
click at [1164, 265] on button "Start Level" at bounding box center [1015, 256] width 445 height 64
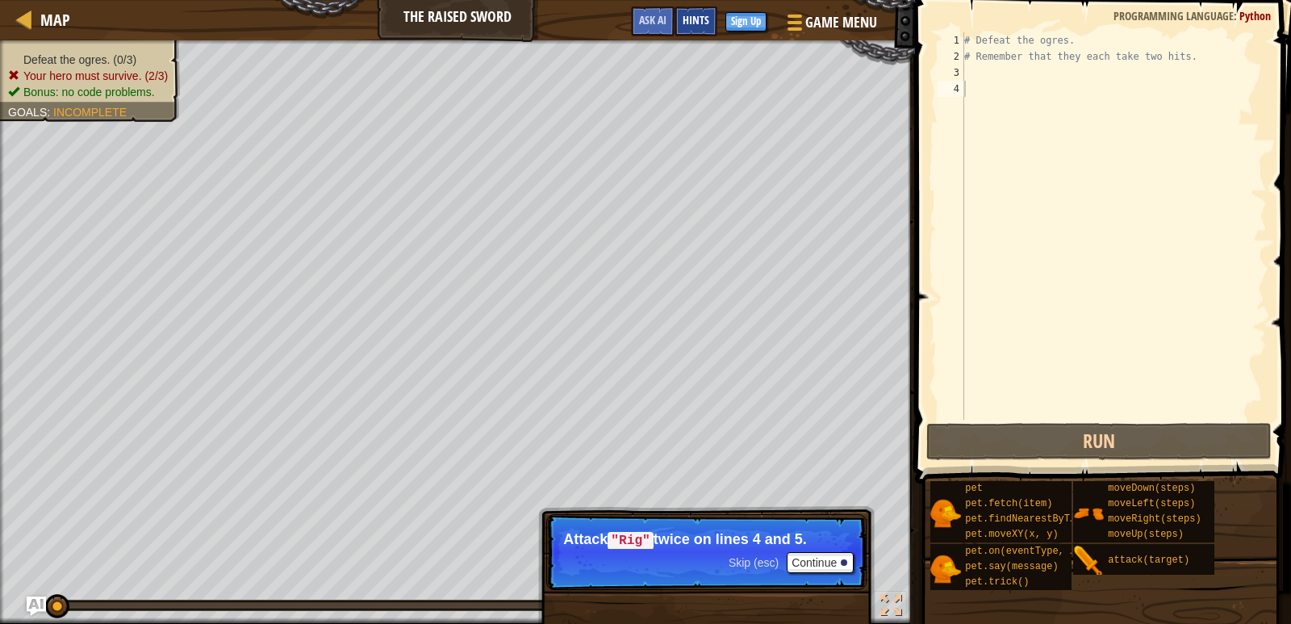
click at [695, 18] on span "Hints" at bounding box center [696, 19] width 27 height 15
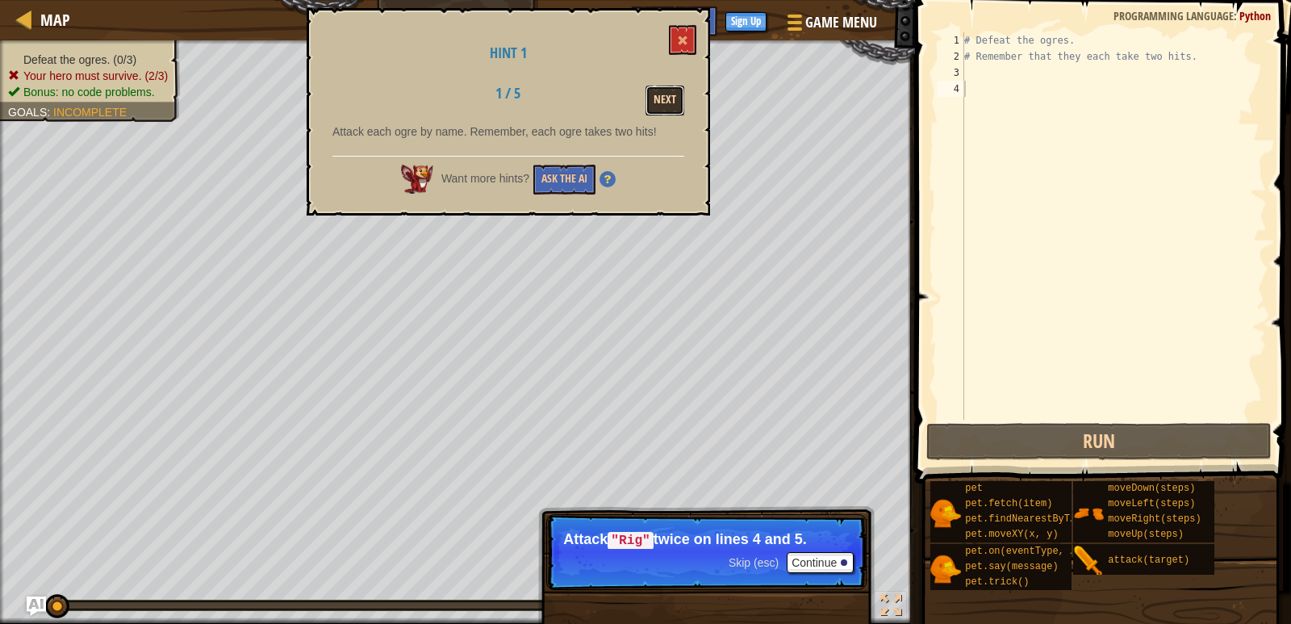
click at [678, 100] on button "Next" at bounding box center [665, 101] width 39 height 30
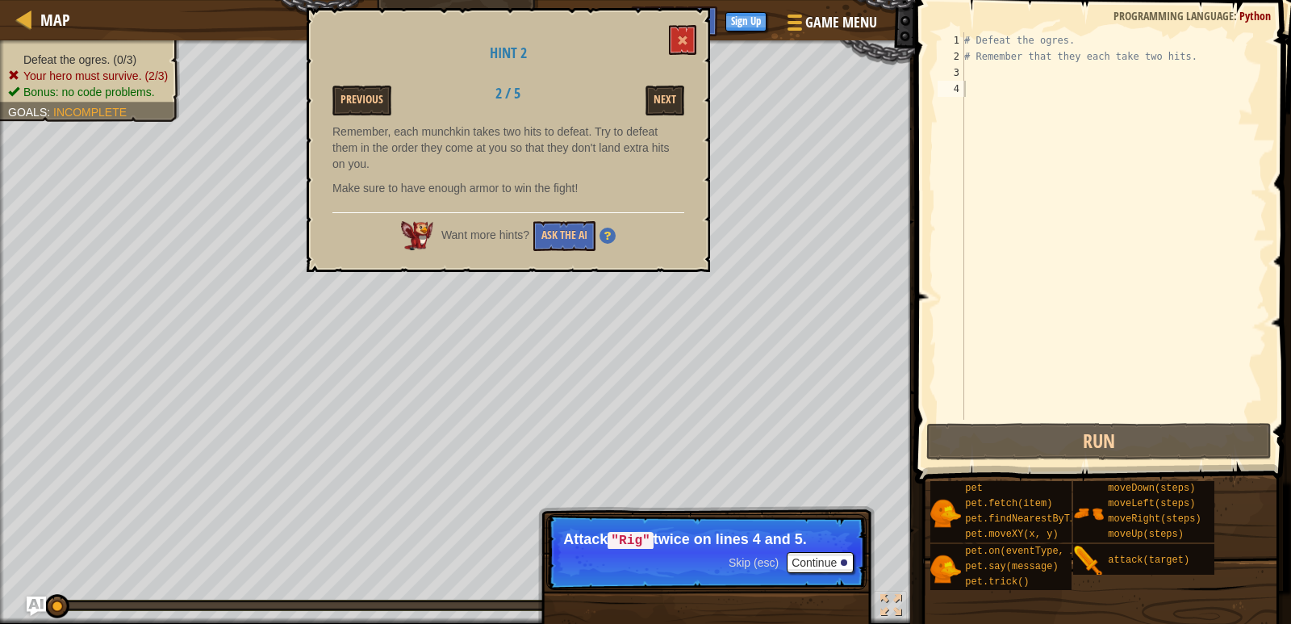
drag, startPoint x: 626, startPoint y: 107, endPoint x: 668, endPoint y: 116, distance: 42.1
click at [668, 116] on div "Hint 2 Previous 2 / 5 Next Remember, each munchkin takes two hits to defeat. Tr…" at bounding box center [509, 140] width 404 height 264
click at [662, 95] on button "Next" at bounding box center [665, 101] width 39 height 30
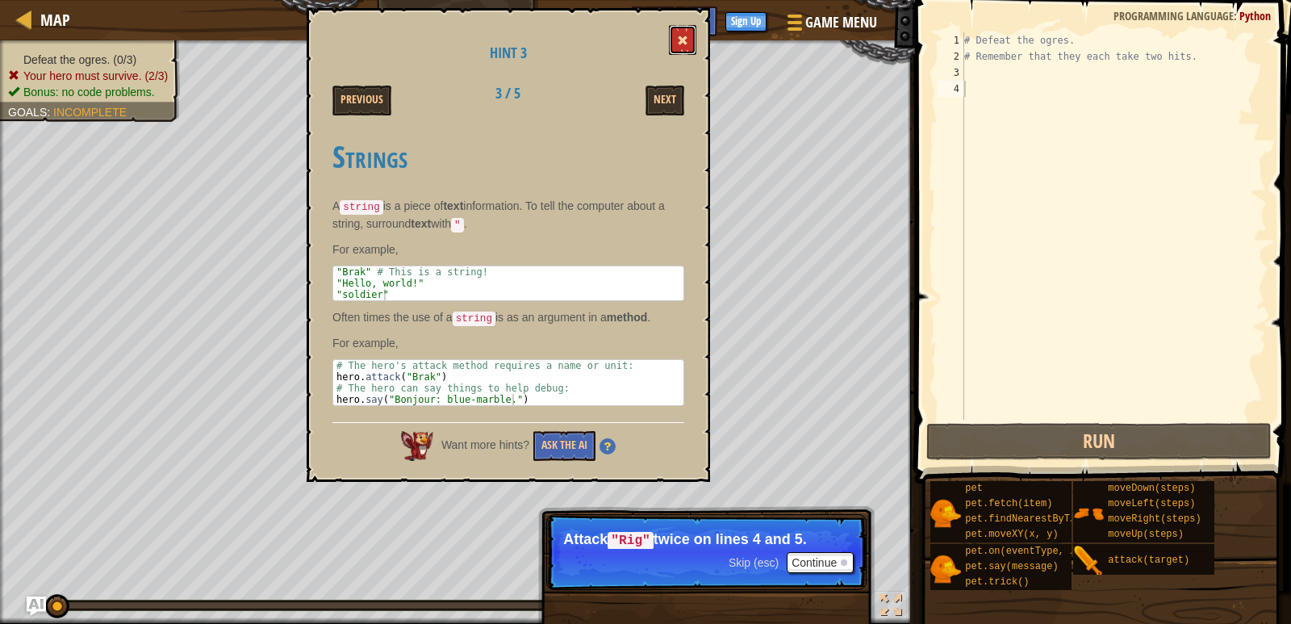
click at [680, 41] on span at bounding box center [682, 40] width 11 height 11
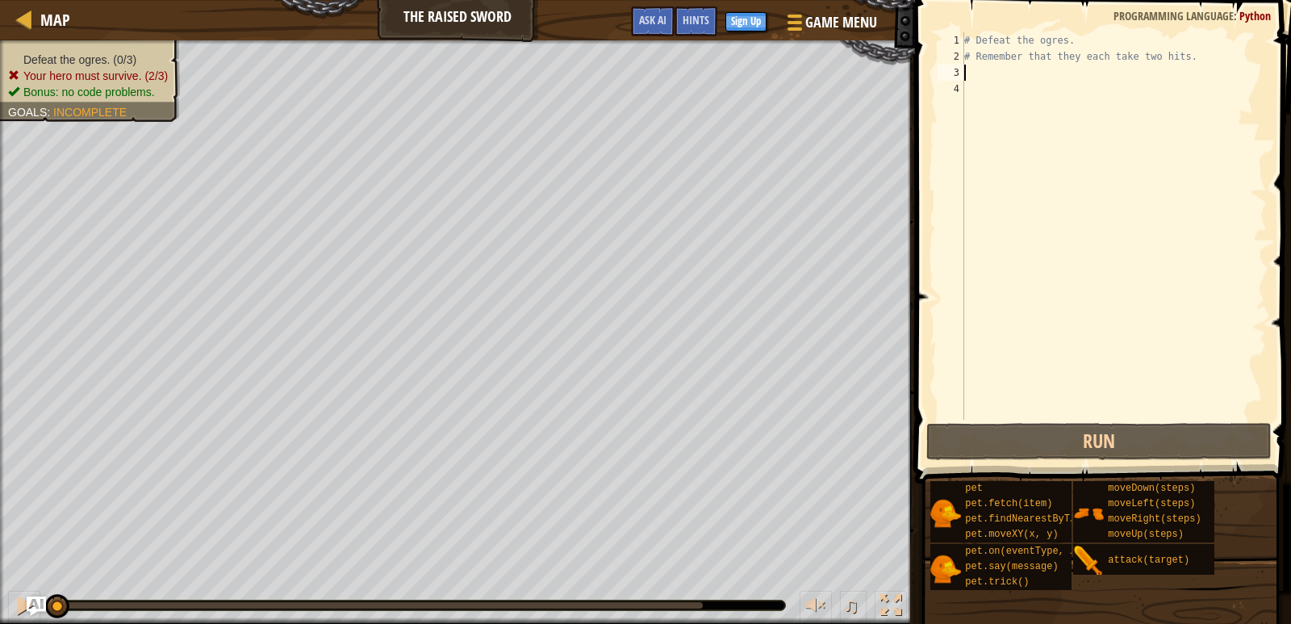
click at [1001, 68] on div "# Defeat the ogres. # Remember that they each take two hits." at bounding box center [1114, 242] width 306 height 420
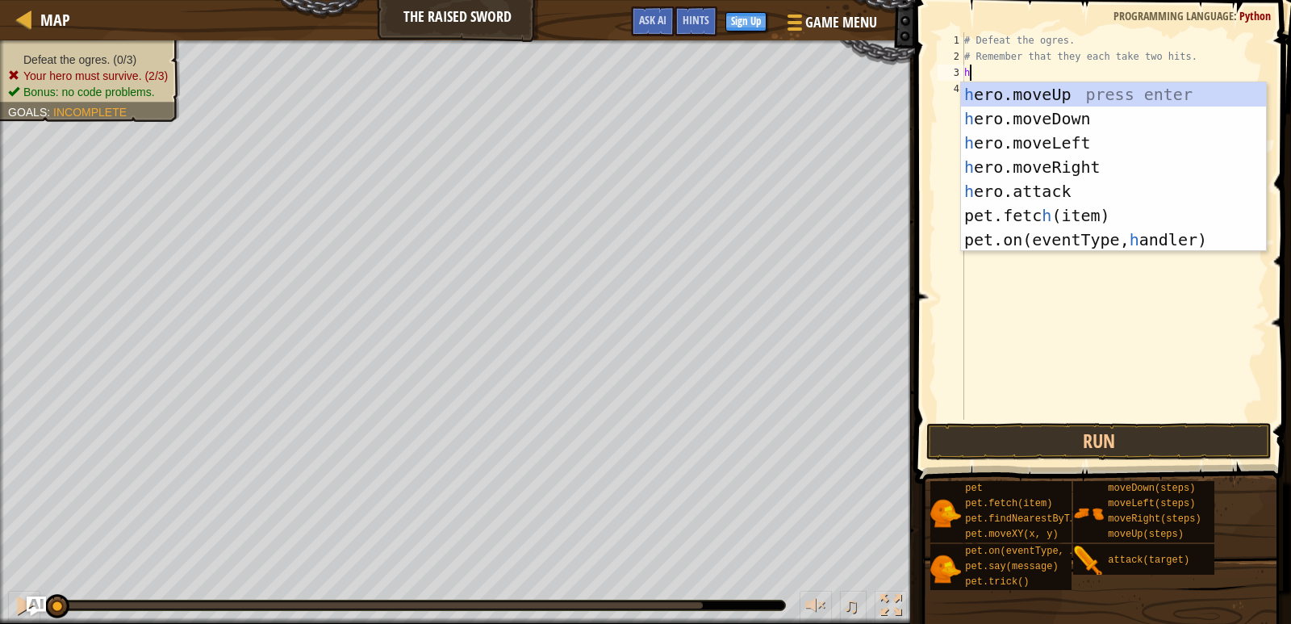
scroll to position [7, 0]
type textarea "hr"
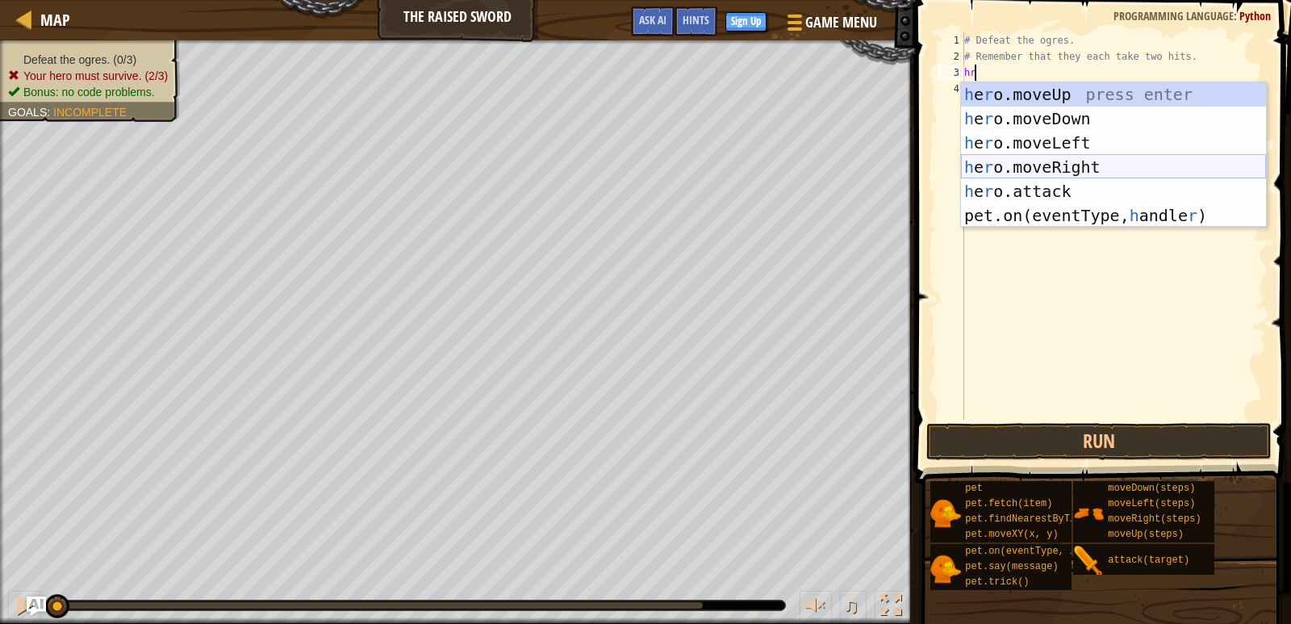
click at [1050, 172] on div "h e r o.moveUp press enter h e r o.moveDown press enter h e r o.moveLeft press …" at bounding box center [1113, 179] width 305 height 194
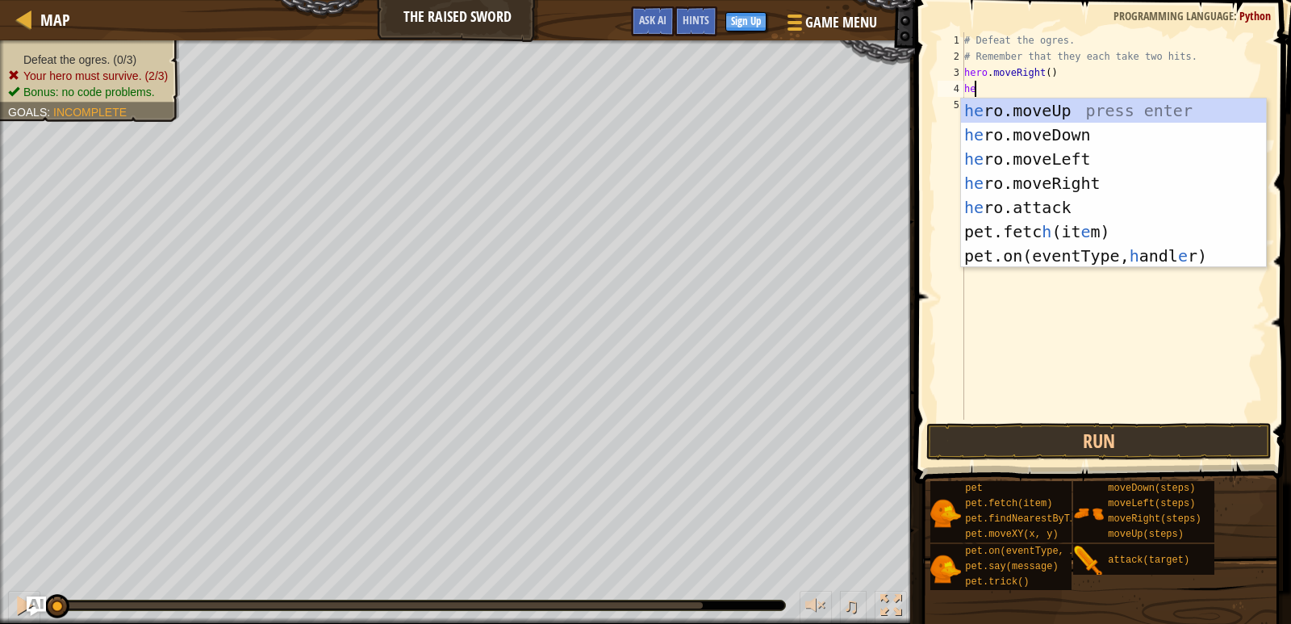
scroll to position [7, 1]
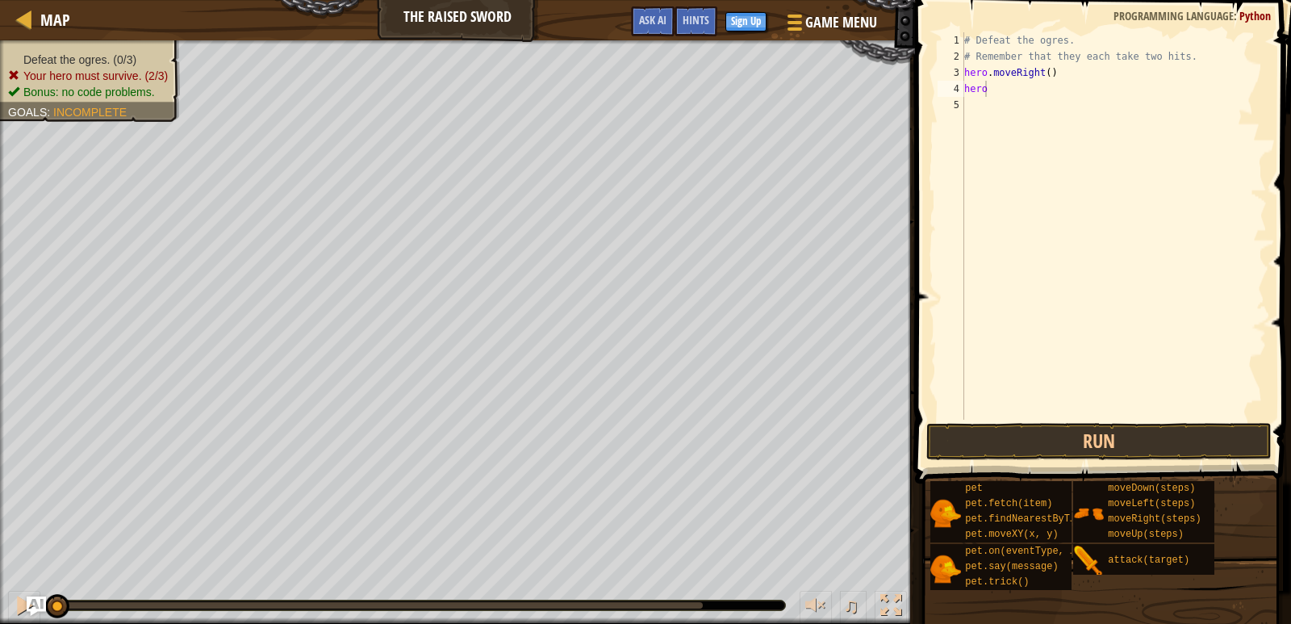
click at [1036, 16] on body "Map The Raised Sword Game Menu Done Sign Up Hints Ask AI 1 הההההההההההההההההההה…" at bounding box center [645, 8] width 1291 height 16
click at [1007, 78] on div "# Defeat the ogres. # Remember that they each take two hits. hero . moveRight (…" at bounding box center [1114, 242] width 306 height 420
click at [1000, 86] on div "# Defeat the ogres. # Remember that they each take two hits. hero . moveRight (…" at bounding box center [1114, 242] width 306 height 420
type textarea "h"
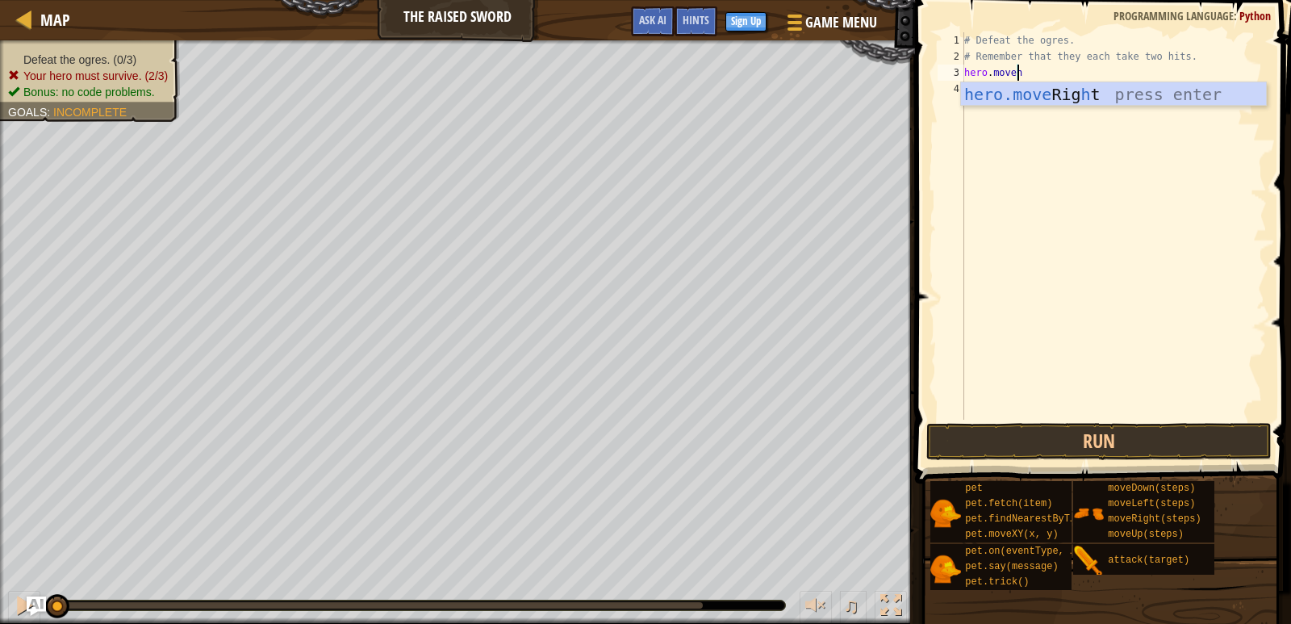
scroll to position [7, 4]
type textarea "hero.move"
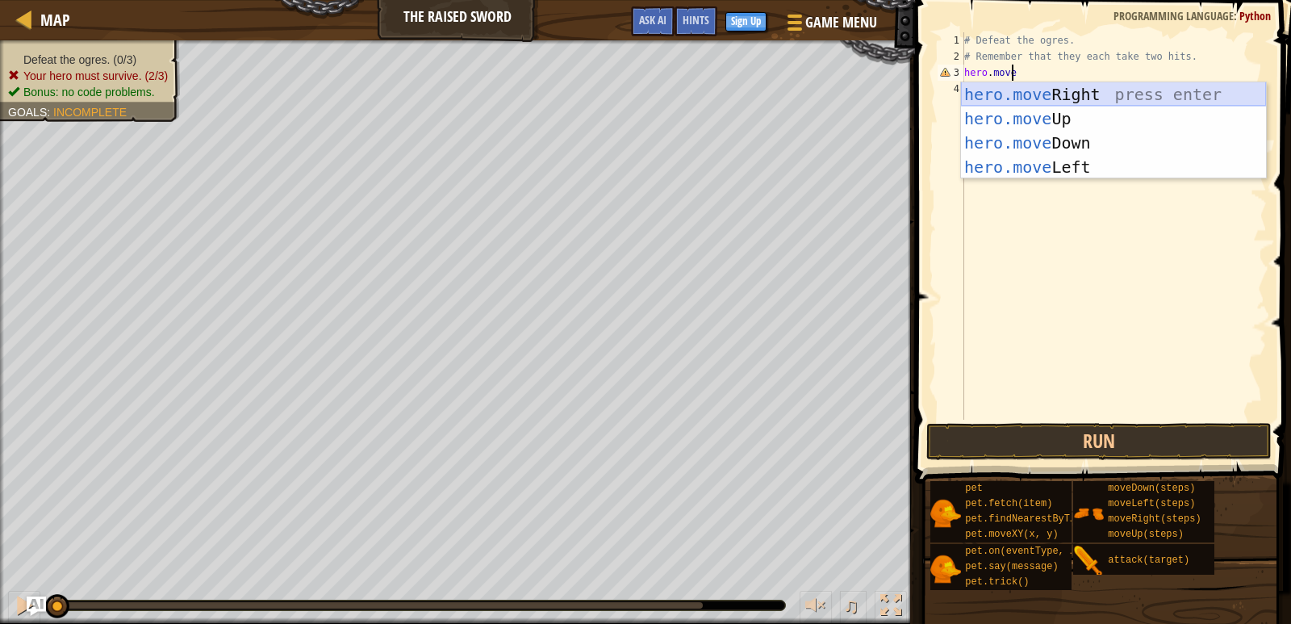
click at [1067, 84] on div "hero.move Right press enter hero.move Up press enter hero.move Down press enter…" at bounding box center [1113, 154] width 305 height 145
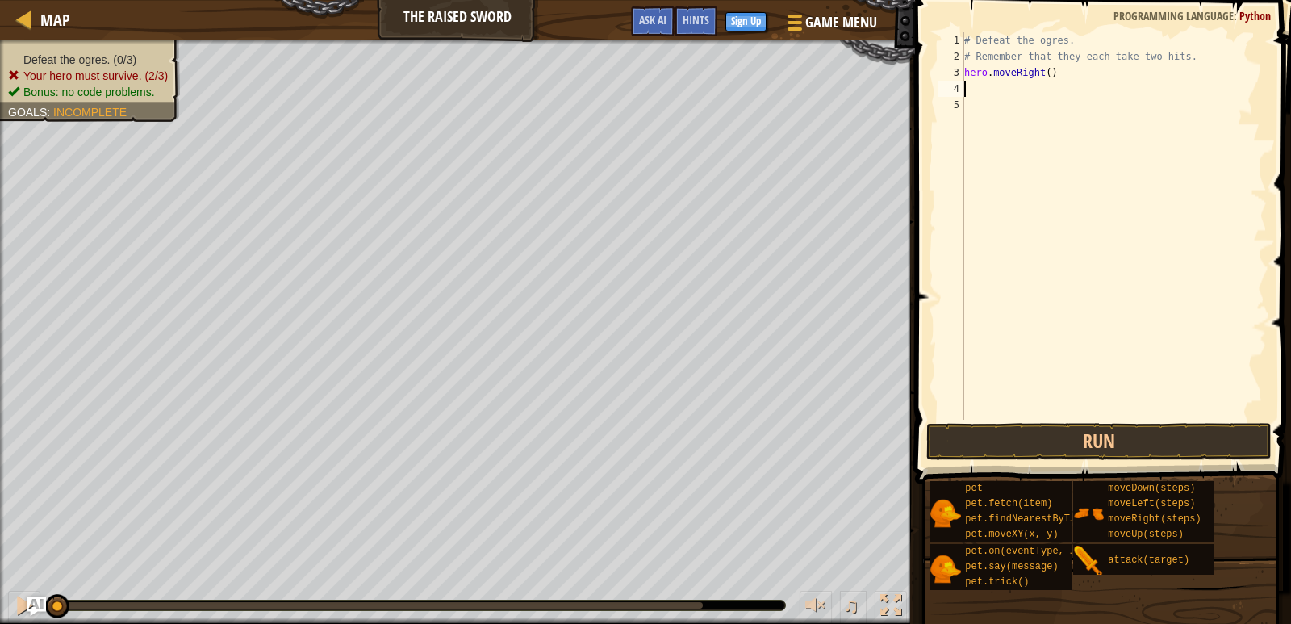
scroll to position [7, 0]
click at [983, 82] on div "# Defeat the ogres. # Remember that they each take two hits. hero . moveRight (…" at bounding box center [1114, 242] width 306 height 420
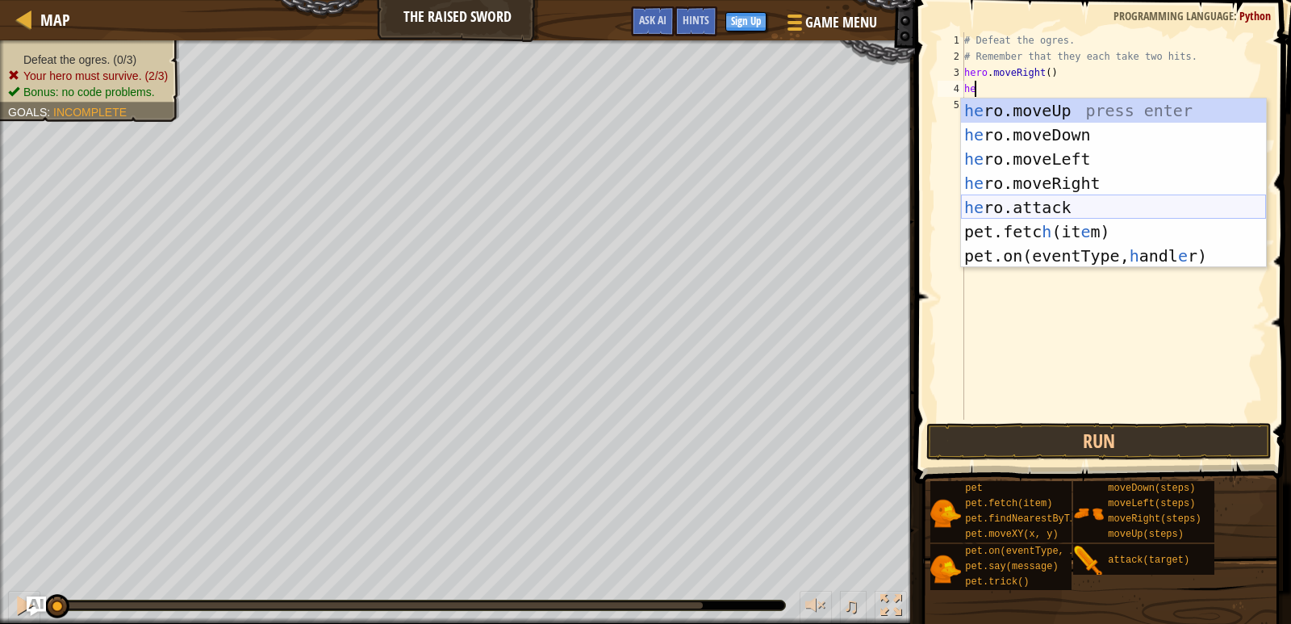
click at [1036, 207] on div "he ro.moveUp press enter he ro.moveDown press enter he ro.moveLeft press enter …" at bounding box center [1113, 207] width 305 height 218
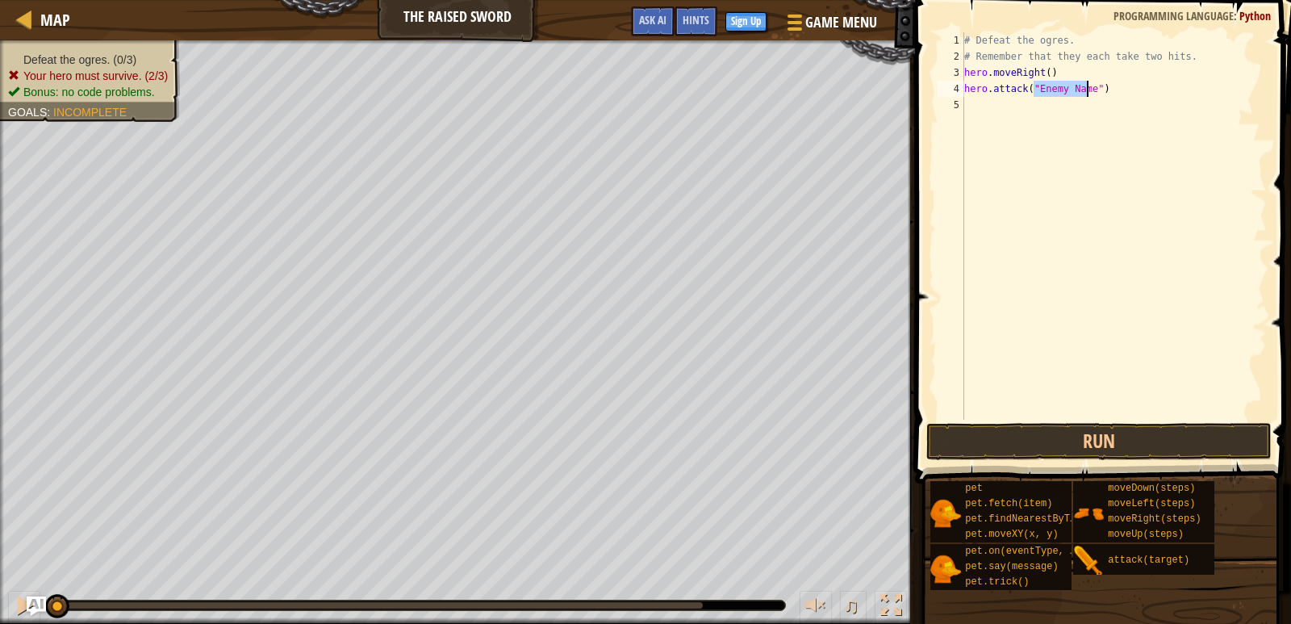
paste textarea "Rig"
type textarea "hero.attack("Rig")"
click at [989, 114] on div "# Defeat the ogres. # Remember that they each take two hits. hero . moveRight (…" at bounding box center [1114, 242] width 306 height 420
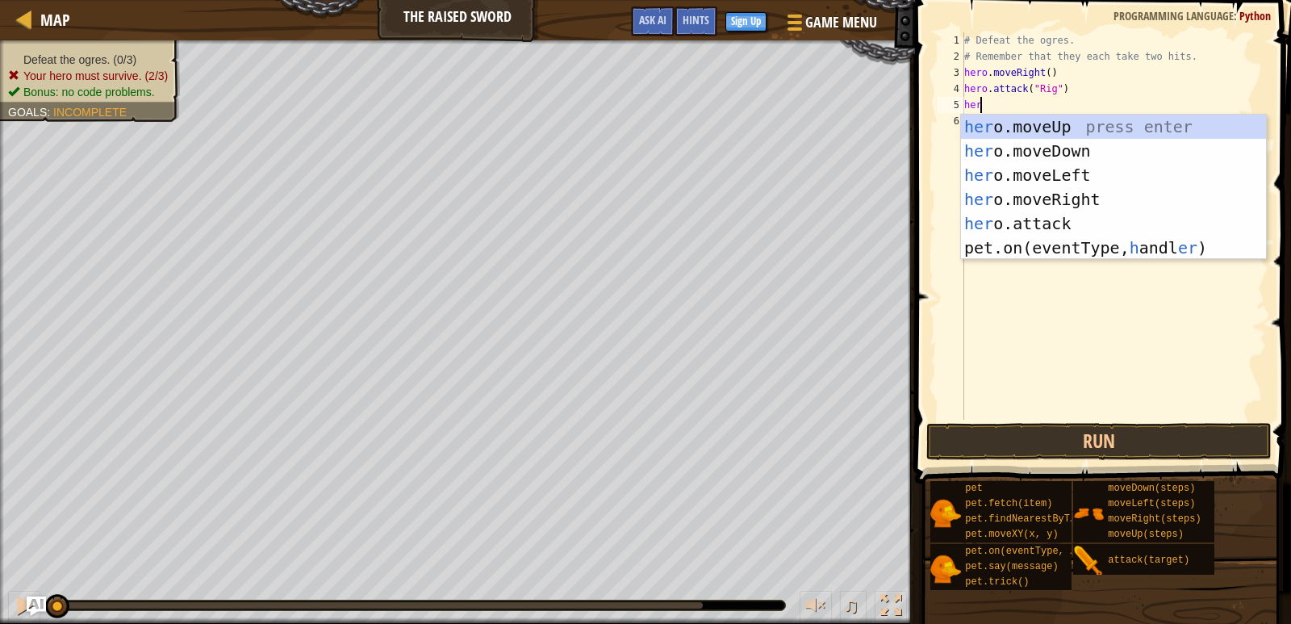
scroll to position [7, 1]
click at [1077, 228] on div "her o.moveUp press enter her o.moveDown press enter her o.moveLeft press enter …" at bounding box center [1113, 212] width 305 height 194
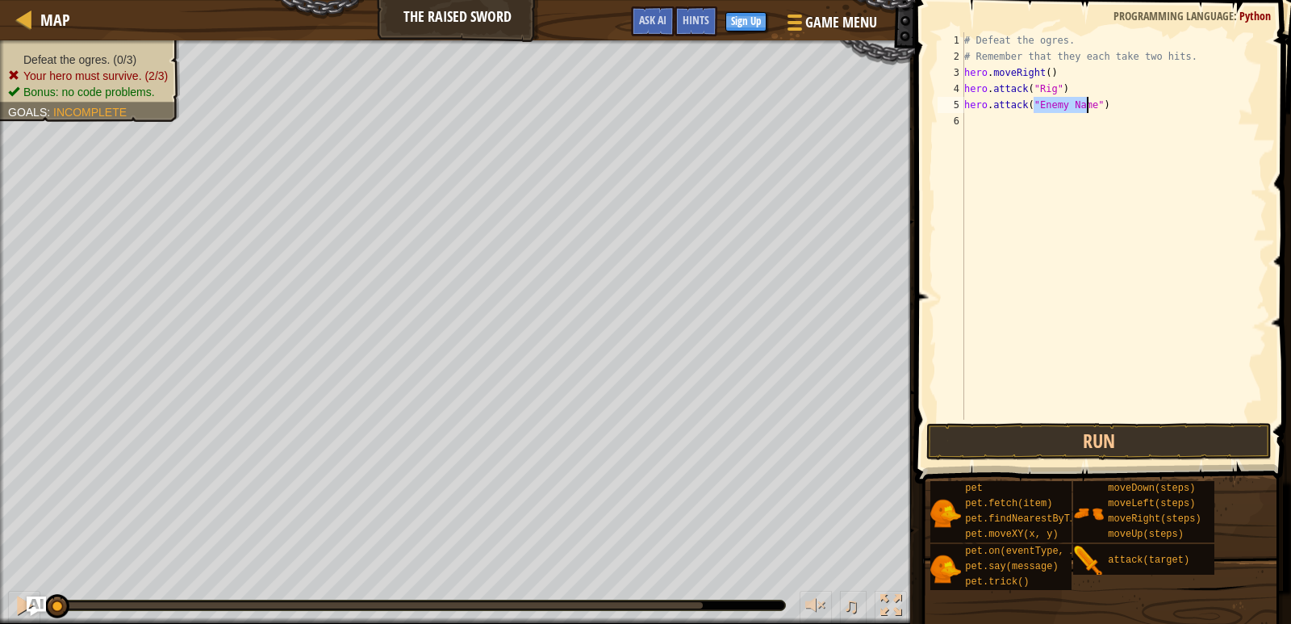
paste textarea "Rig"
type textarea "hero.attack("Rig")"
click at [989, 128] on div "# Defeat the ogres. # Remember that they each take two hits. hero . moveRight (…" at bounding box center [1114, 242] width 306 height 420
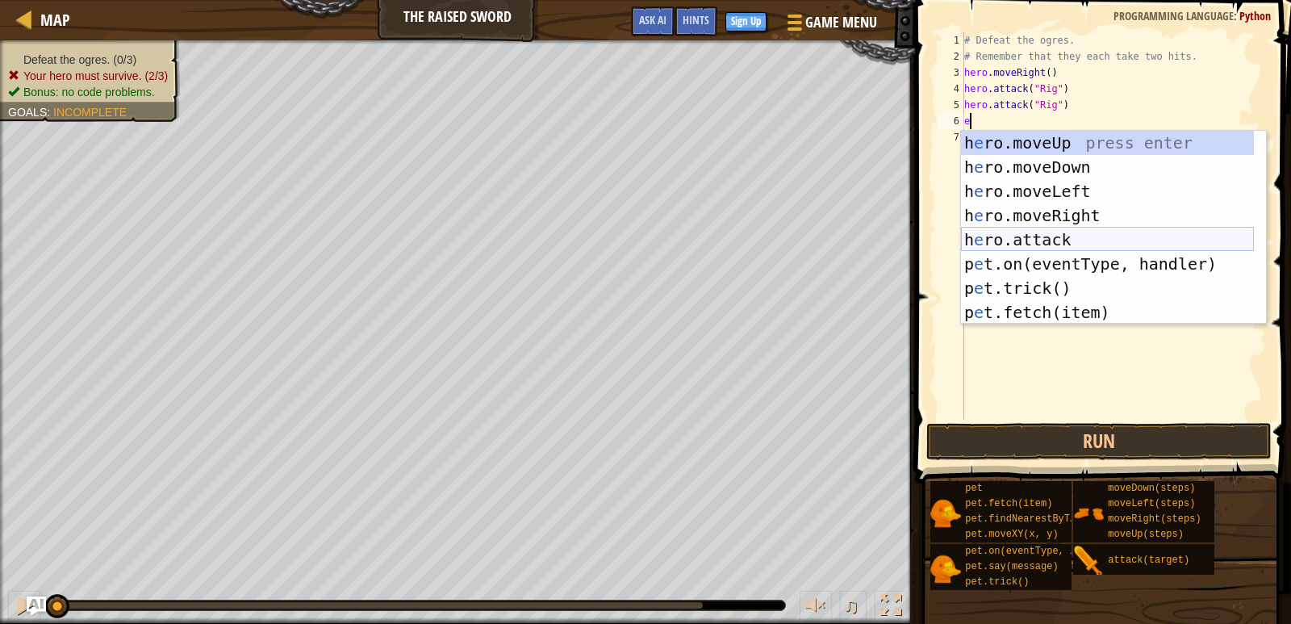
click at [1032, 238] on div "h e ro.moveUp press enter h e ro.moveDown press enter h e ro.moveLeft press ent…" at bounding box center [1107, 252] width 293 height 242
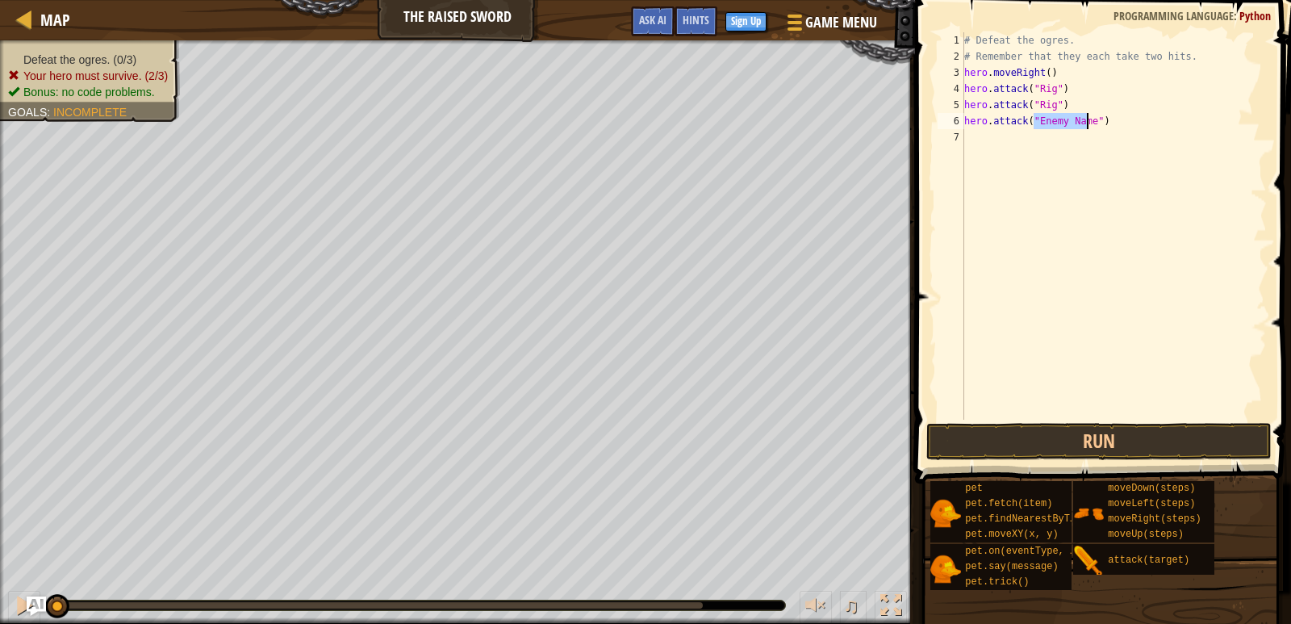
paste textarea "Gurt"
type textarea "hero.attack("Gurt")"
click at [972, 143] on div "# Defeat the ogres. # Remember that they each take two hits. hero . moveRight (…" at bounding box center [1114, 242] width 306 height 420
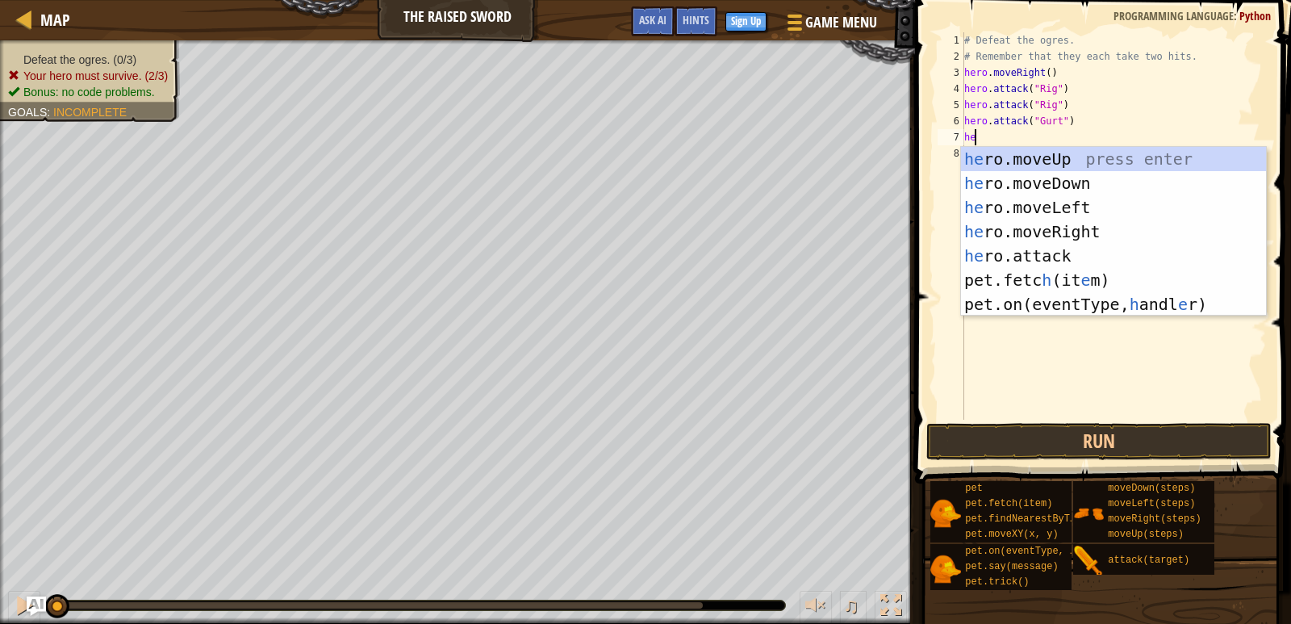
scroll to position [7, 1]
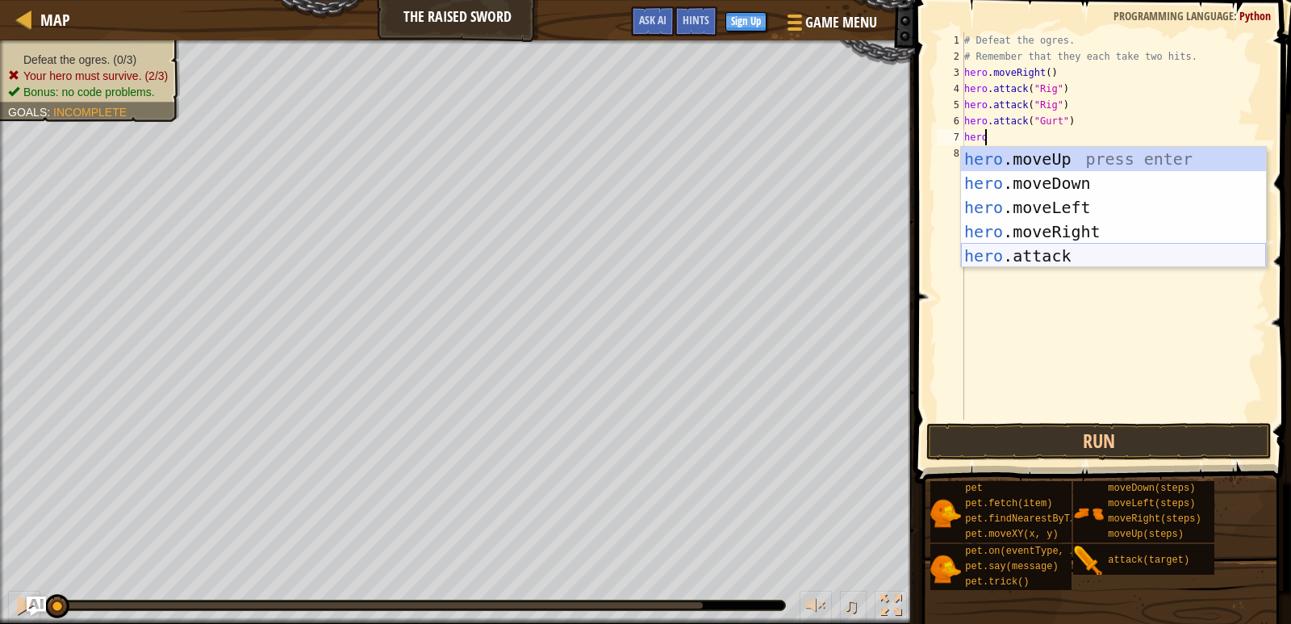
click at [1009, 262] on div "hero .moveUp press enter hero .moveDown press enter hero .moveLeft press enter …" at bounding box center [1113, 232] width 305 height 170
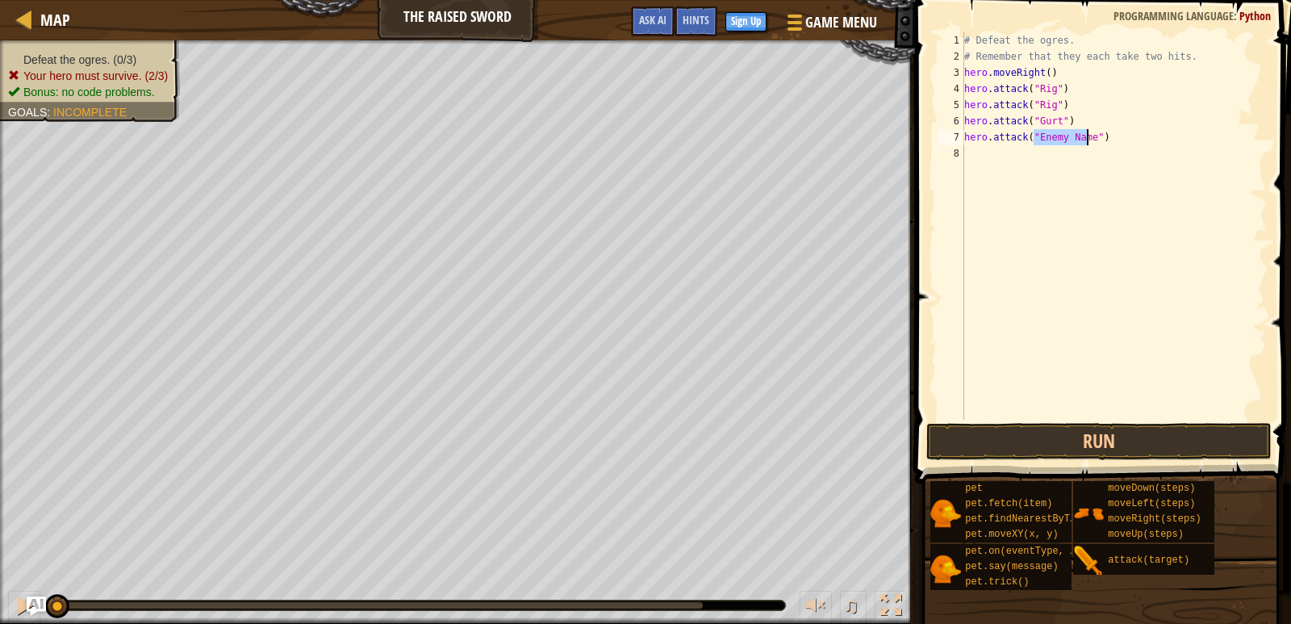
paste textarea "Gurt"
type textarea "hero.attack("Gurt")"
click at [973, 153] on div "# Defeat the ogres. # Remember that they each take two hits. hero . moveRight (…" at bounding box center [1114, 242] width 306 height 420
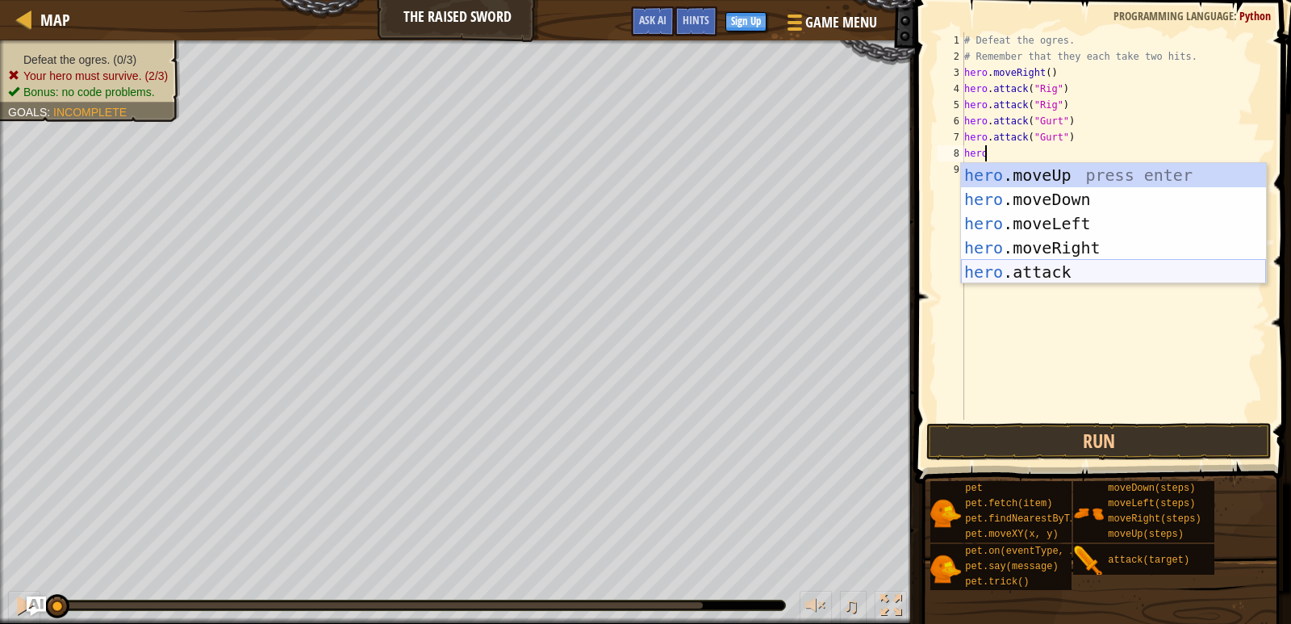
click at [1048, 278] on div "hero .moveUp press enter hero .moveDown press enter hero .moveLeft press enter …" at bounding box center [1113, 248] width 305 height 170
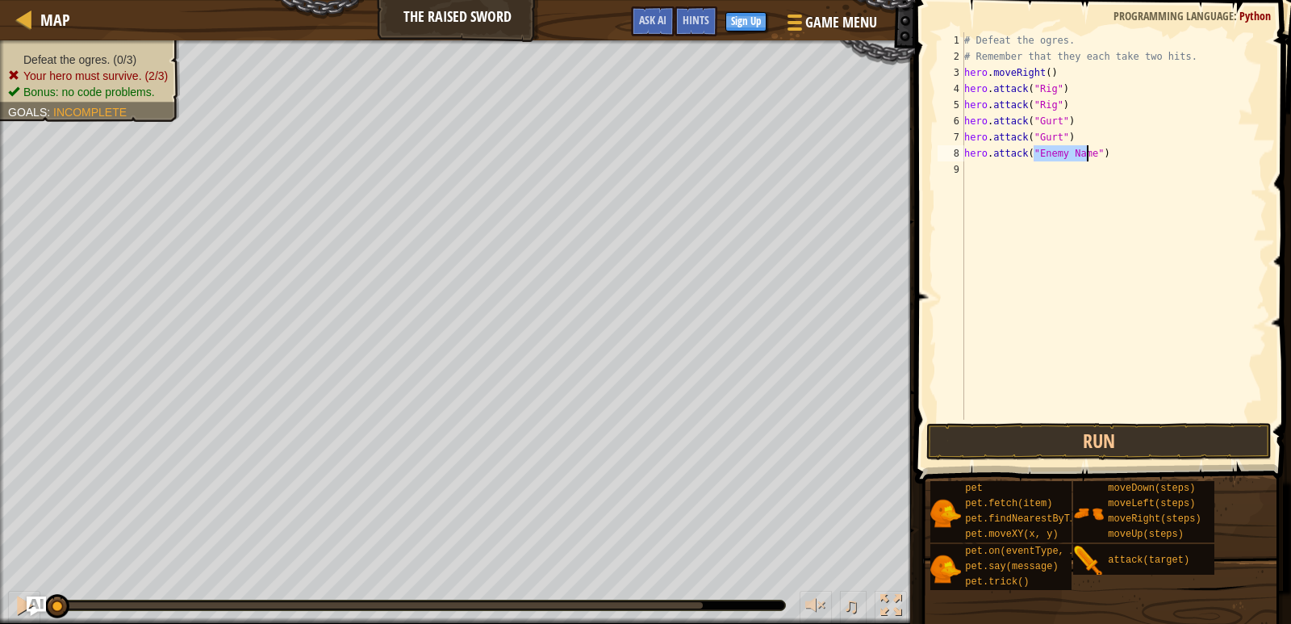
paste textarea "Ack"
type textarea "hero.attack("Ack")"
click at [974, 171] on div "# Defeat the ogres. # Remember that they each take two hits. hero . moveRight (…" at bounding box center [1114, 242] width 306 height 420
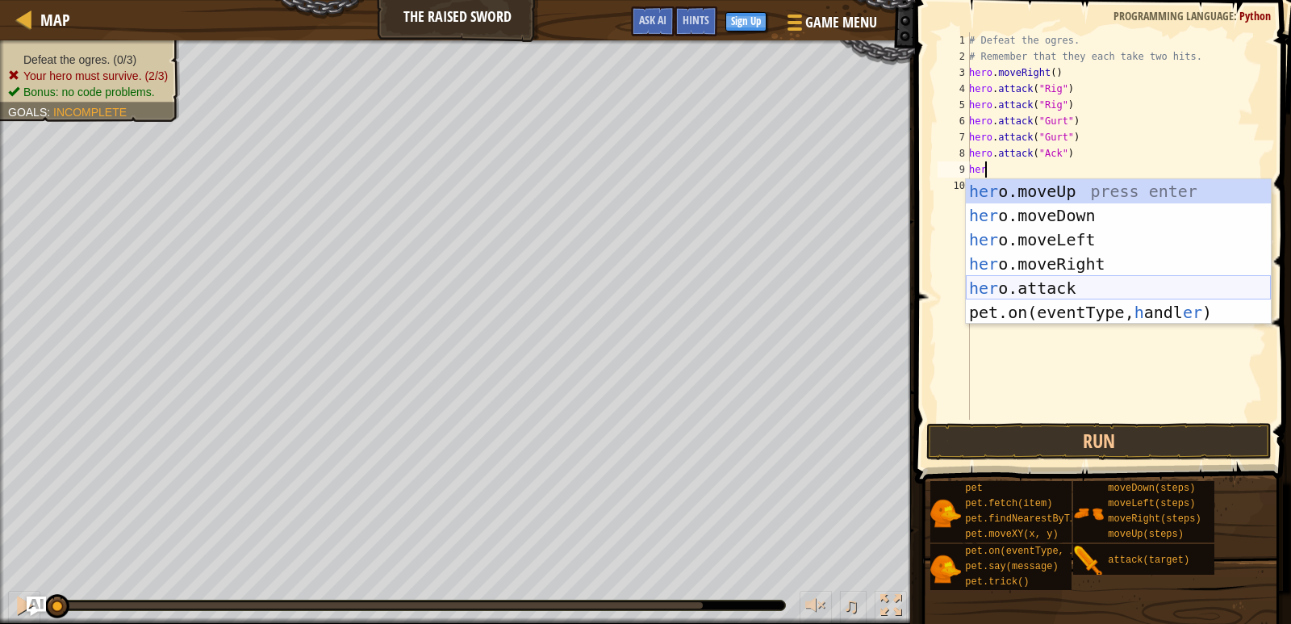
click at [1058, 287] on div "her o.moveUp press enter her o.moveDown press enter her o.moveLeft press enter …" at bounding box center [1118, 276] width 305 height 194
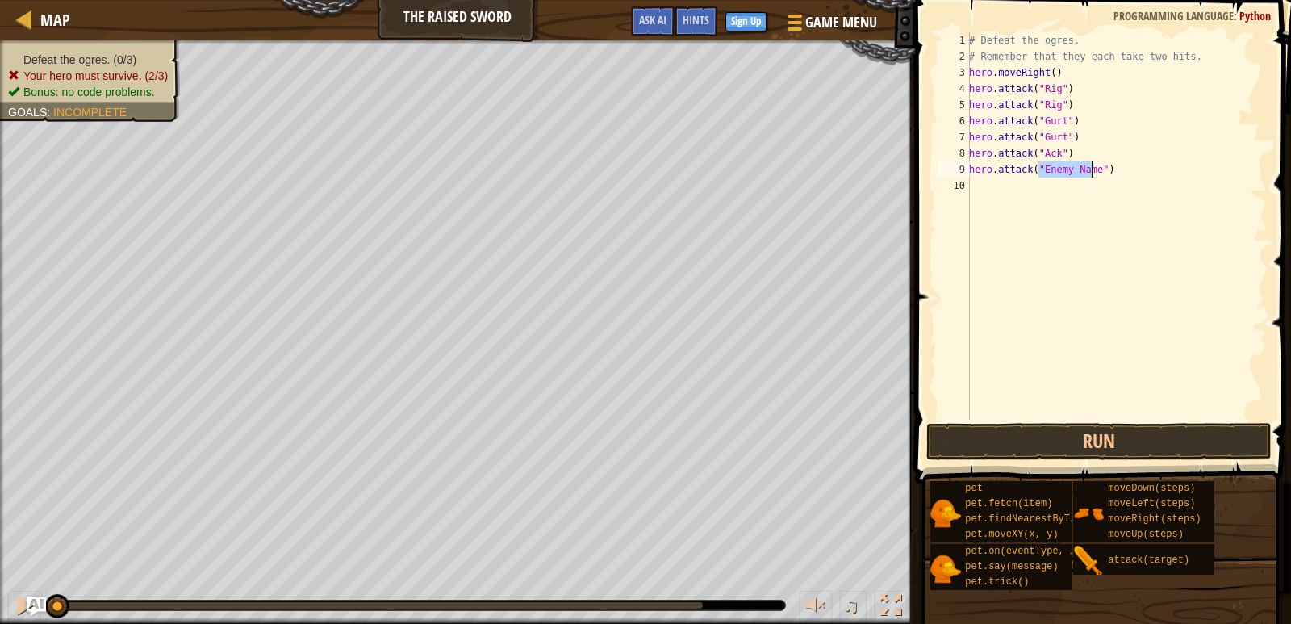
paste textarea "Ack"
type textarea "hero.attack("Ack")"
click at [1068, 446] on button "Run" at bounding box center [1100, 441] width 346 height 37
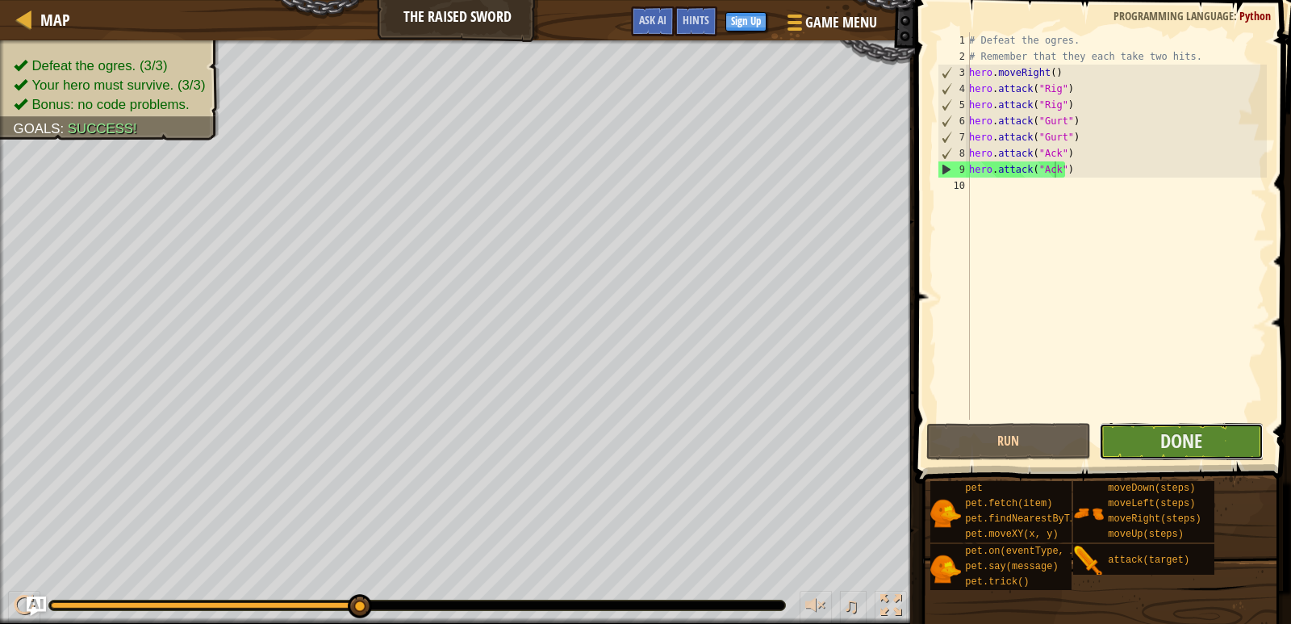
click at [1207, 440] on button "Done" at bounding box center [1181, 441] width 165 height 37
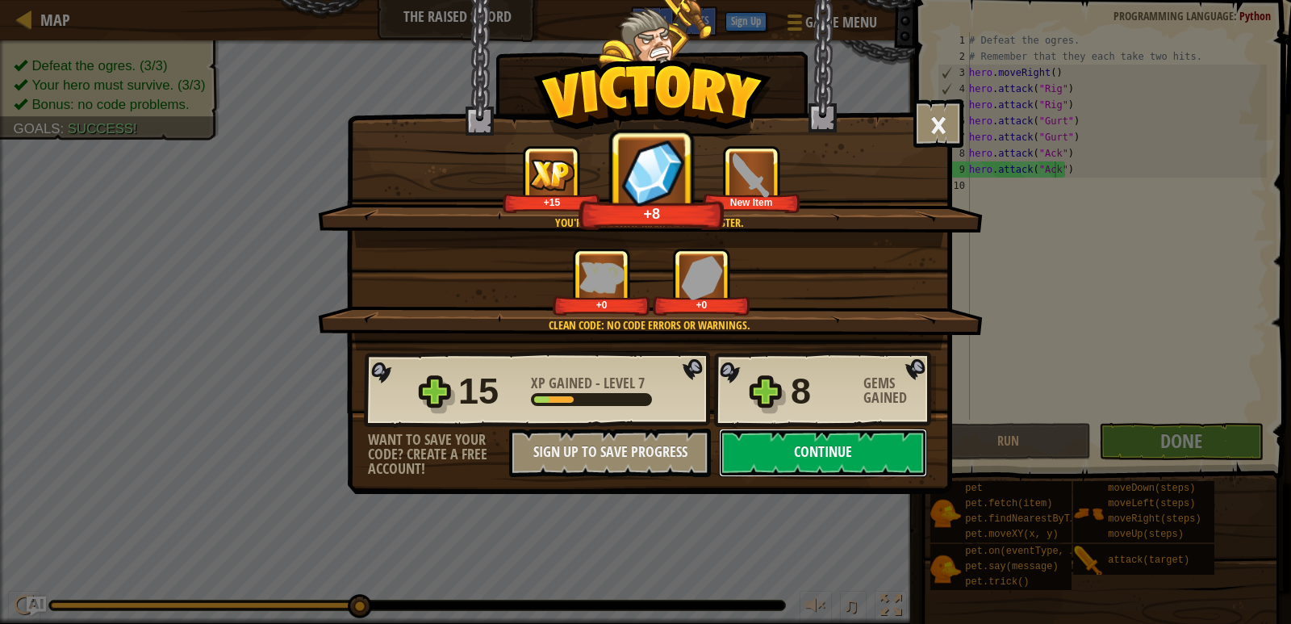
click at [804, 454] on button "Continue" at bounding box center [823, 453] width 208 height 48
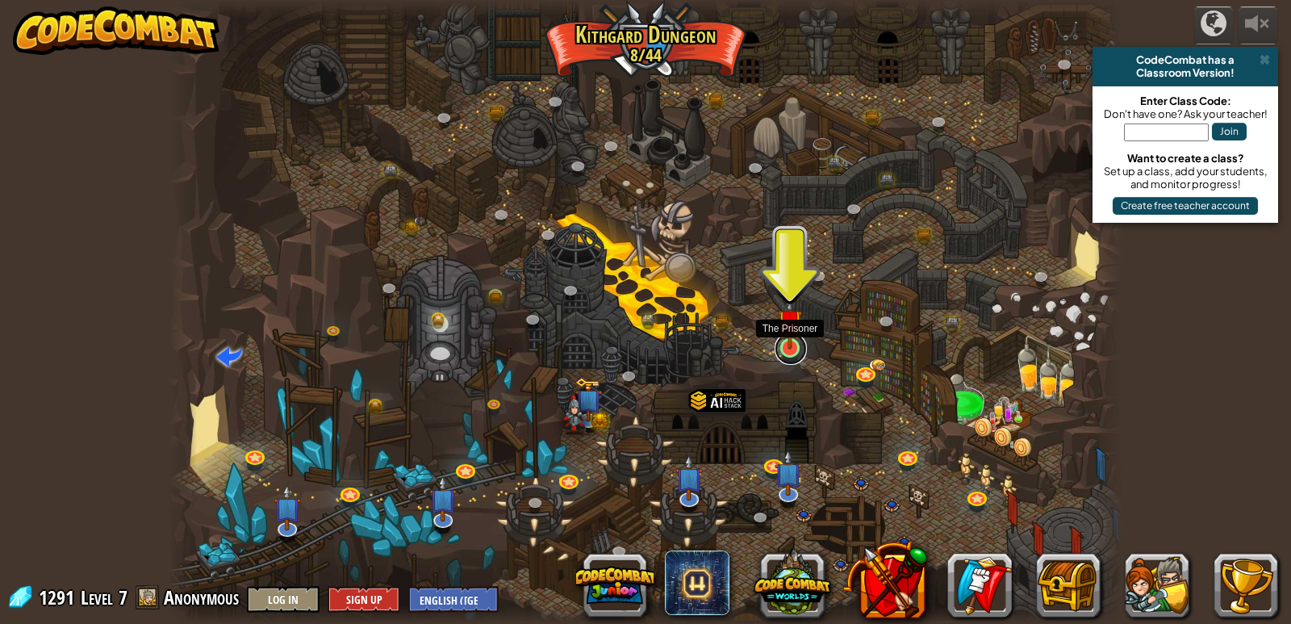
click at [788, 354] on link at bounding box center [791, 349] width 32 height 32
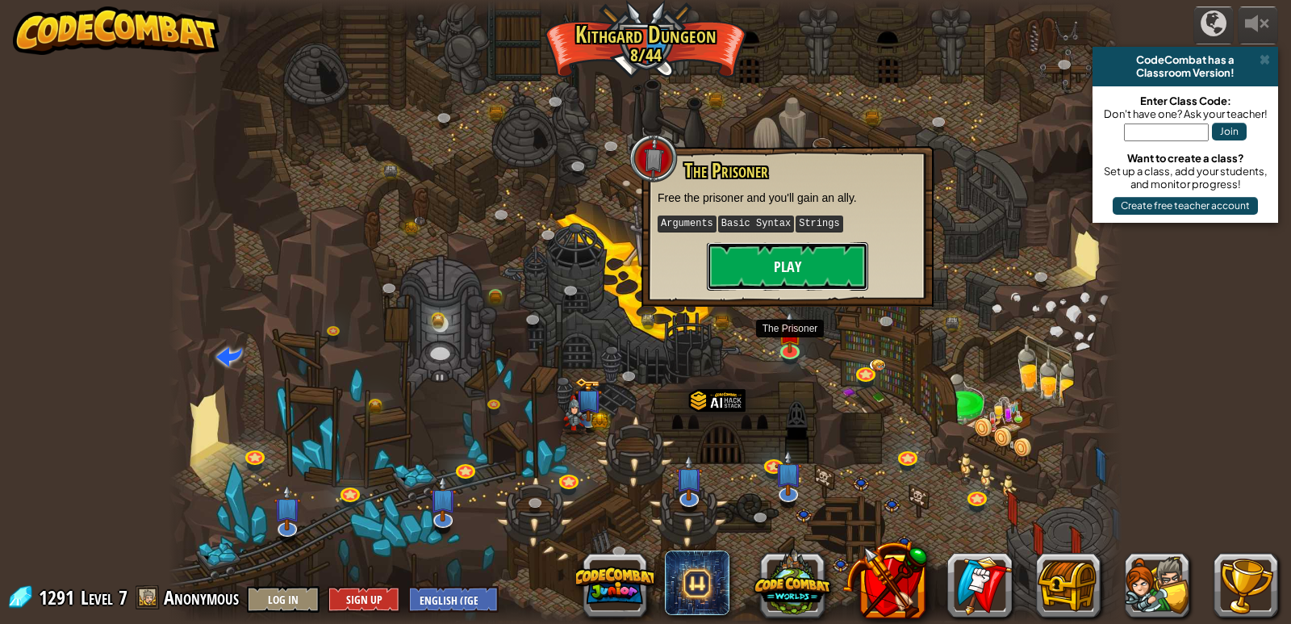
click at [787, 261] on button "Play" at bounding box center [787, 266] width 161 height 48
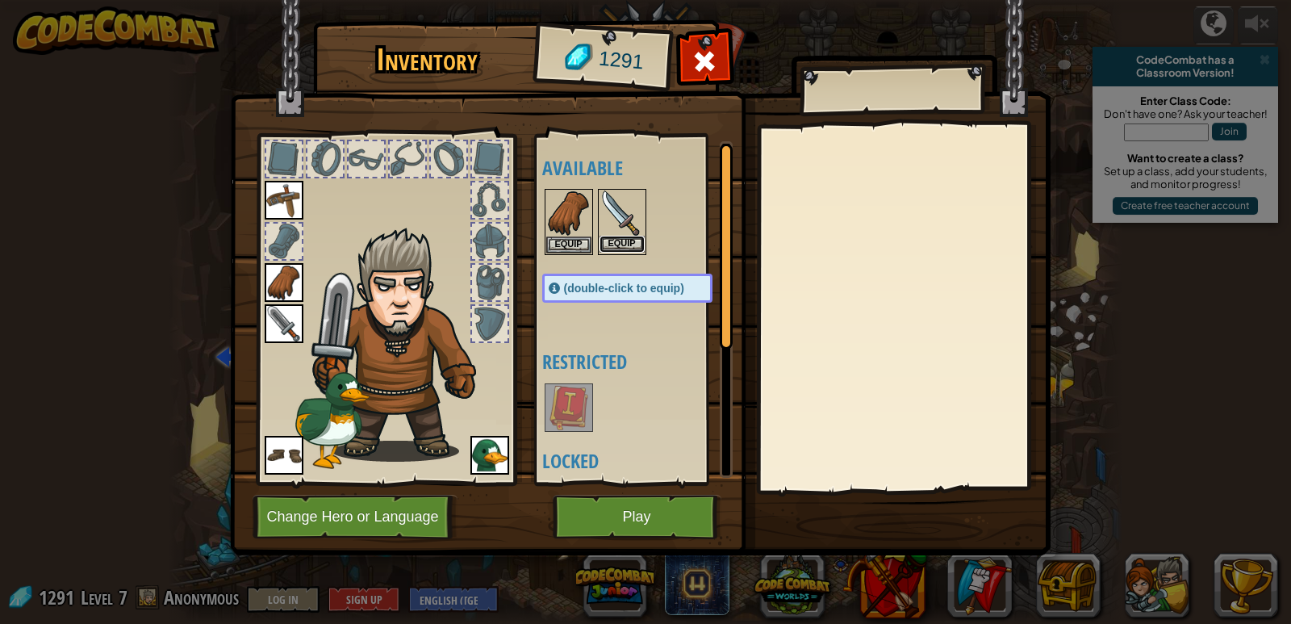
click at [622, 245] on button "Equip" at bounding box center [622, 244] width 45 height 17
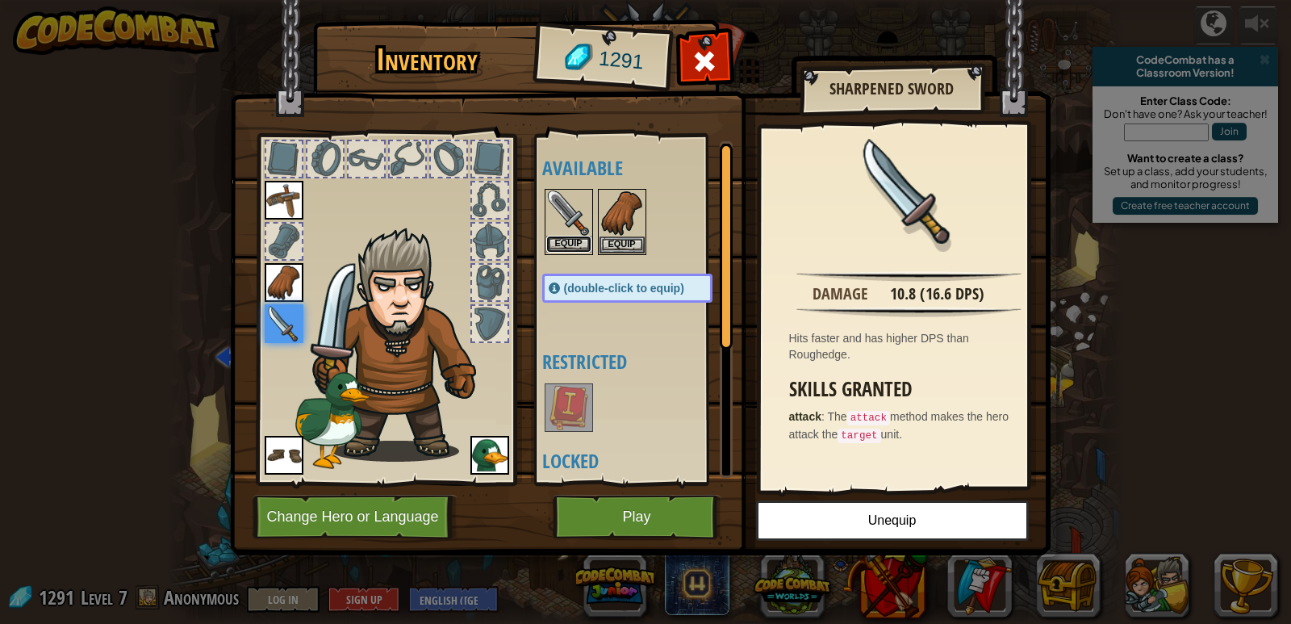
click at [567, 236] on button "Equip" at bounding box center [568, 244] width 45 height 17
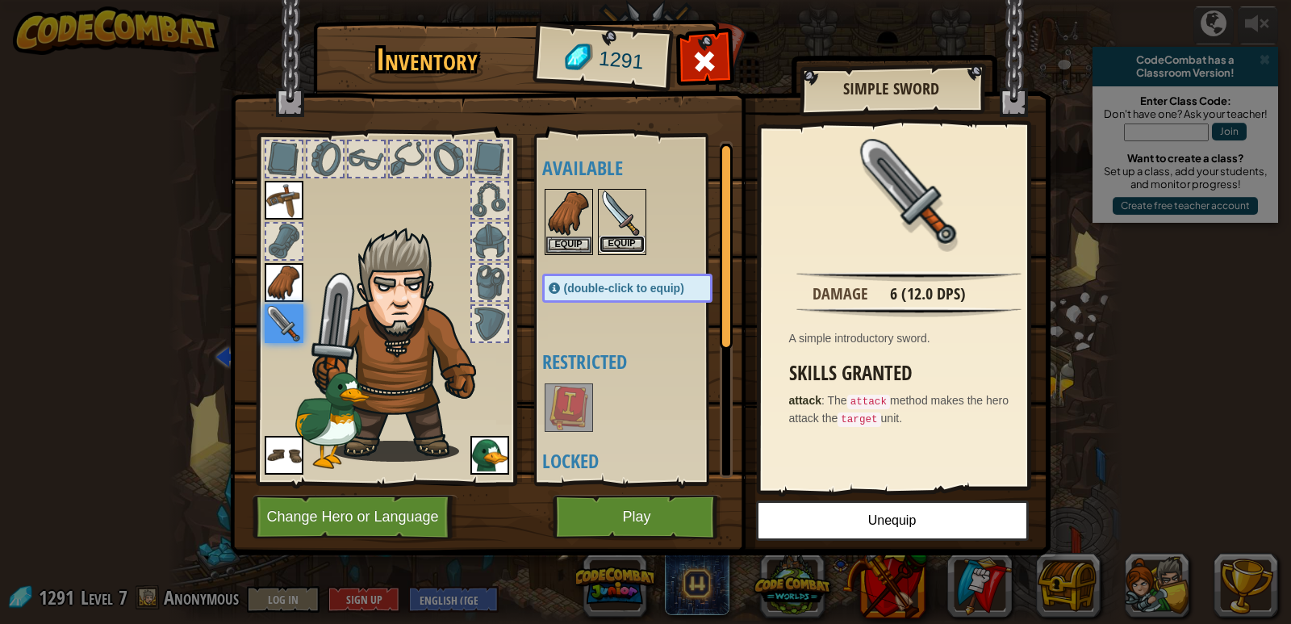
click at [622, 241] on button "Equip" at bounding box center [622, 244] width 45 height 17
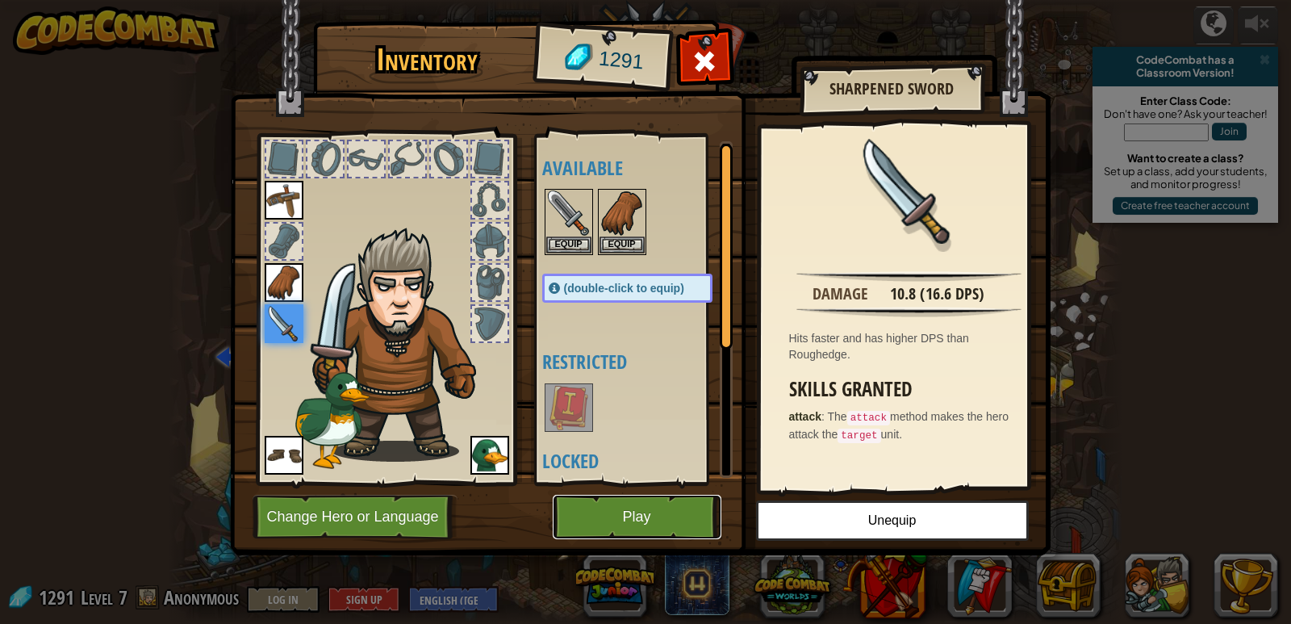
click at [619, 515] on button "Play" at bounding box center [637, 517] width 169 height 44
